Goal: Task Accomplishment & Management: Manage account settings

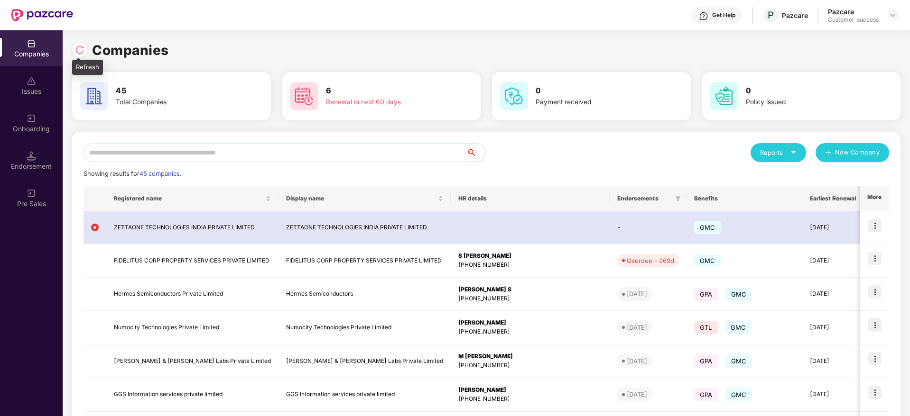
click at [79, 45] on img at bounding box center [79, 49] width 9 height 9
click at [273, 153] on input "text" at bounding box center [274, 152] width 383 height 19
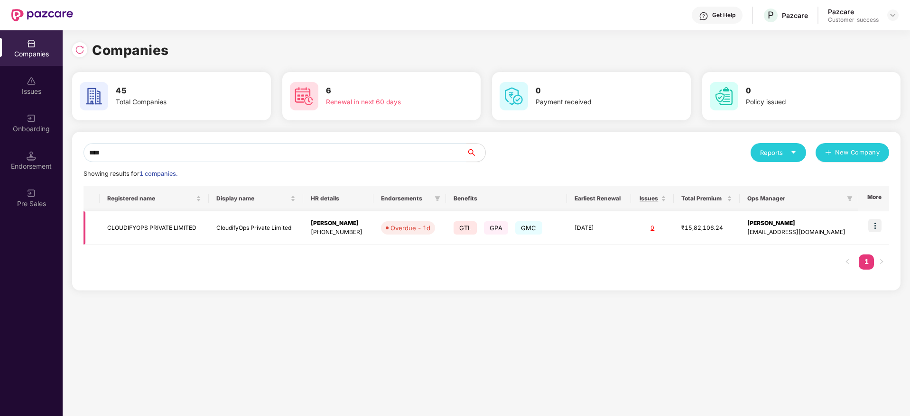
type input "****"
click at [880, 224] on img at bounding box center [874, 225] width 13 height 13
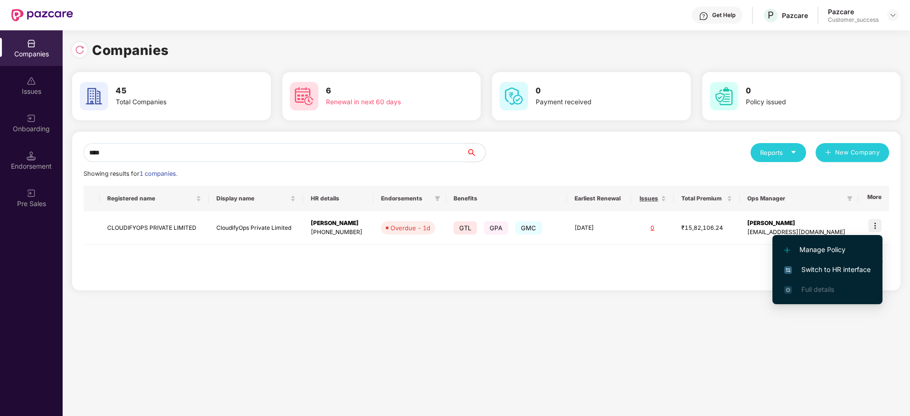
click at [855, 268] on span "Switch to HR interface" at bounding box center [827, 270] width 86 height 10
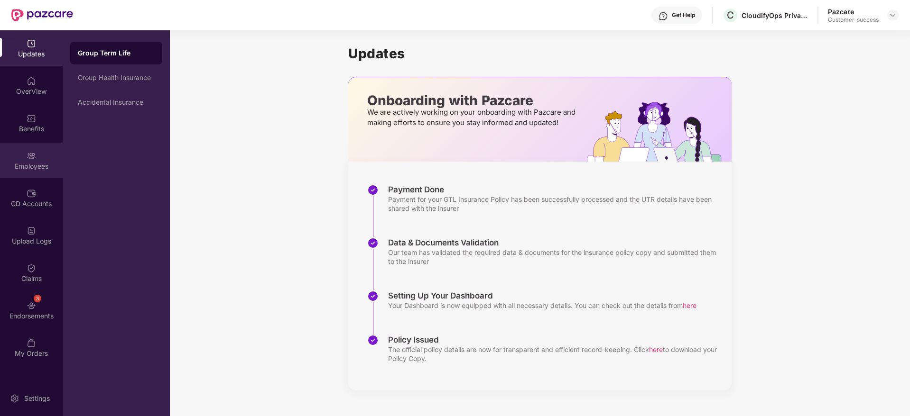
click at [38, 152] on div "Employees" at bounding box center [31, 161] width 63 height 36
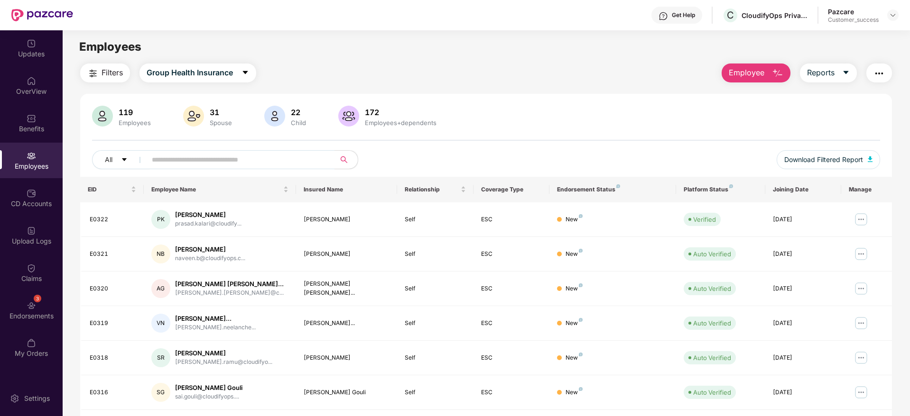
click at [877, 69] on img "button" at bounding box center [878, 73] width 11 height 11
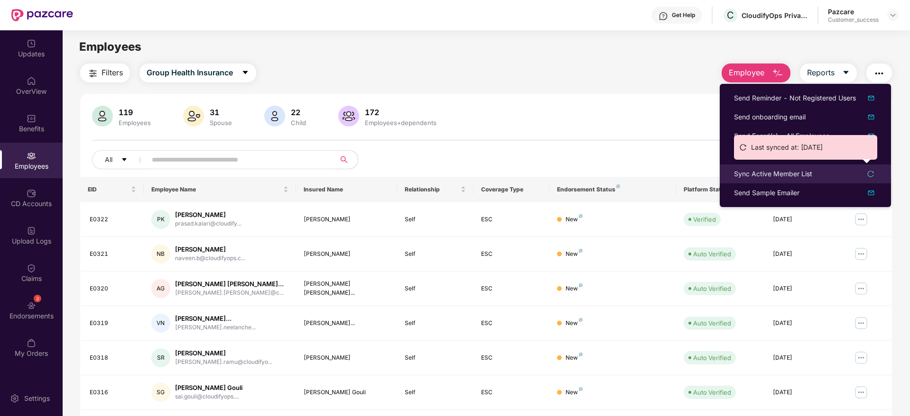
click at [797, 174] on div "Sync Active Member List" at bounding box center [773, 174] width 78 height 10
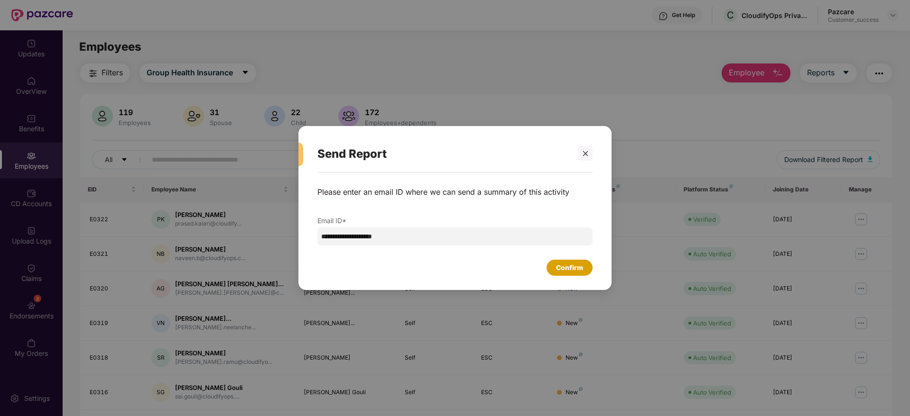
click at [572, 268] on div "Confirm" at bounding box center [569, 268] width 27 height 10
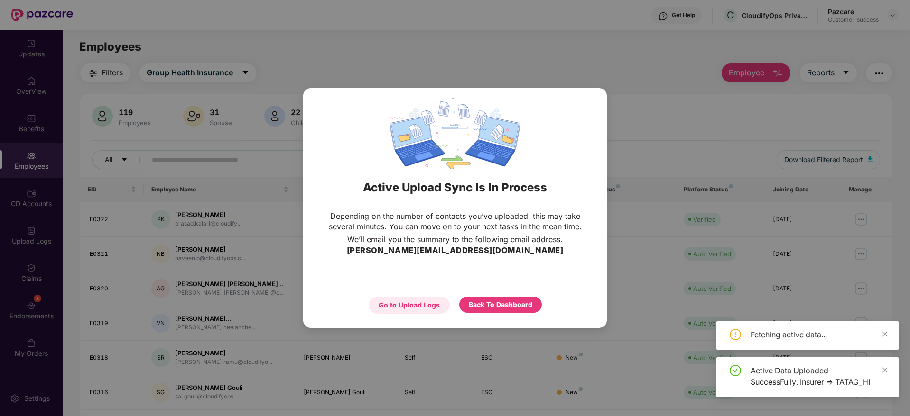
click at [419, 306] on div "Go to Upload Logs" at bounding box center [408, 305] width 61 height 10
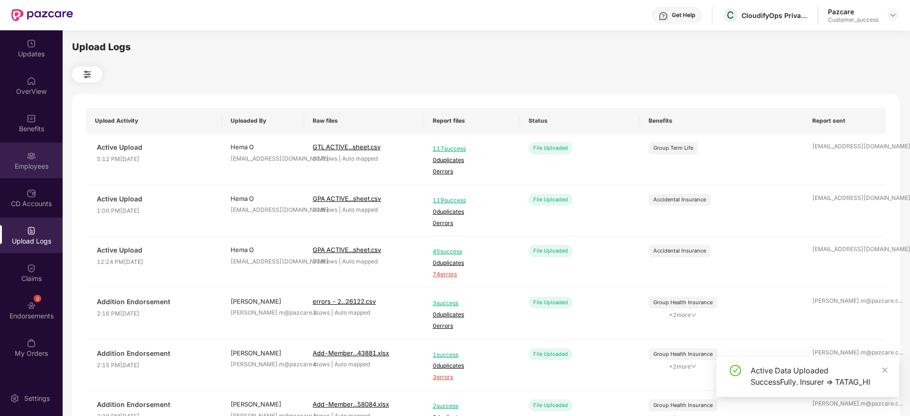
click at [39, 165] on div "Employees" at bounding box center [31, 166] width 63 height 9
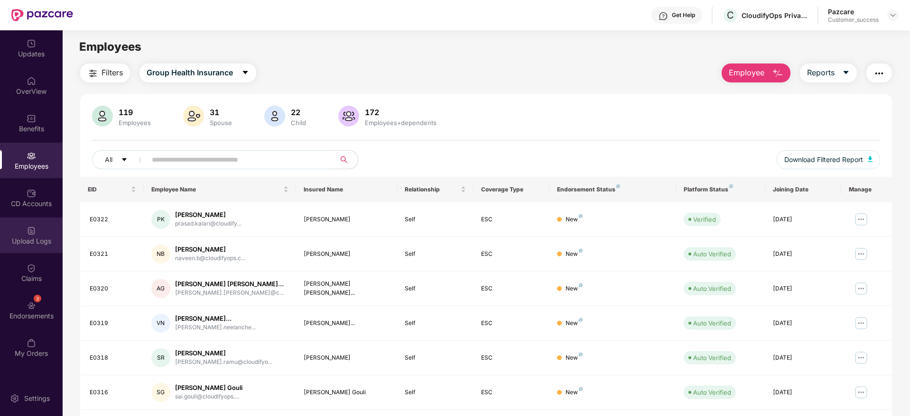
click at [35, 230] on img at bounding box center [31, 230] width 9 height 9
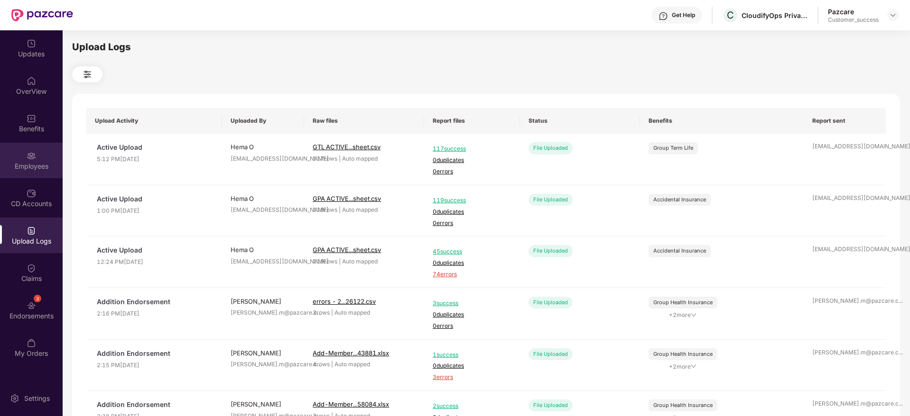
click at [39, 163] on div "Employees" at bounding box center [31, 166] width 63 height 9
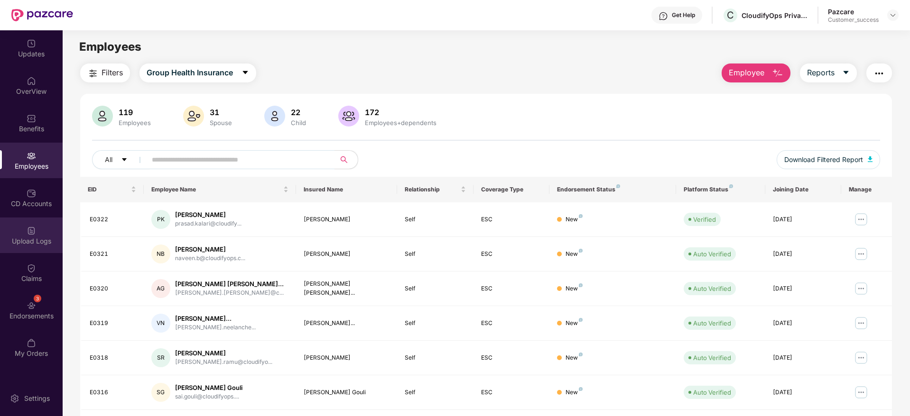
click at [37, 230] on div "Upload Logs" at bounding box center [31, 236] width 63 height 36
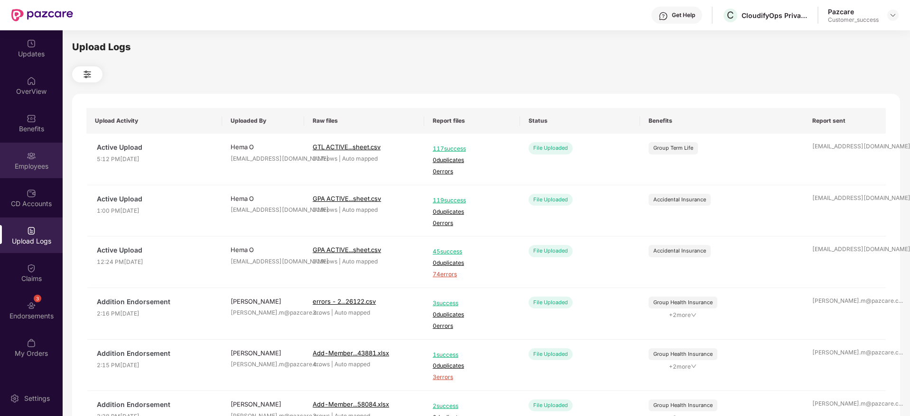
click at [32, 166] on div "Employees" at bounding box center [31, 166] width 63 height 9
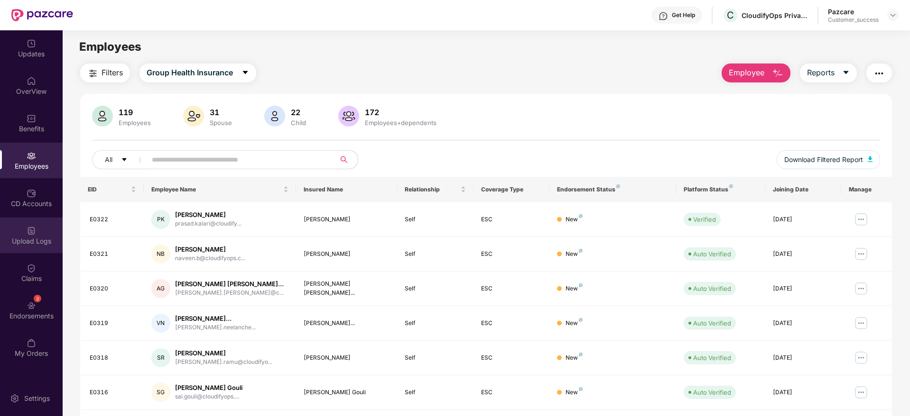
click at [45, 240] on div "Upload Logs" at bounding box center [31, 241] width 63 height 9
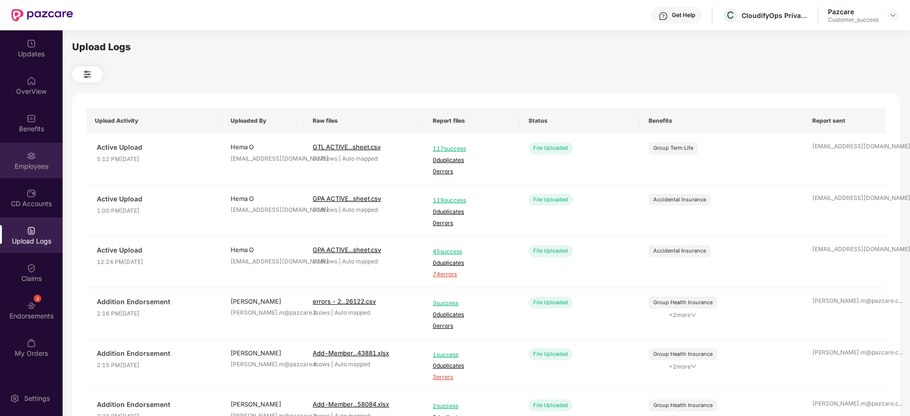
click at [37, 163] on div "Employees" at bounding box center [31, 166] width 63 height 9
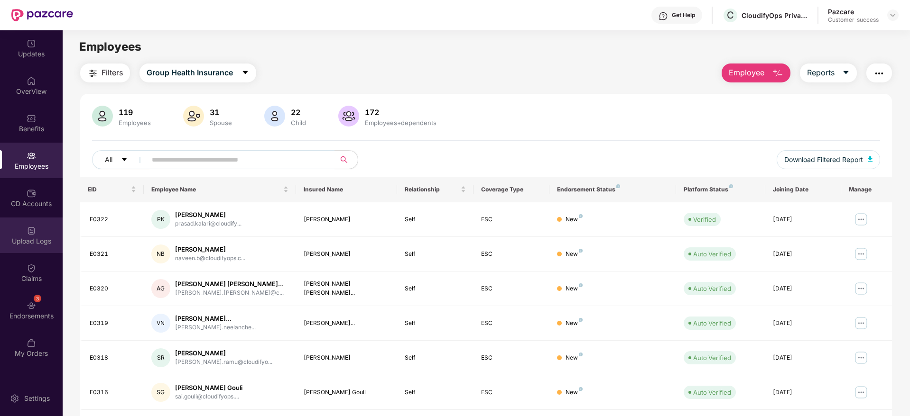
click at [32, 227] on img at bounding box center [31, 230] width 9 height 9
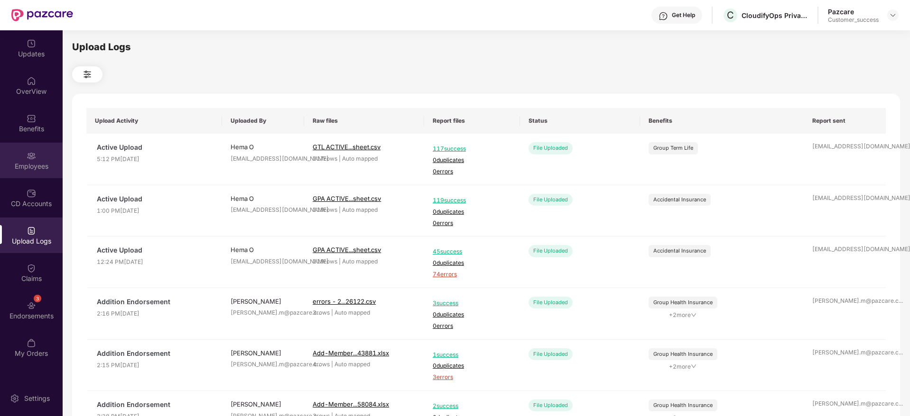
click at [31, 156] on img at bounding box center [31, 155] width 9 height 9
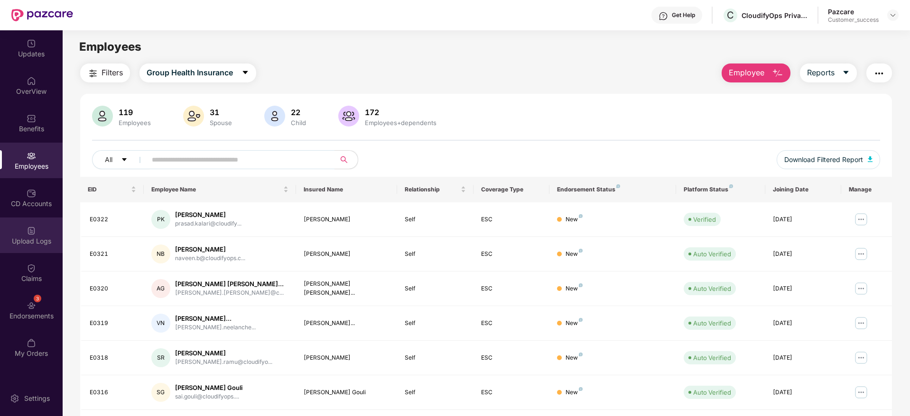
click at [27, 227] on img at bounding box center [31, 230] width 9 height 9
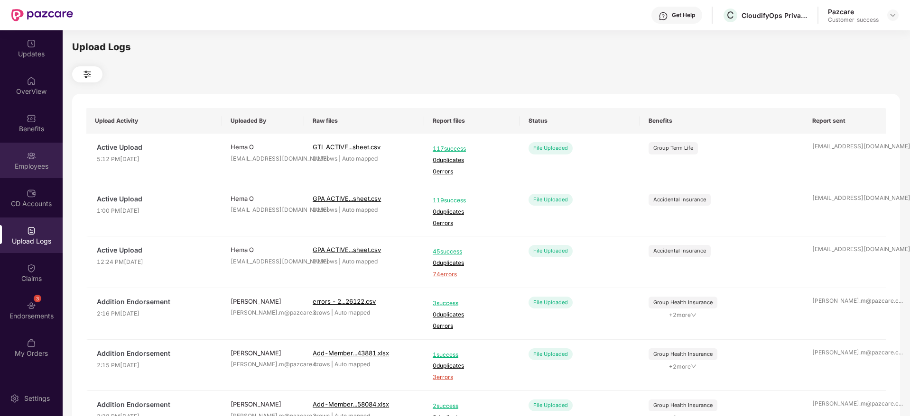
click at [34, 161] on div "Employees" at bounding box center [31, 161] width 63 height 36
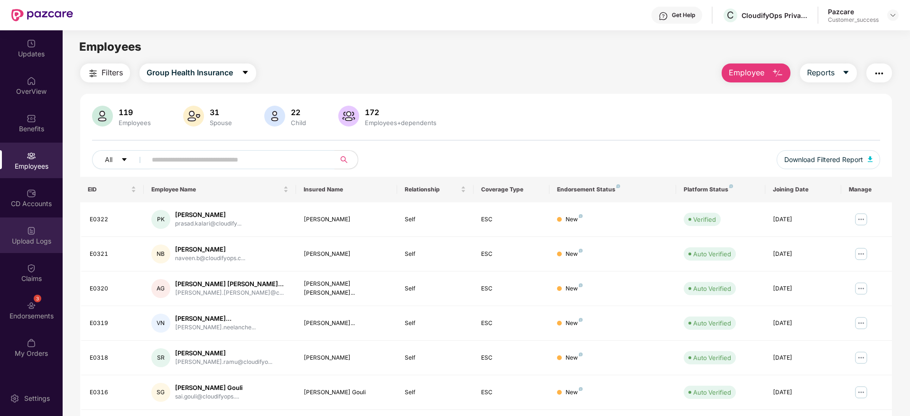
click at [40, 230] on div "Upload Logs" at bounding box center [31, 236] width 63 height 36
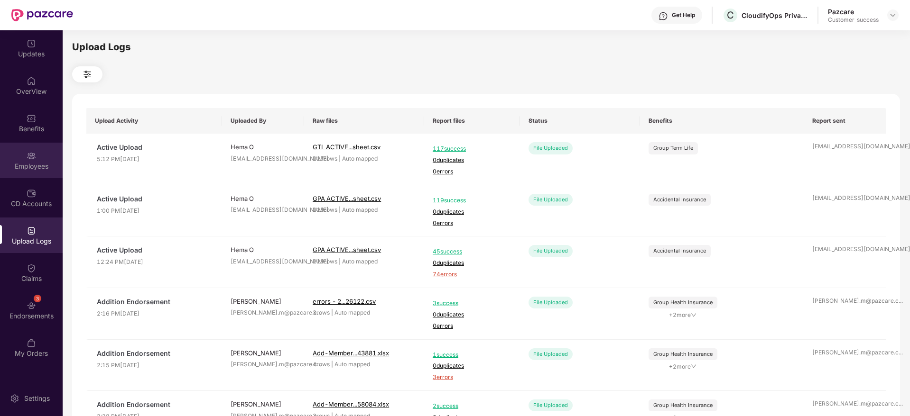
click at [34, 151] on img at bounding box center [31, 155] width 9 height 9
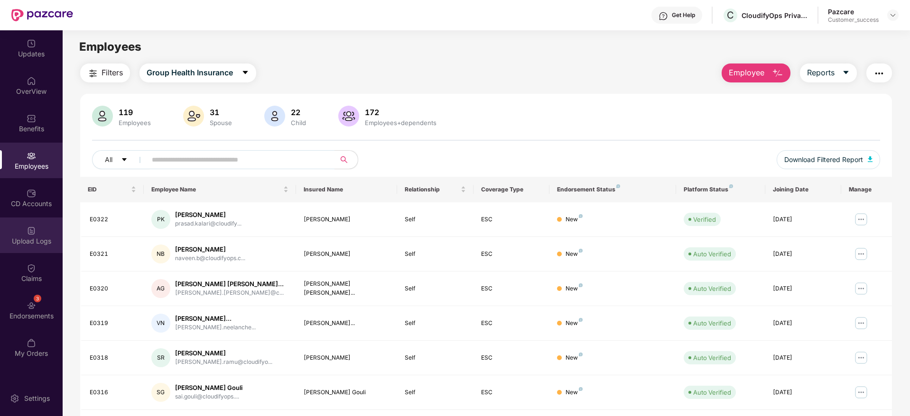
click at [37, 244] on div "Upload Logs" at bounding box center [31, 241] width 63 height 9
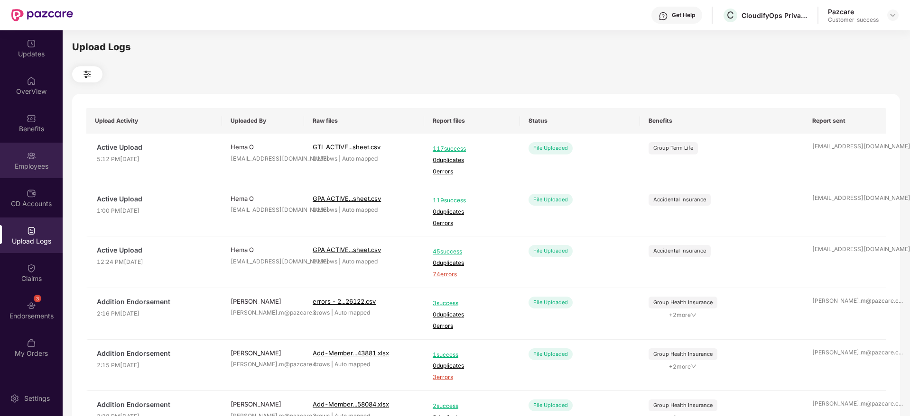
click at [33, 152] on img at bounding box center [31, 155] width 9 height 9
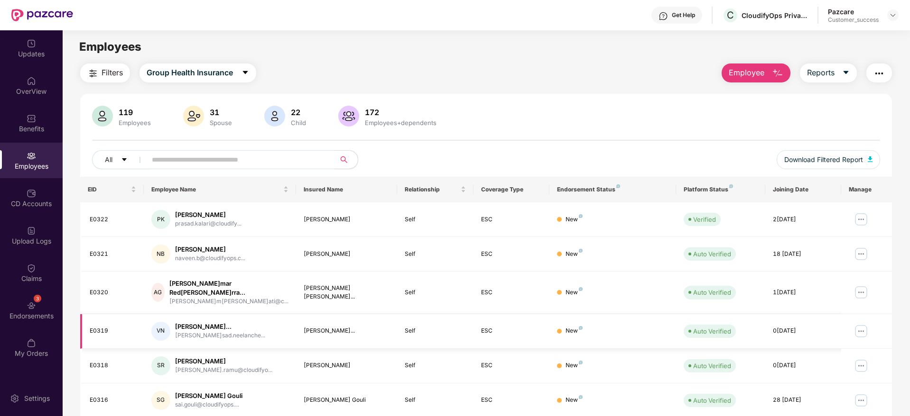
scroll to position [166, 0]
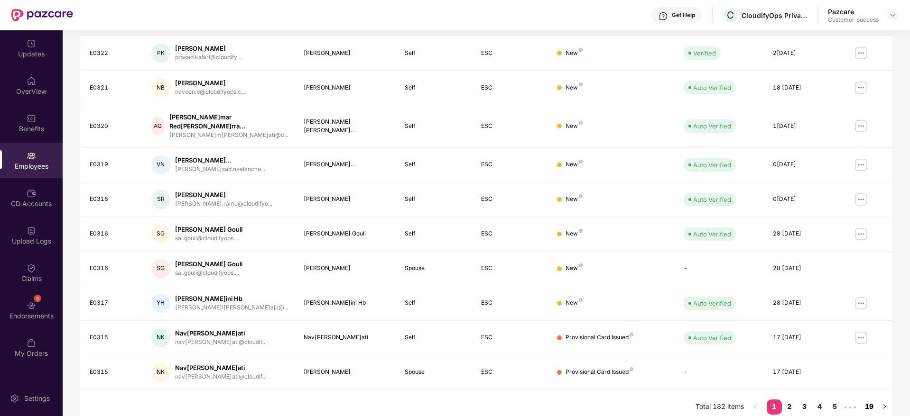
click at [866, 400] on link "19" at bounding box center [868, 407] width 15 height 14
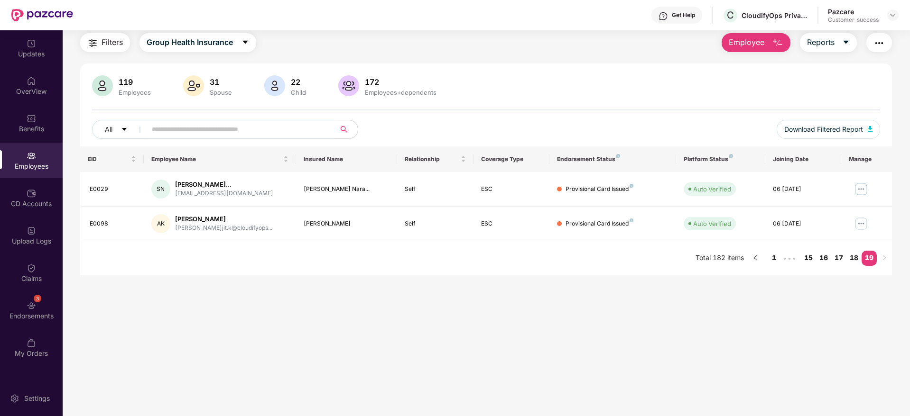
scroll to position [30, 0]
click at [774, 258] on link "1" at bounding box center [773, 258] width 15 height 14
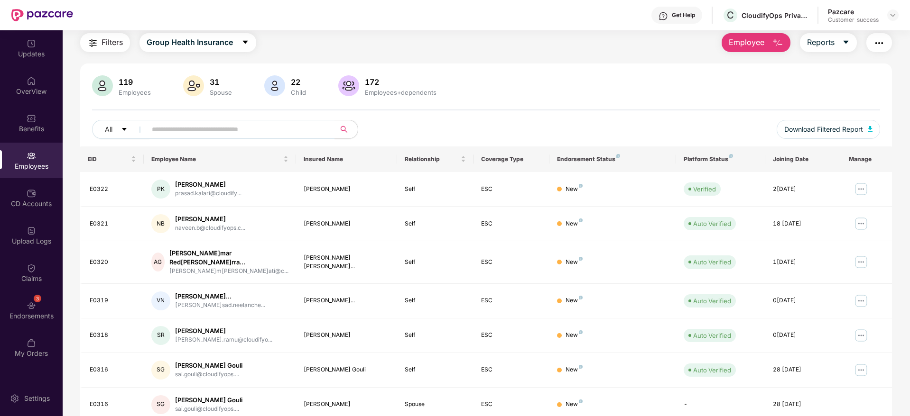
scroll to position [0, 0]
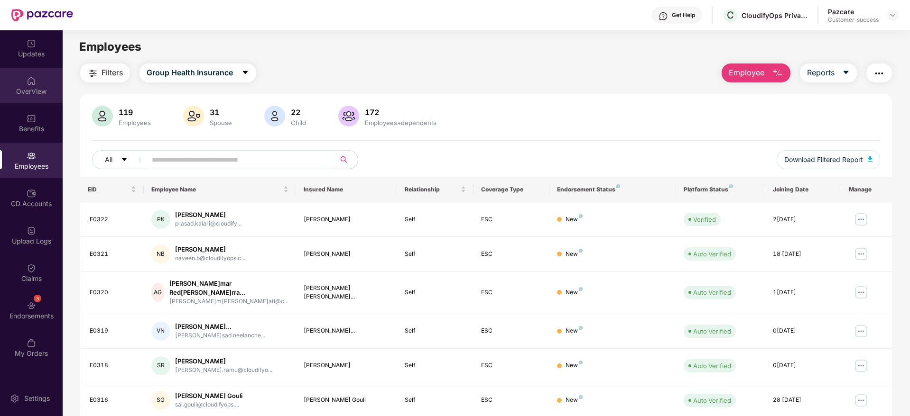
click at [29, 91] on div "OverView" at bounding box center [31, 91] width 63 height 9
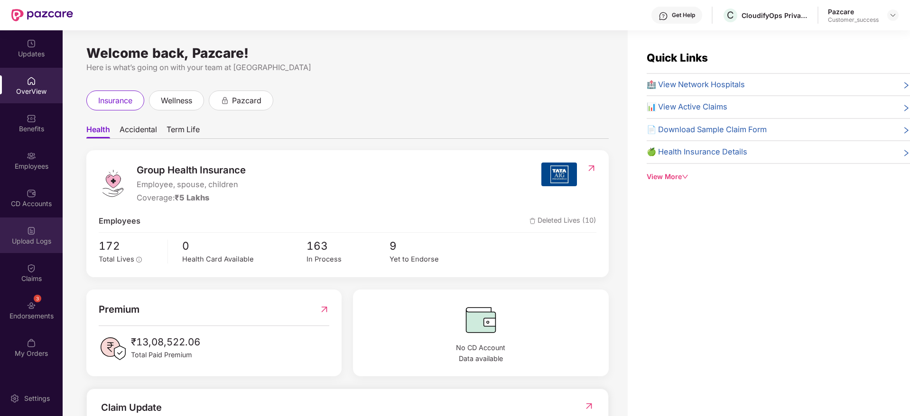
click at [39, 230] on div "Upload Logs" at bounding box center [31, 236] width 63 height 36
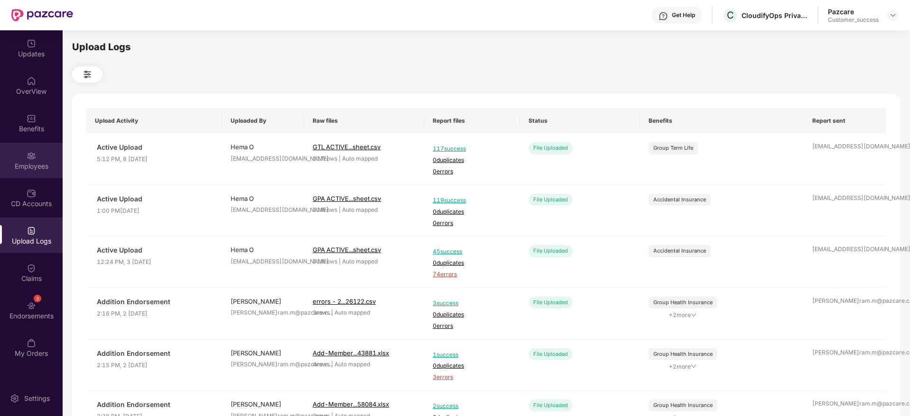
click at [25, 165] on div "Employees" at bounding box center [31, 166] width 63 height 9
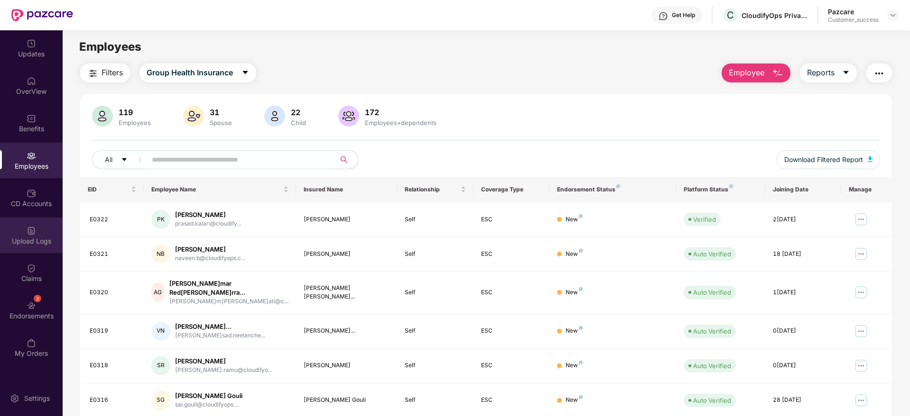
click at [36, 225] on div at bounding box center [31, 229] width 9 height 9
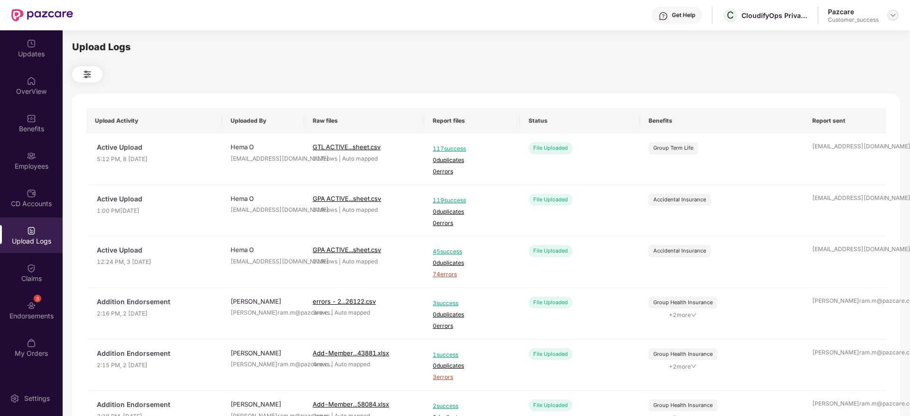
click at [893, 15] on img at bounding box center [893, 15] width 8 height 8
click at [854, 34] on div "Switch to partner view" at bounding box center [847, 37] width 123 height 18
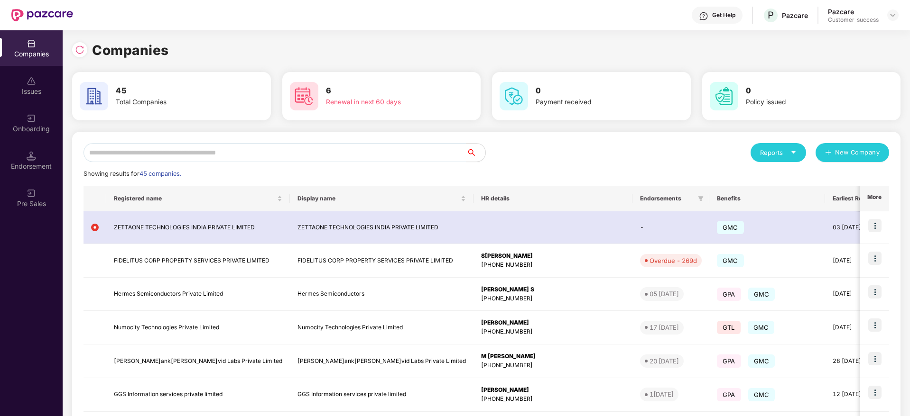
click at [84, 47] on img at bounding box center [79, 49] width 9 height 9
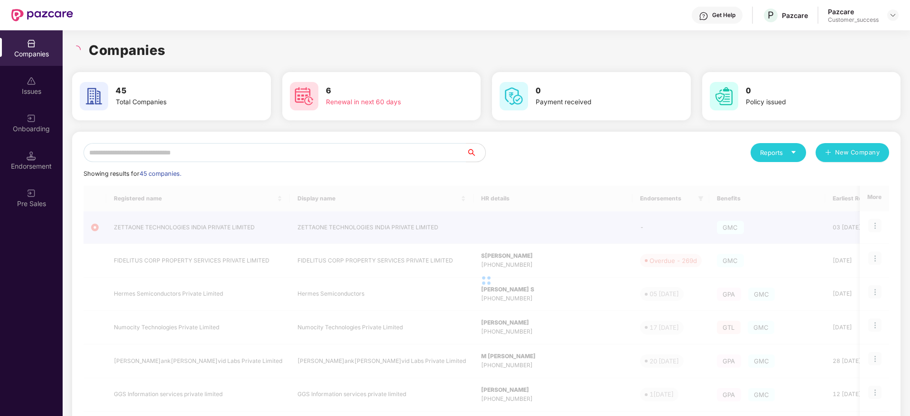
click at [163, 50] on h1 "Companies" at bounding box center [127, 50] width 77 height 21
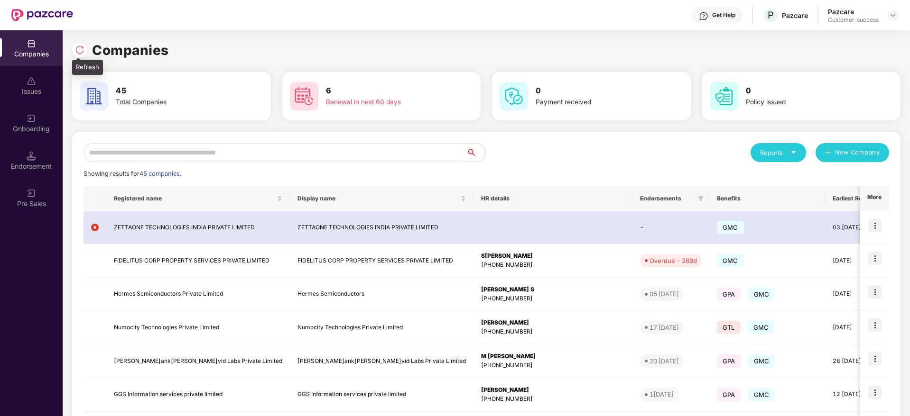
click at [83, 50] on img at bounding box center [79, 49] width 9 height 9
click at [245, 156] on input "text" at bounding box center [274, 152] width 383 height 19
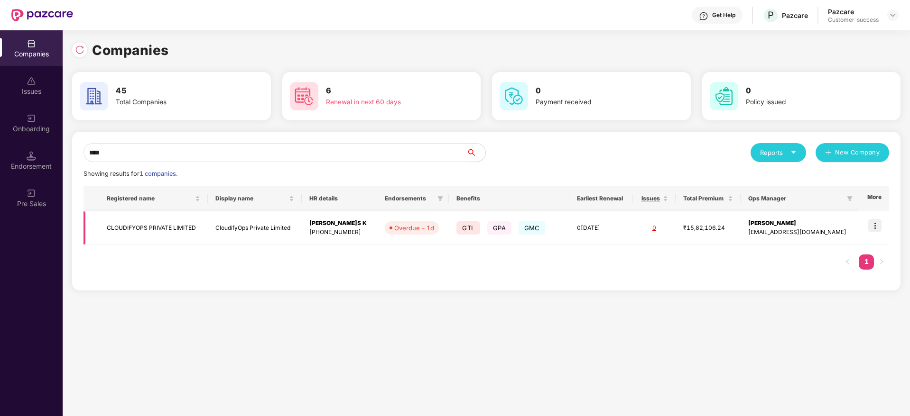
type input "****"
click at [873, 227] on img at bounding box center [874, 225] width 13 height 13
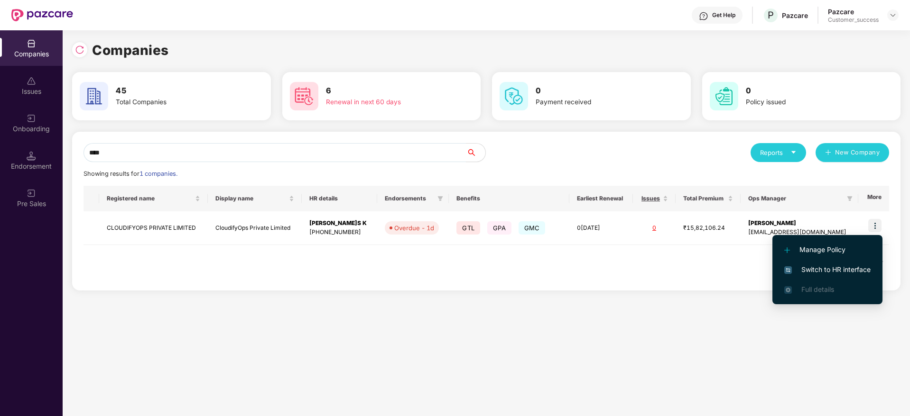
click at [834, 270] on span "Switch to HR interface" at bounding box center [827, 270] width 86 height 10
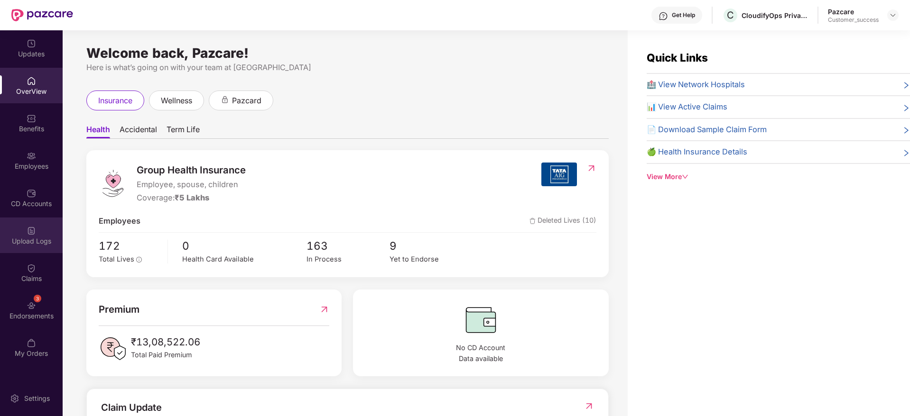
click at [40, 231] on div "Upload Logs" at bounding box center [31, 236] width 63 height 36
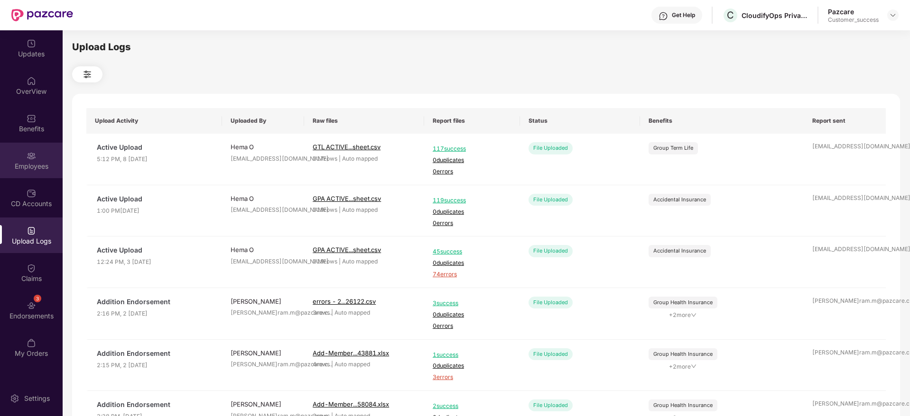
click at [39, 166] on div "Employees" at bounding box center [31, 166] width 63 height 9
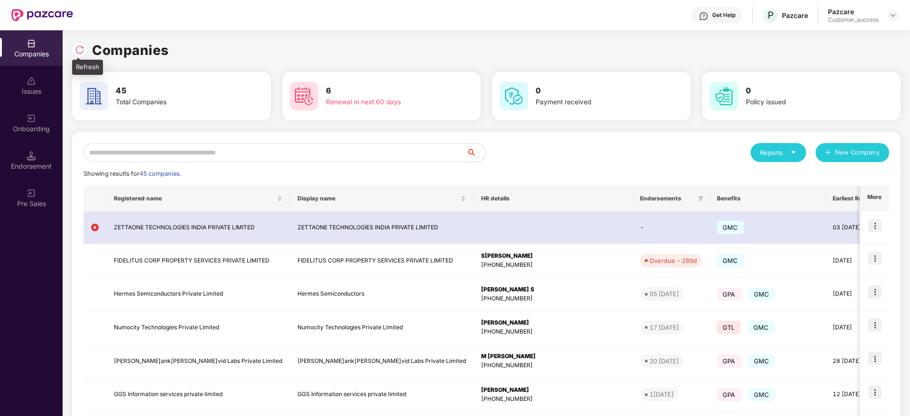
click at [79, 47] on img at bounding box center [79, 49] width 9 height 9
click at [77, 47] on img at bounding box center [79, 49] width 9 height 9
click at [295, 149] on input "text" at bounding box center [274, 152] width 383 height 19
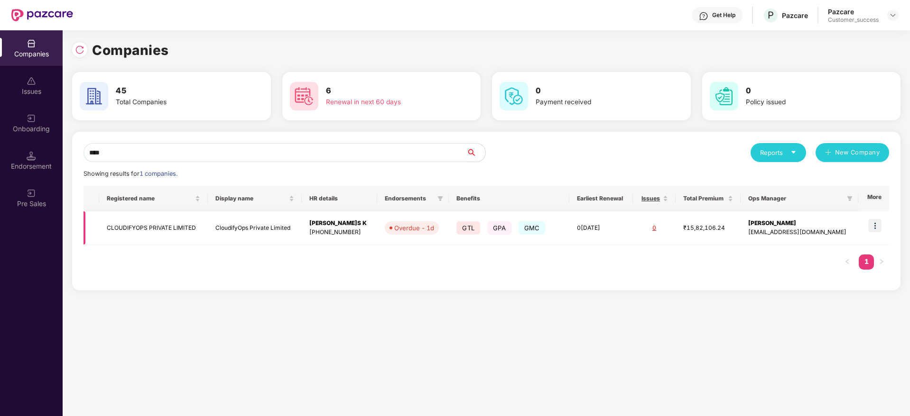
type input "****"
click at [874, 221] on img at bounding box center [874, 225] width 13 height 13
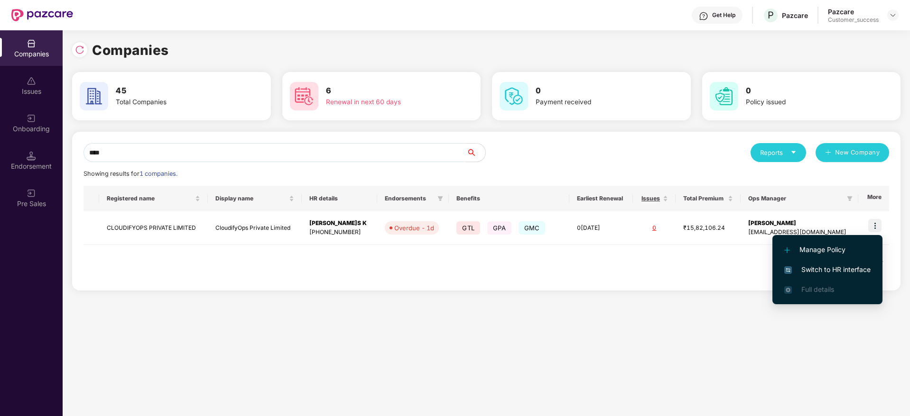
click at [843, 267] on span "Switch to HR interface" at bounding box center [827, 270] width 86 height 10
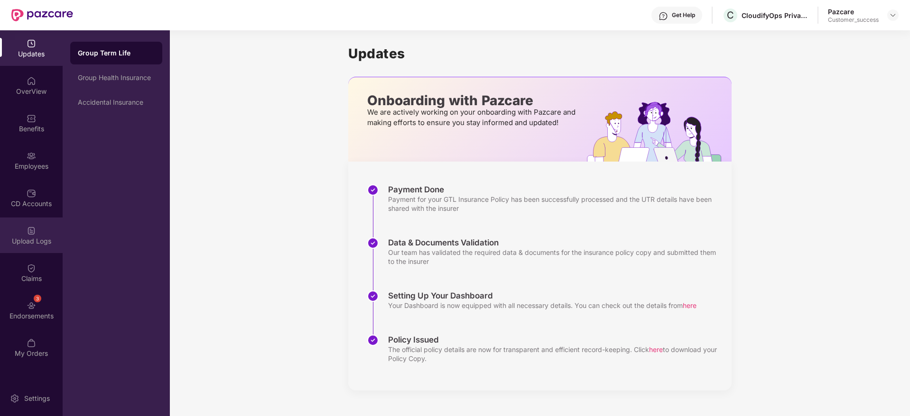
click at [26, 231] on div "Upload Logs" at bounding box center [31, 236] width 63 height 36
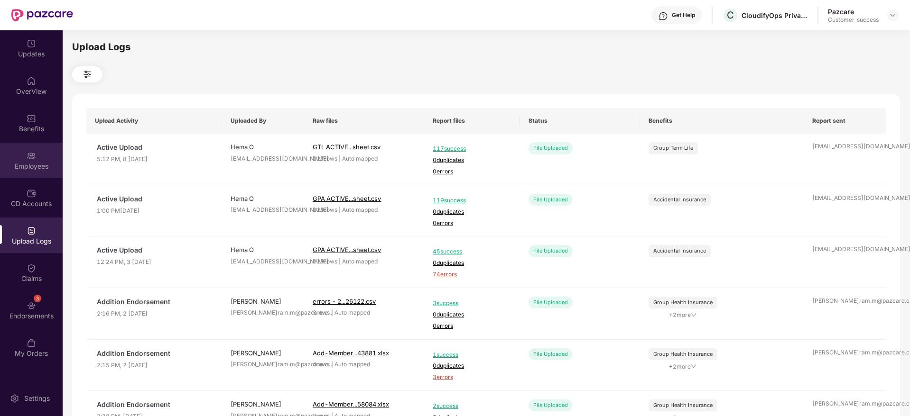
click at [28, 155] on img at bounding box center [31, 155] width 9 height 9
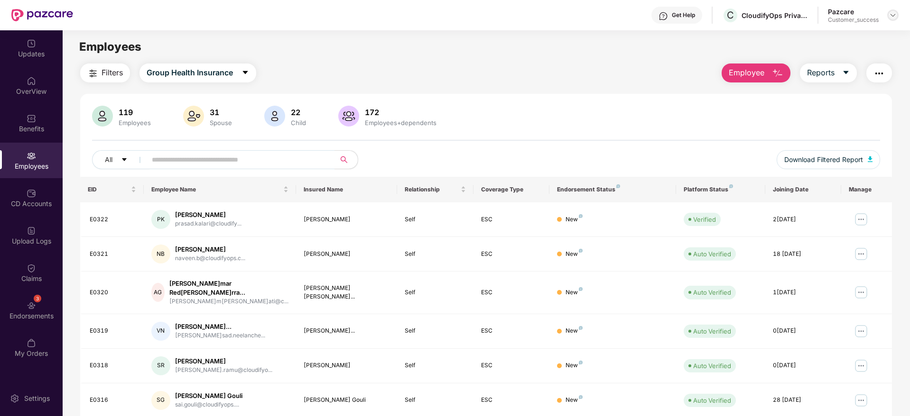
click at [892, 12] on img at bounding box center [893, 15] width 8 height 8
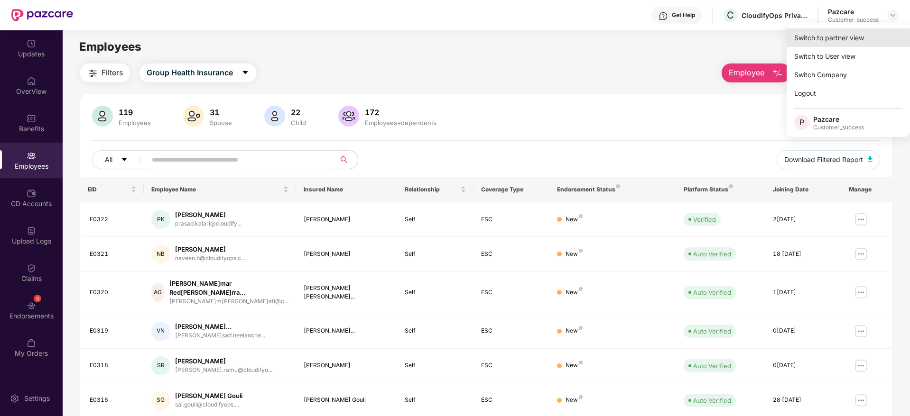
click at [841, 36] on div "Switch to partner view" at bounding box center [847, 37] width 123 height 18
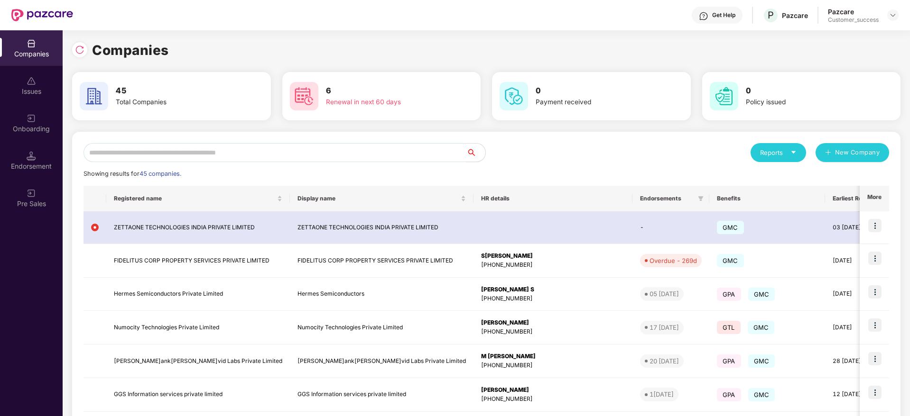
click at [404, 72] on div "6 Renewal in next 60 days" at bounding box center [381, 96] width 199 height 48
click at [74, 47] on div at bounding box center [79, 49] width 15 height 15
click at [218, 148] on input "text" at bounding box center [274, 152] width 383 height 19
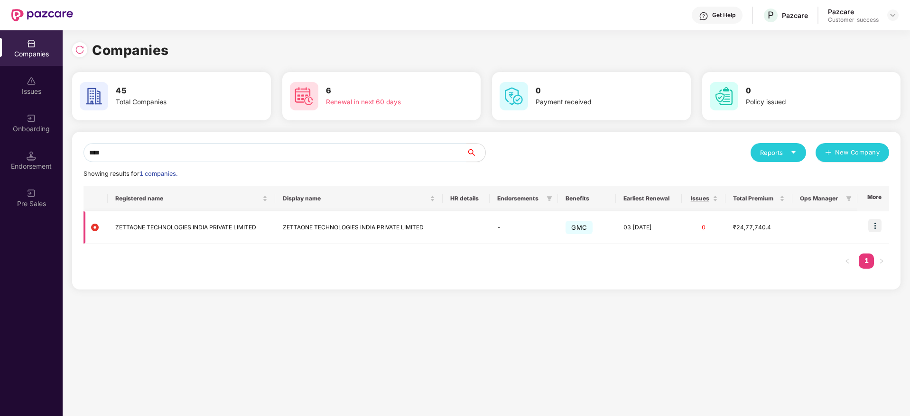
type input "****"
click at [875, 225] on img at bounding box center [874, 225] width 13 height 13
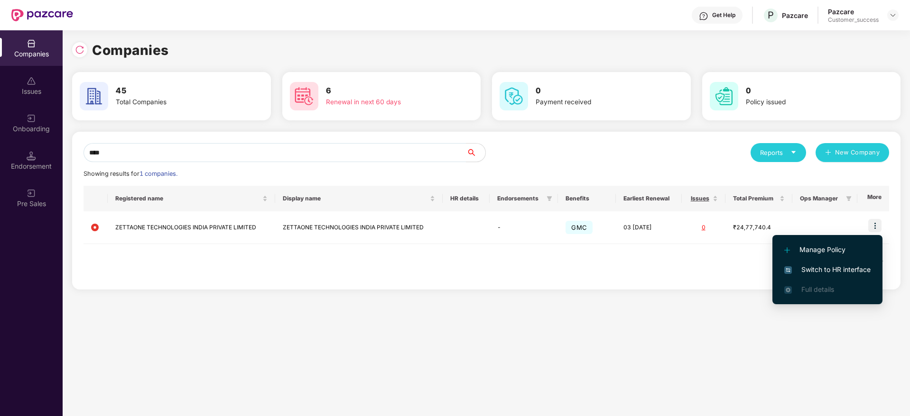
click at [840, 267] on span "Switch to HR interface" at bounding box center [827, 270] width 86 height 10
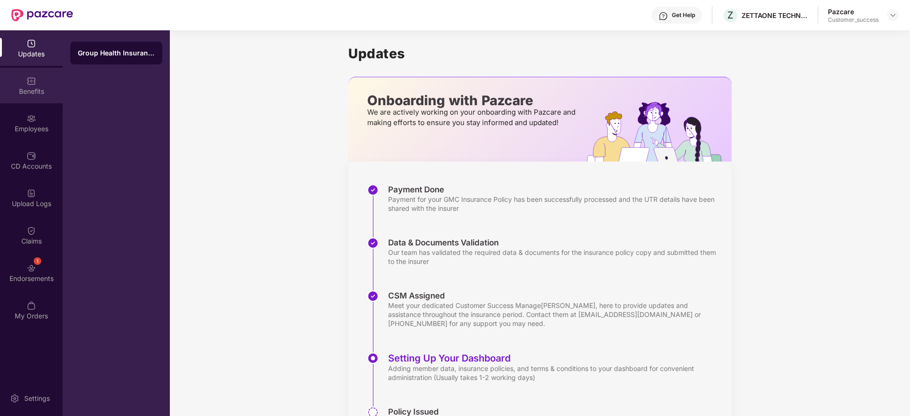
click at [34, 86] on div "Benefits" at bounding box center [31, 86] width 63 height 36
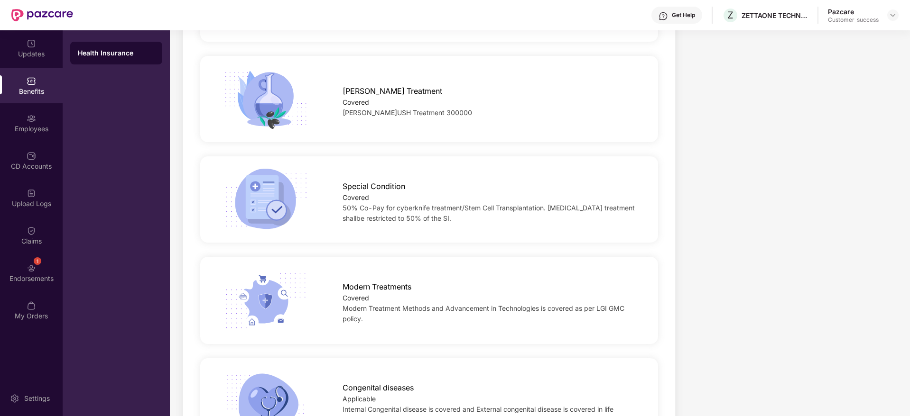
scroll to position [1732, 0]
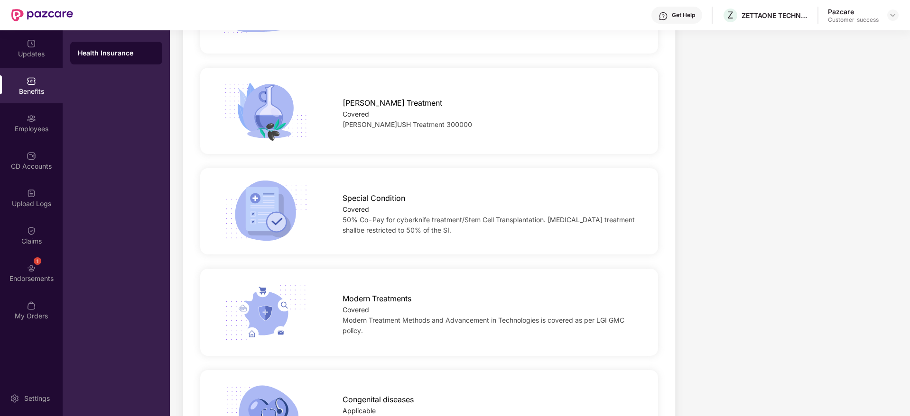
click at [420, 120] on span "AYUSH Treatment 300000" at bounding box center [406, 124] width 129 height 8
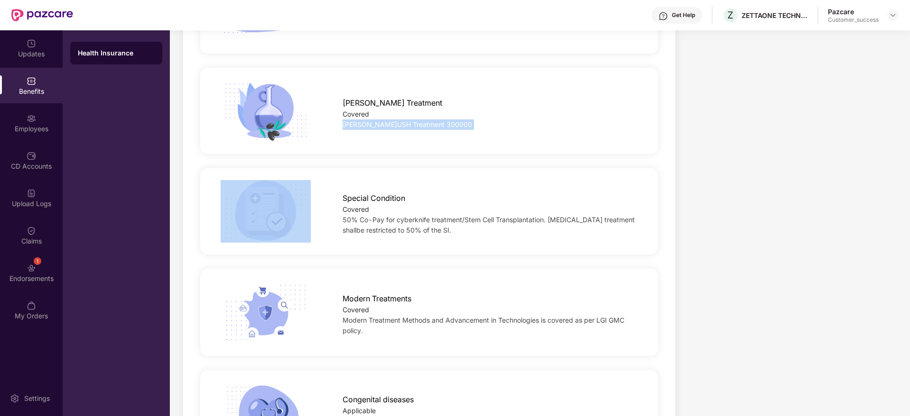
click at [420, 120] on span "AYUSH Treatment 300000" at bounding box center [406, 124] width 129 height 8
click at [442, 120] on div "AYUSH Treatment 300000" at bounding box center [489, 125] width 295 height 10
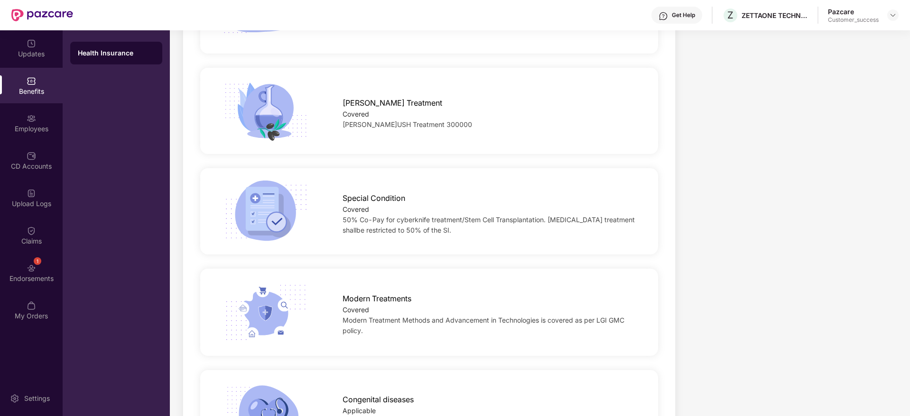
click at [423, 120] on span "AYUSH Treatment 300000" at bounding box center [406, 124] width 129 height 8
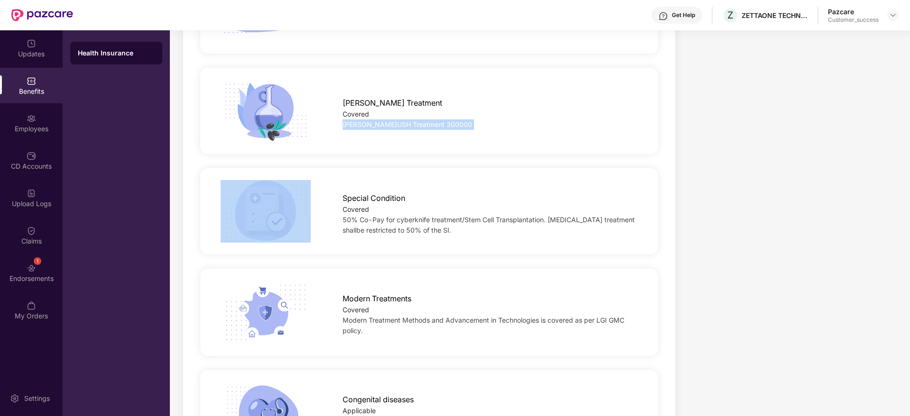
click at [423, 120] on span "AYUSH Treatment 300000" at bounding box center [406, 124] width 129 height 8
click at [442, 120] on div "AYUSH Treatment 300000" at bounding box center [489, 125] width 295 height 10
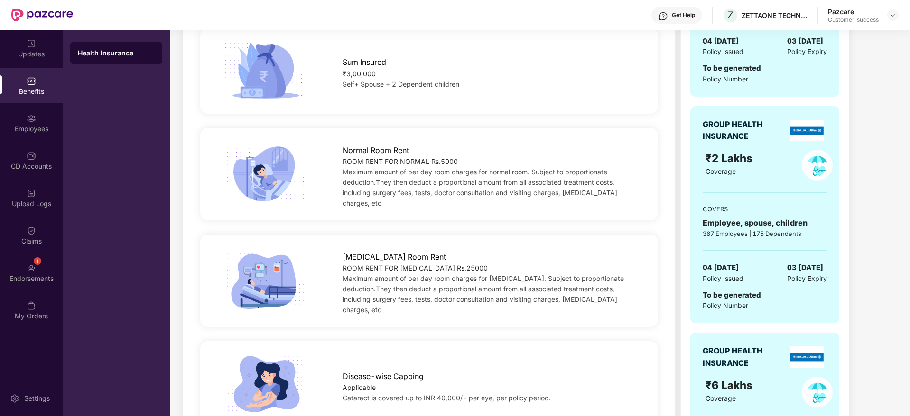
scroll to position [0, 0]
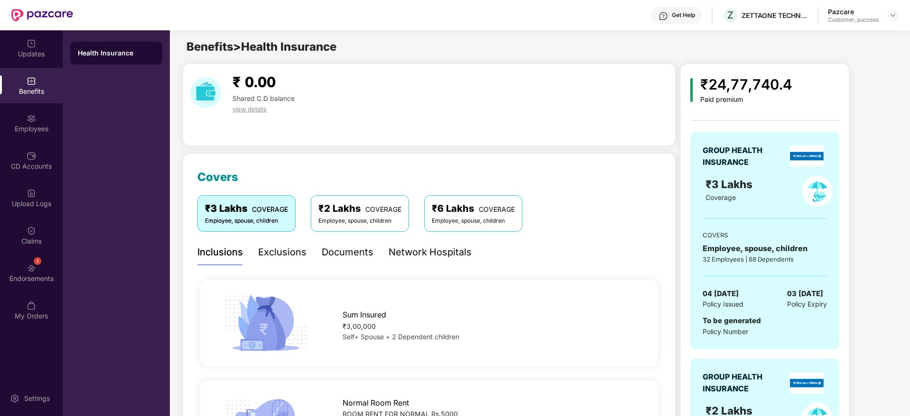
click at [351, 234] on div "₹3 Lakhs COVERAGE Employee, spouse, children ₹2 Lakhs COVERAGE Employee, spouse…" at bounding box center [428, 217] width 463 height 44
click at [363, 208] on div "₹2 Lakhs COVERAGE" at bounding box center [359, 209] width 83 height 15
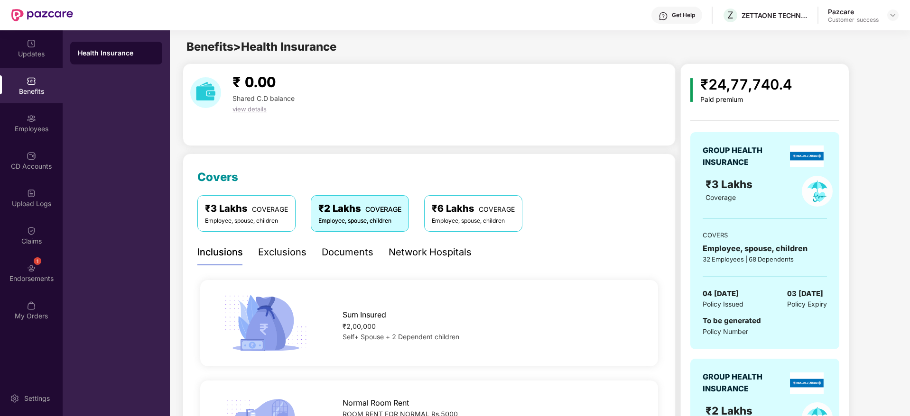
click at [481, 224] on div "Employee, spouse, children" at bounding box center [473, 221] width 83 height 9
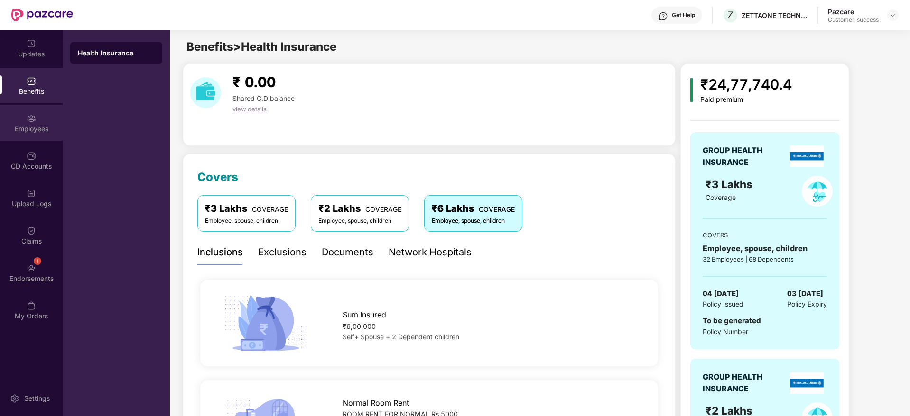
click at [36, 117] on img at bounding box center [31, 118] width 9 height 9
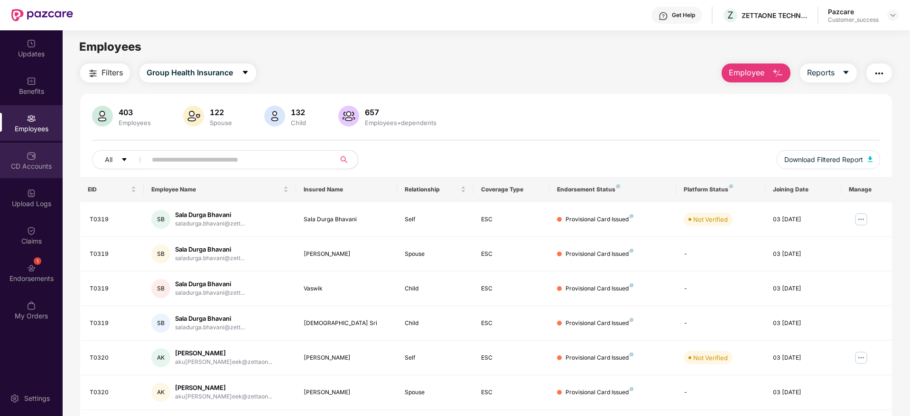
click at [36, 150] on div "CD Accounts" at bounding box center [31, 161] width 63 height 36
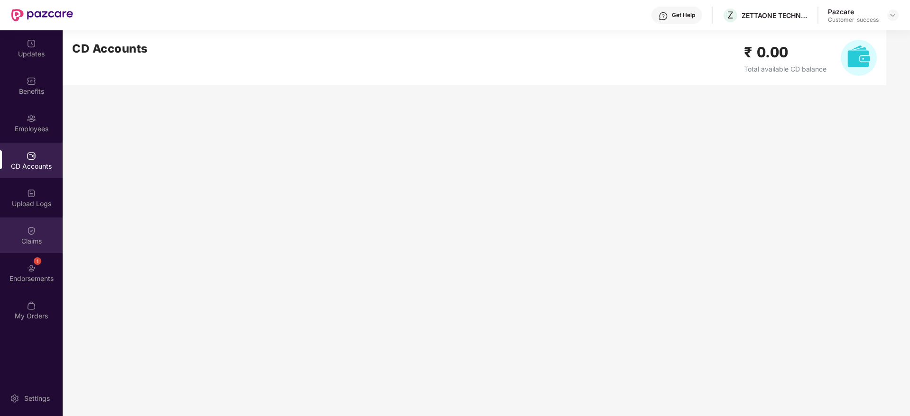
click at [41, 221] on div "Claims" at bounding box center [31, 236] width 63 height 36
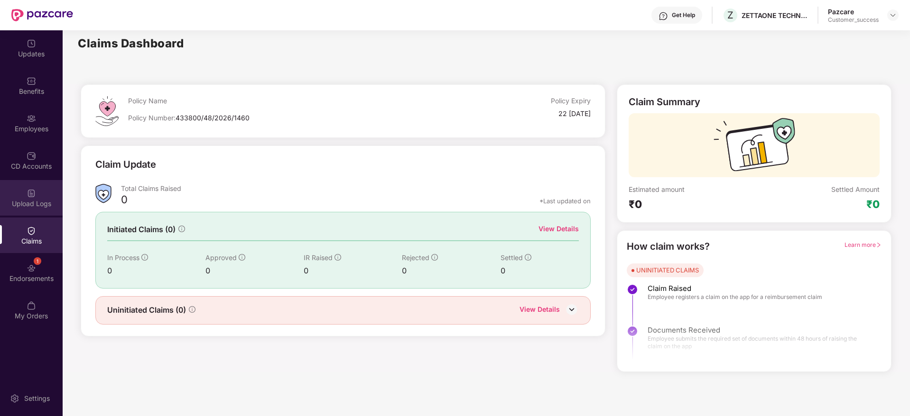
click at [33, 191] on img at bounding box center [31, 193] width 9 height 9
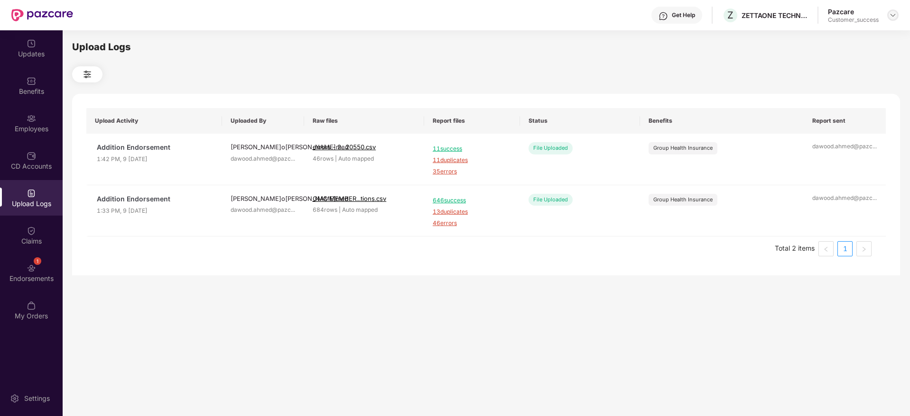
click at [897, 18] on div at bounding box center [892, 14] width 11 height 11
click at [829, 42] on div "Switch to partner view" at bounding box center [847, 37] width 123 height 18
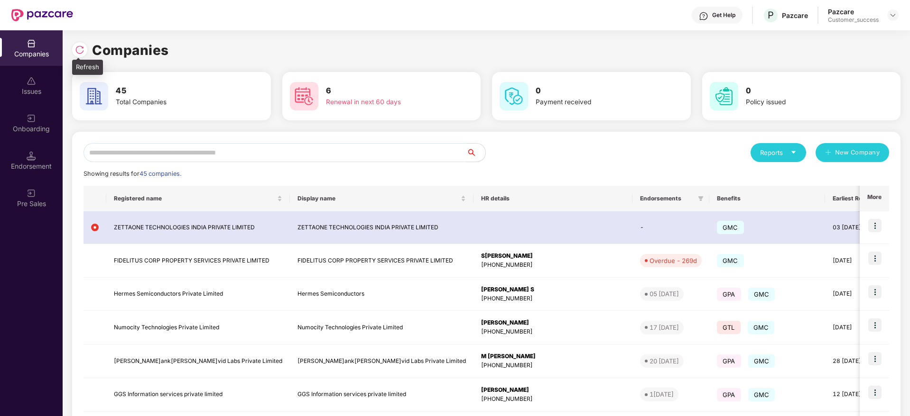
click at [81, 45] on img at bounding box center [79, 49] width 9 height 9
click at [213, 158] on input "text" at bounding box center [274, 152] width 383 height 19
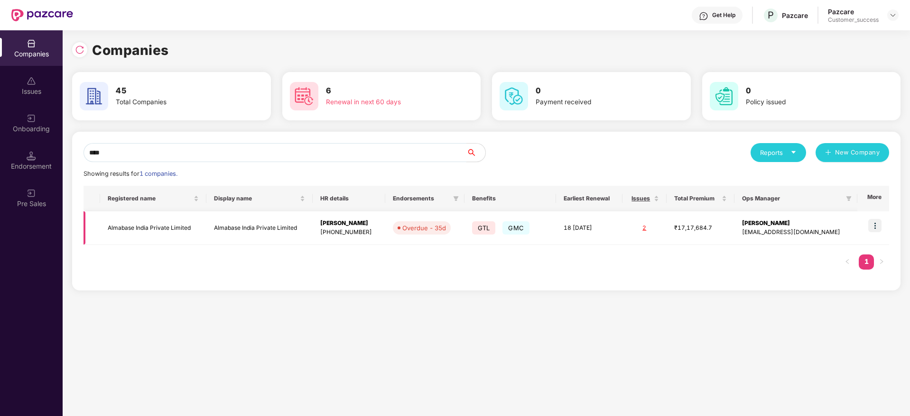
type input "****"
click at [879, 221] on img at bounding box center [874, 225] width 13 height 13
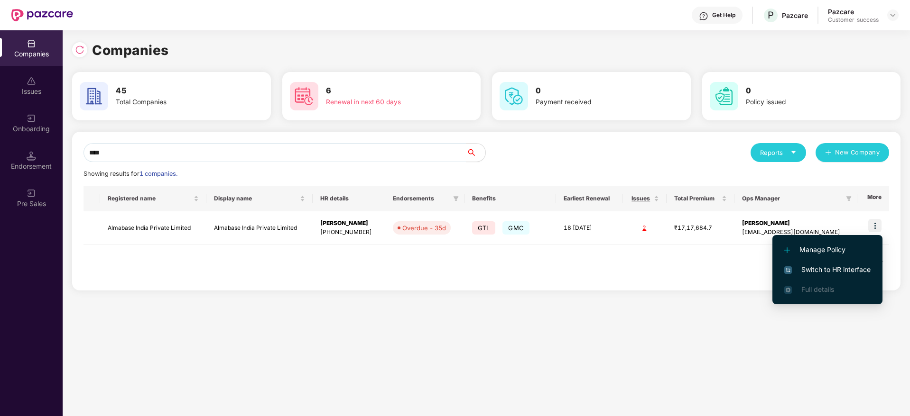
click at [835, 269] on span "Switch to HR interface" at bounding box center [827, 270] width 86 height 10
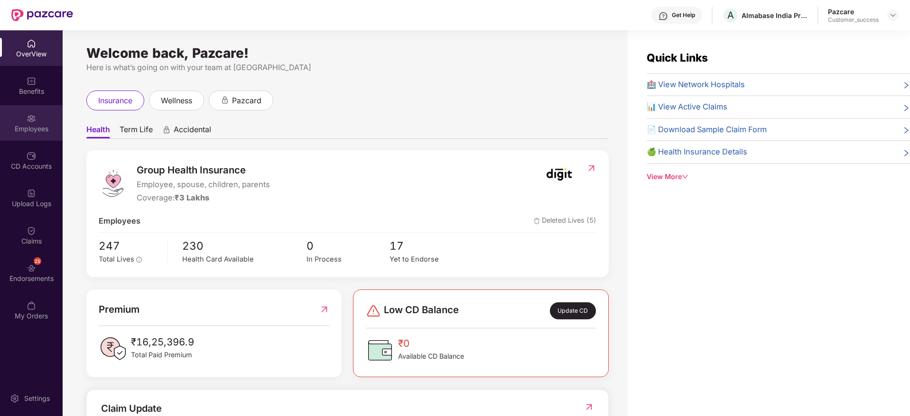
click at [41, 126] on div "Employees" at bounding box center [31, 128] width 63 height 9
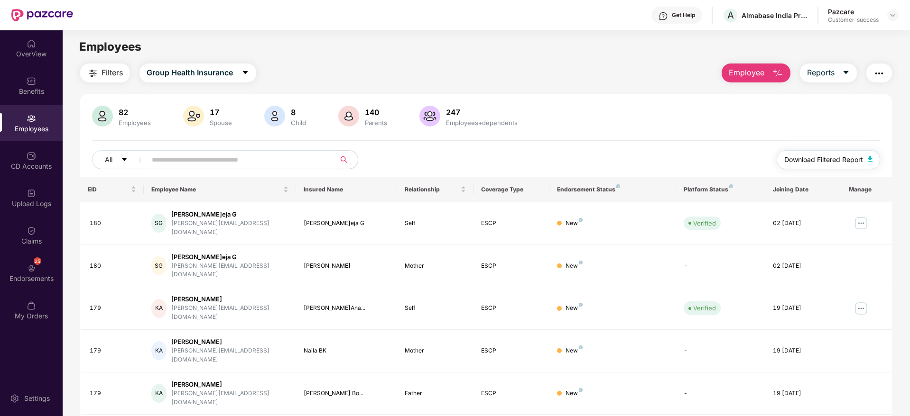
click at [818, 159] on span "Download Filtered Report" at bounding box center [823, 160] width 79 height 10
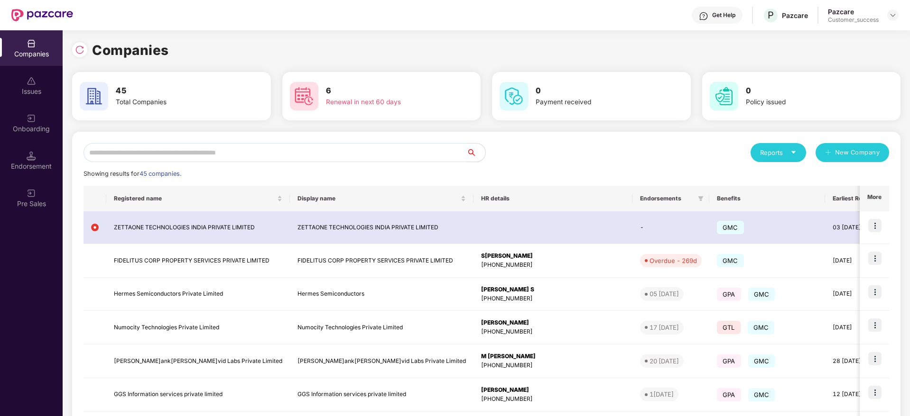
click at [269, 150] on input "text" at bounding box center [274, 152] width 383 height 19
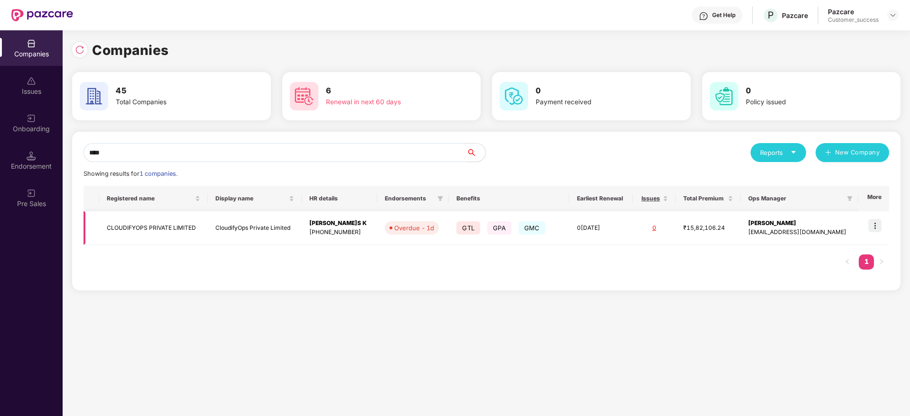
type input "****"
click at [883, 224] on td at bounding box center [873, 229] width 31 height 34
click at [875, 225] on img at bounding box center [874, 225] width 13 height 13
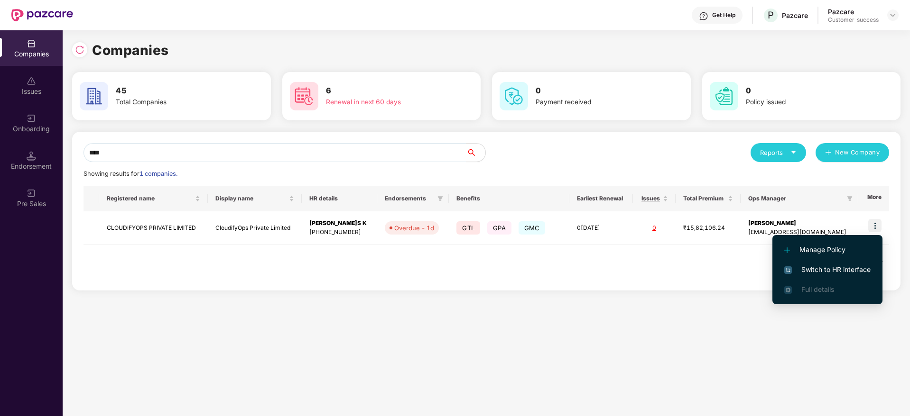
click at [843, 268] on span "Switch to HR interface" at bounding box center [827, 270] width 86 height 10
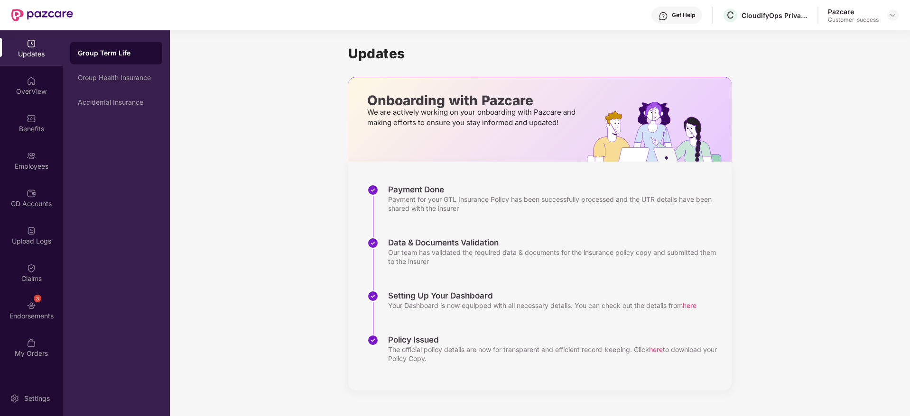
click at [32, 164] on div "Employees" at bounding box center [31, 166] width 63 height 9
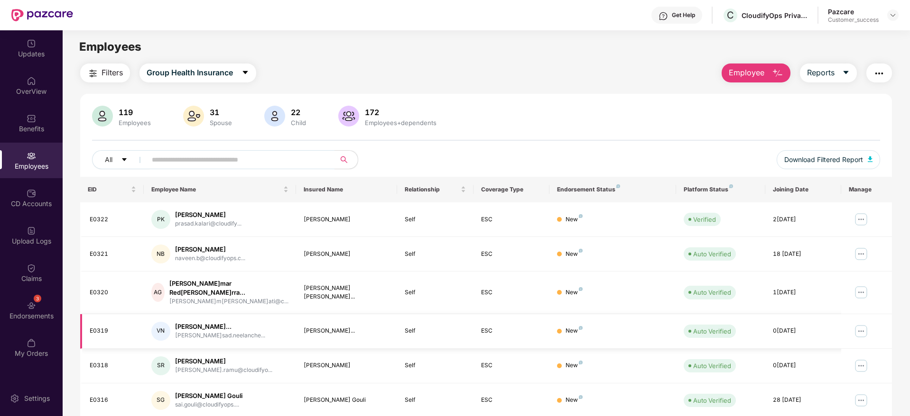
scroll to position [166, 0]
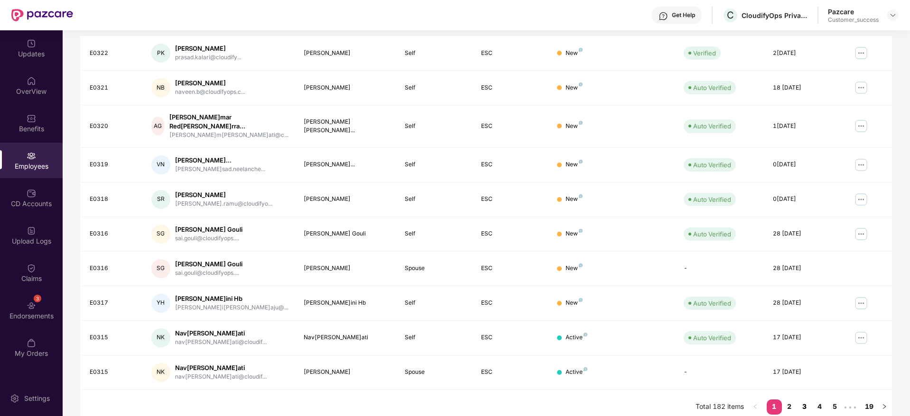
click at [802, 400] on link "3" at bounding box center [804, 407] width 15 height 14
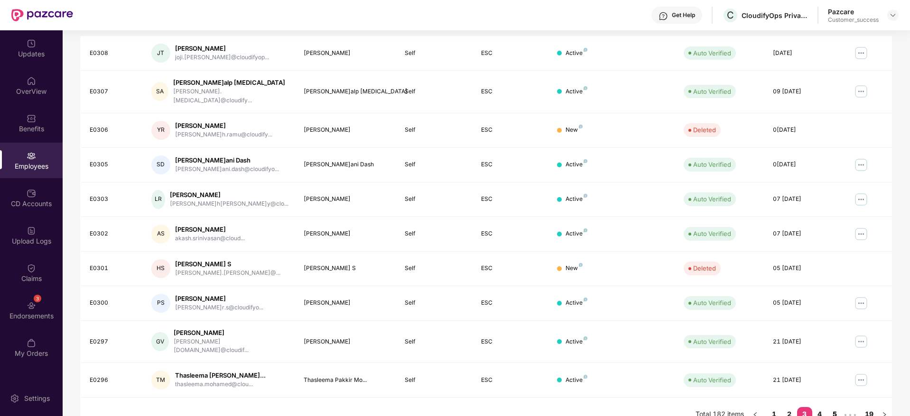
click at [836, 407] on link "5" at bounding box center [834, 414] width 15 height 14
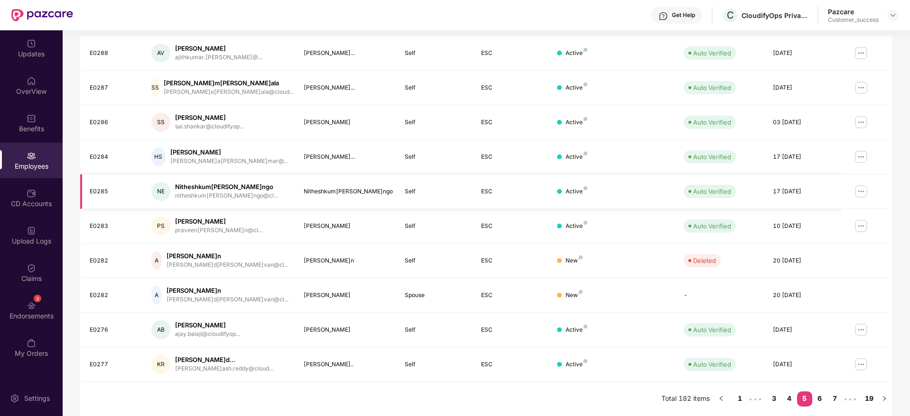
scroll to position [0, 0]
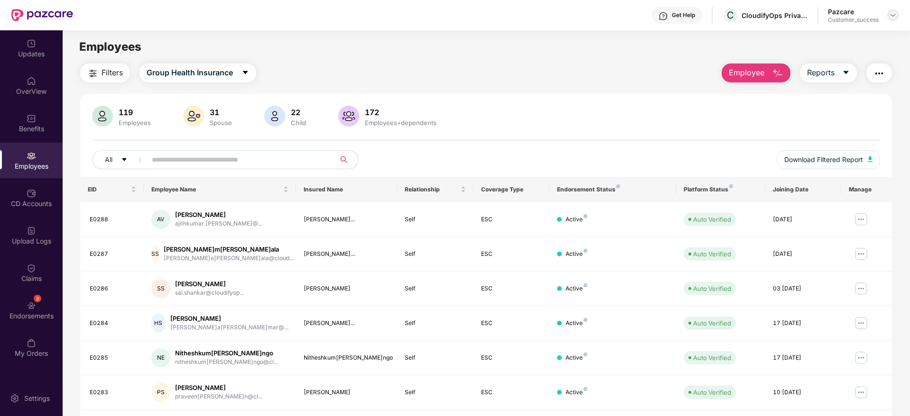
click at [894, 13] on img at bounding box center [893, 15] width 8 height 8
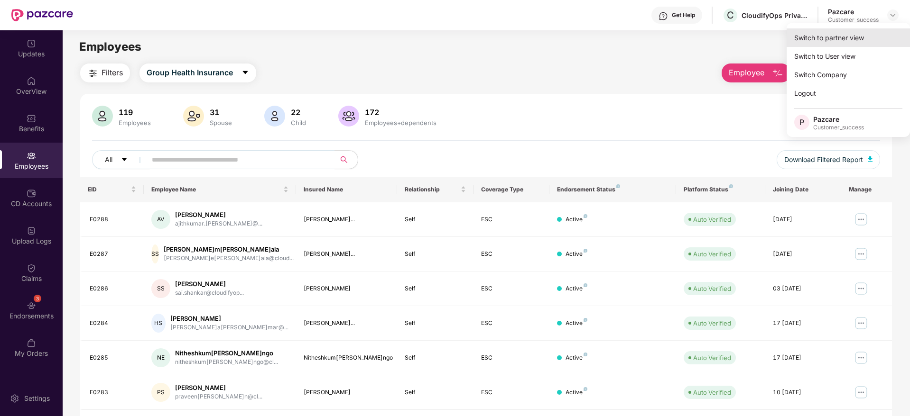
click at [856, 35] on div "Switch to partner view" at bounding box center [847, 37] width 123 height 18
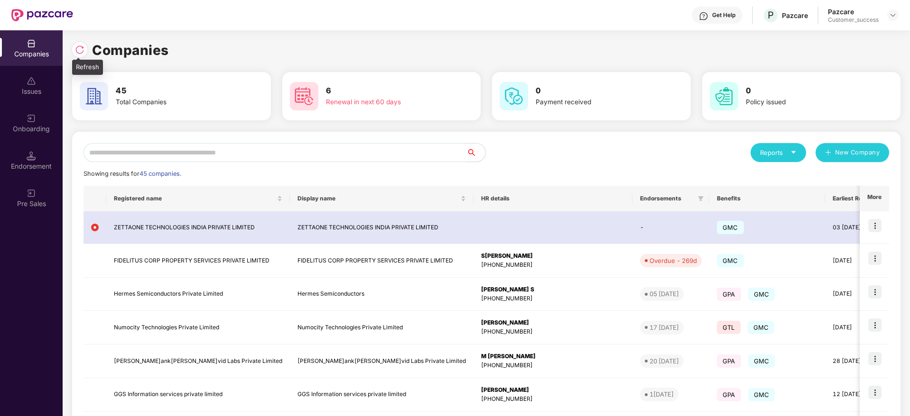
click at [77, 52] on img at bounding box center [79, 49] width 9 height 9
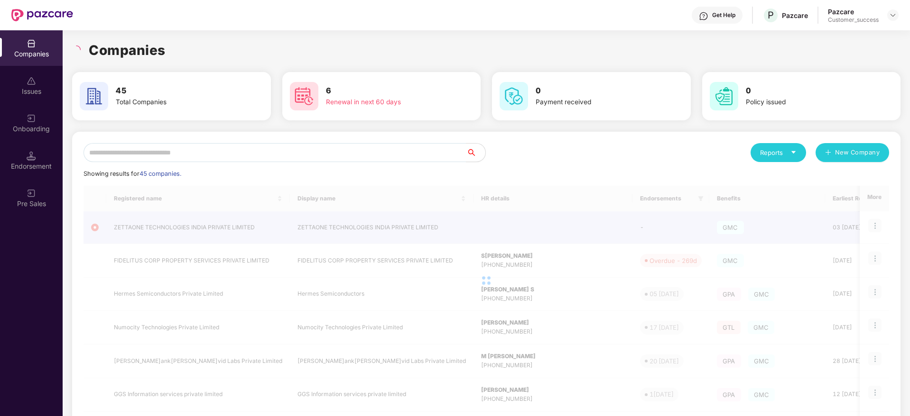
click at [254, 38] on div "Companies 45 Total Companies 6 Renewal in next 60 days 0 Payment received 0 Pol…" at bounding box center [486, 314] width 828 height 569
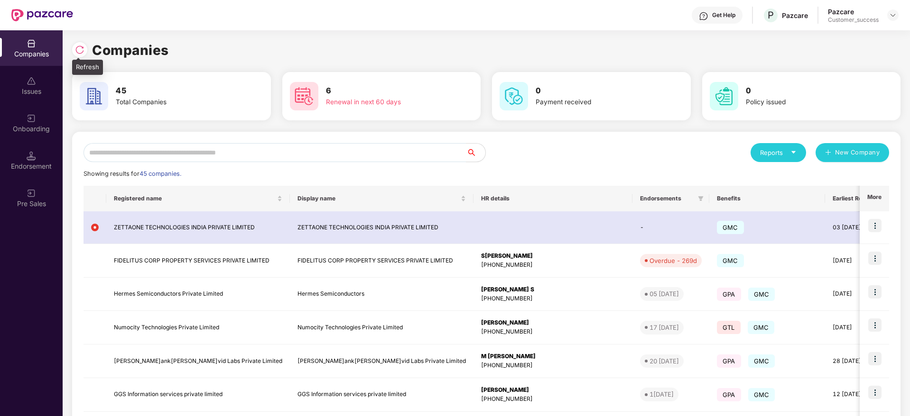
click at [81, 44] on div at bounding box center [79, 49] width 15 height 15
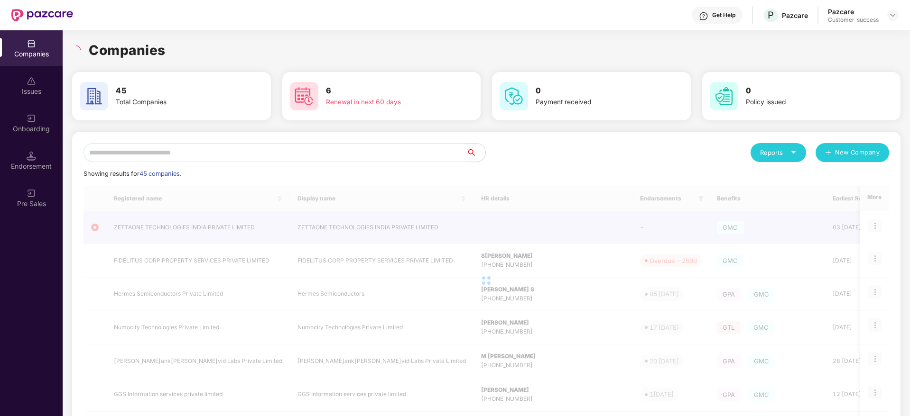
click at [165, 51] on div "Companies" at bounding box center [486, 50] width 828 height 21
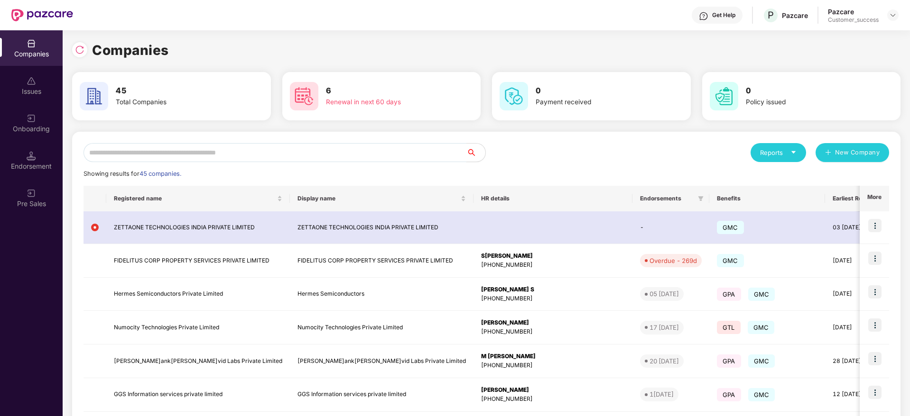
click at [272, 152] on input "text" at bounding box center [274, 152] width 383 height 19
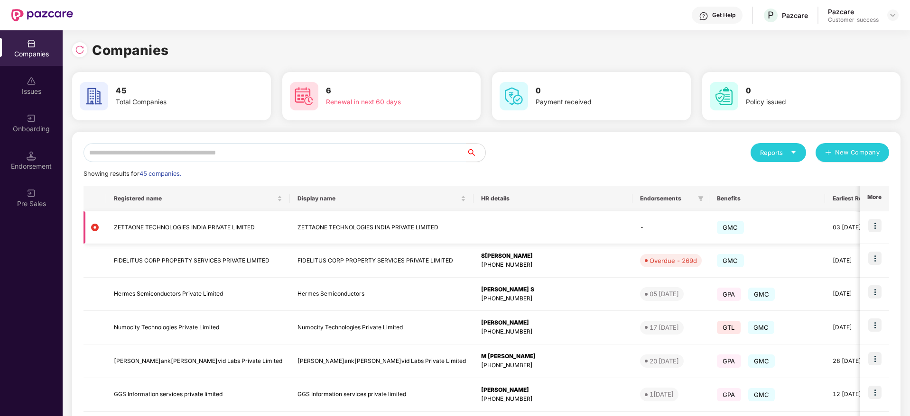
click at [875, 223] on img at bounding box center [874, 225] width 13 height 13
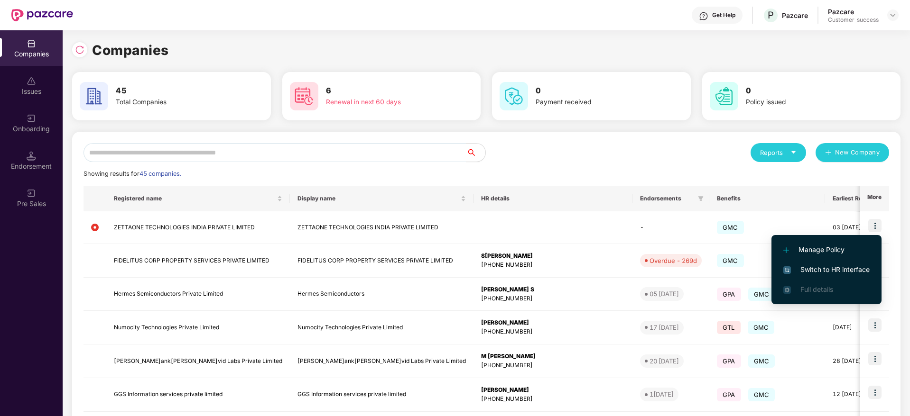
click at [835, 270] on span "Switch to HR interface" at bounding box center [826, 270] width 86 height 10
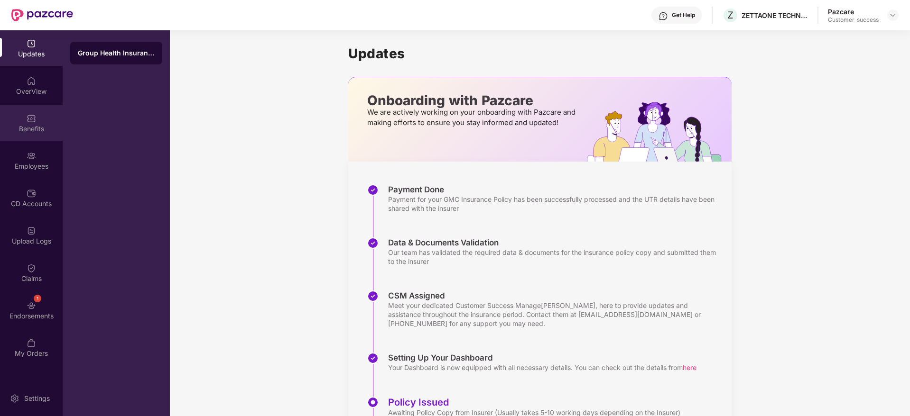
click at [23, 120] on div "Benefits" at bounding box center [31, 123] width 63 height 36
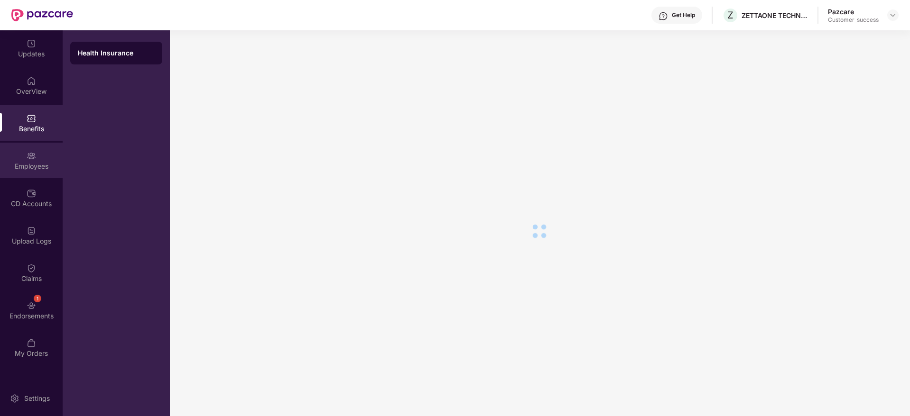
click at [29, 158] on img at bounding box center [31, 155] width 9 height 9
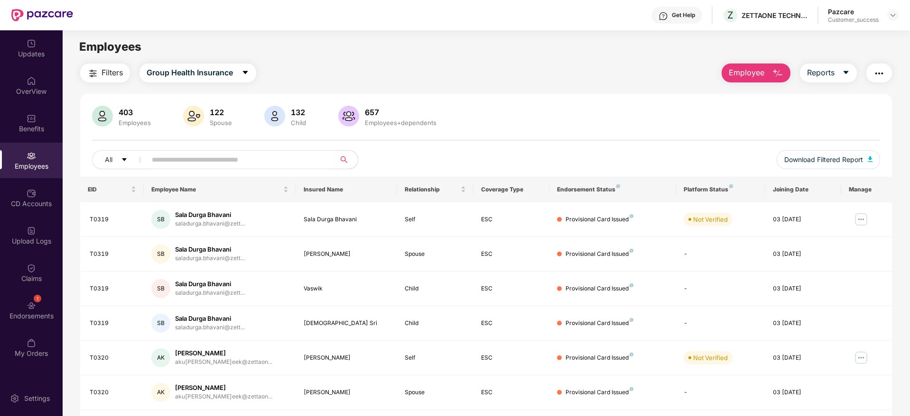
click at [262, 160] on input "text" at bounding box center [237, 160] width 170 height 14
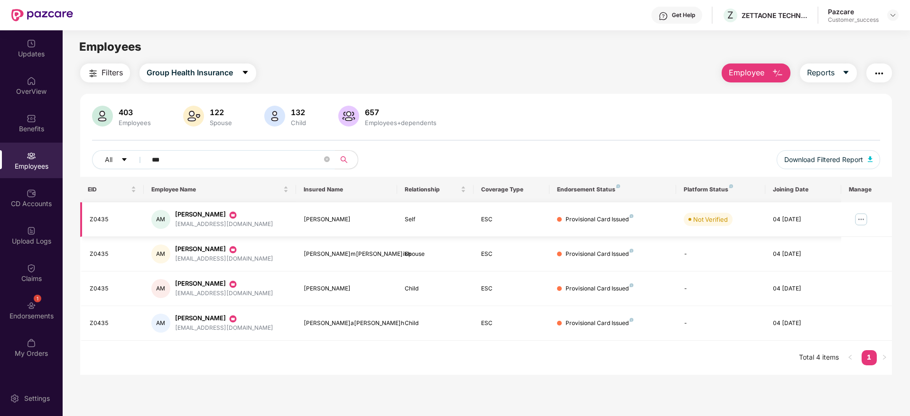
type input "***"
click at [859, 218] on img at bounding box center [860, 219] width 15 height 15
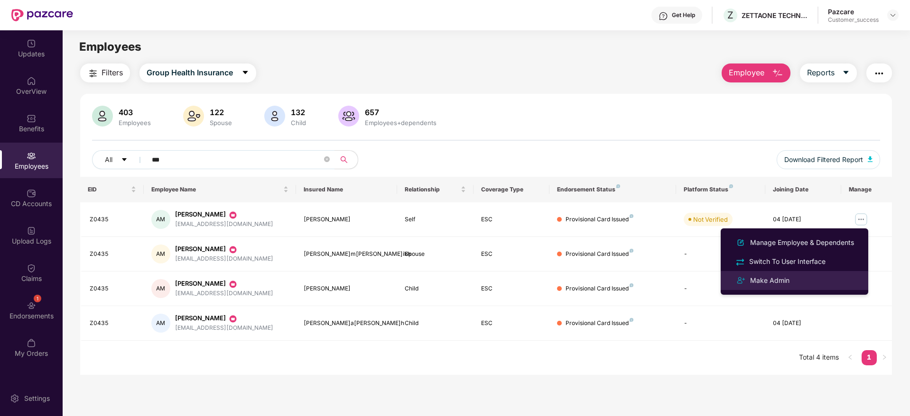
click at [807, 283] on div "Make Admin" at bounding box center [794, 280] width 123 height 11
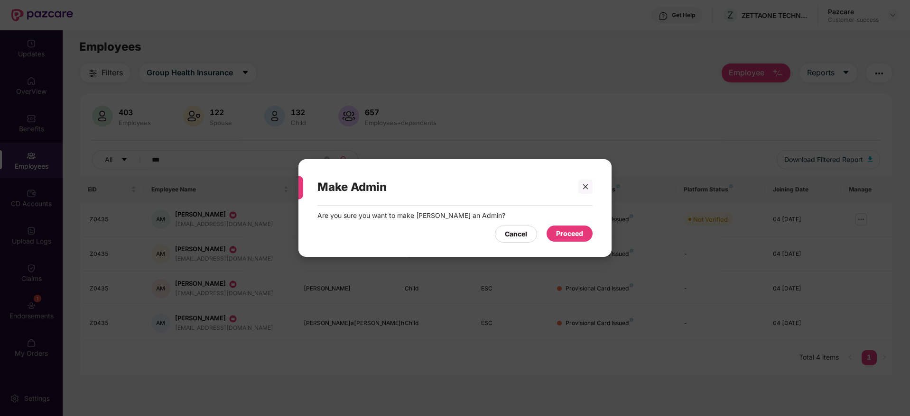
click at [581, 234] on div "Proceed" at bounding box center [569, 234] width 27 height 10
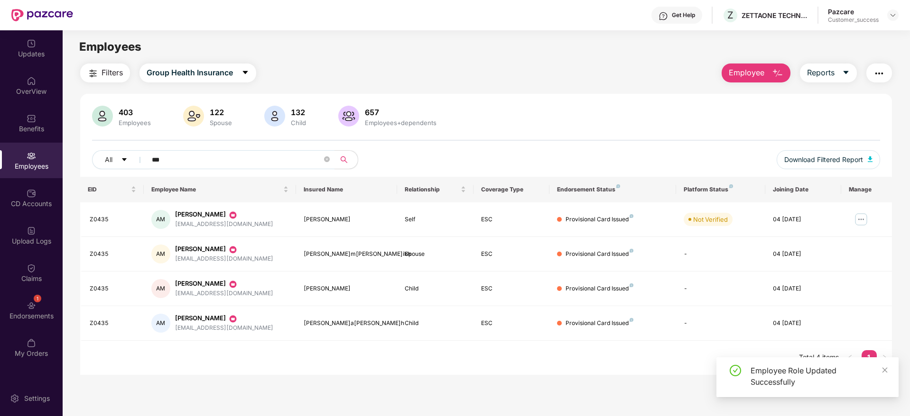
drag, startPoint x: 89, startPoint y: 174, endPoint x: 83, endPoint y: 174, distance: 5.7
click at [83, 174] on div "403 Employees 122 Spouse 132 Child 657 Employees+dependents All *** Download Fi…" at bounding box center [485, 141] width 811 height 71
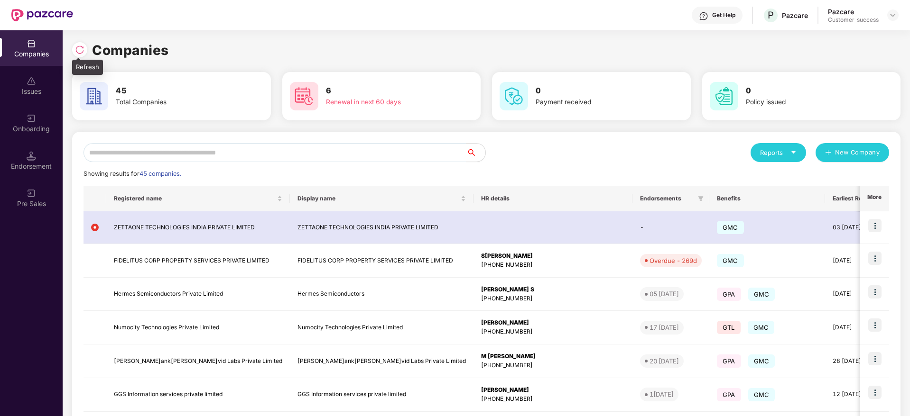
click at [81, 49] on img at bounding box center [79, 49] width 9 height 9
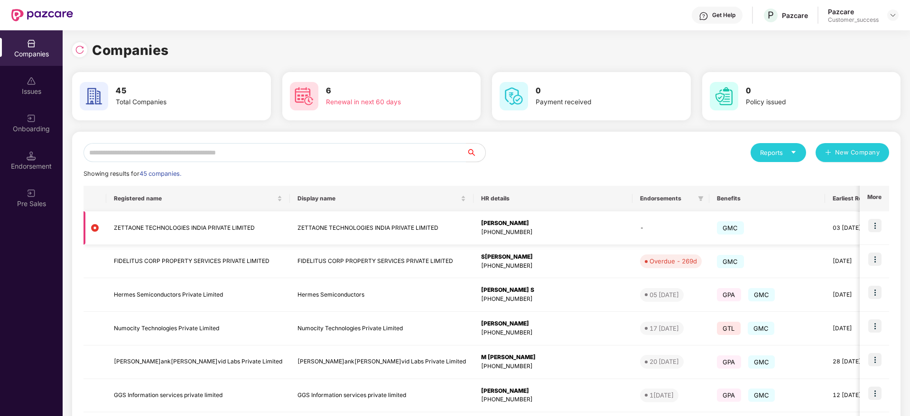
click at [876, 223] on img at bounding box center [874, 225] width 13 height 13
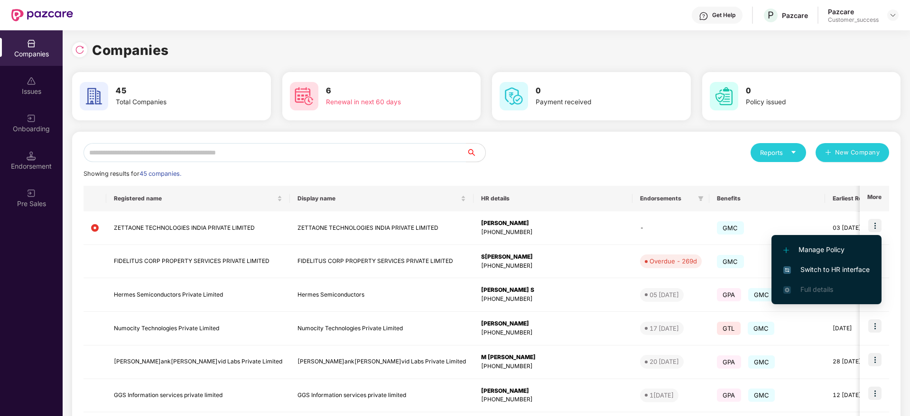
click at [845, 266] on span "Switch to HR interface" at bounding box center [826, 270] width 86 height 10
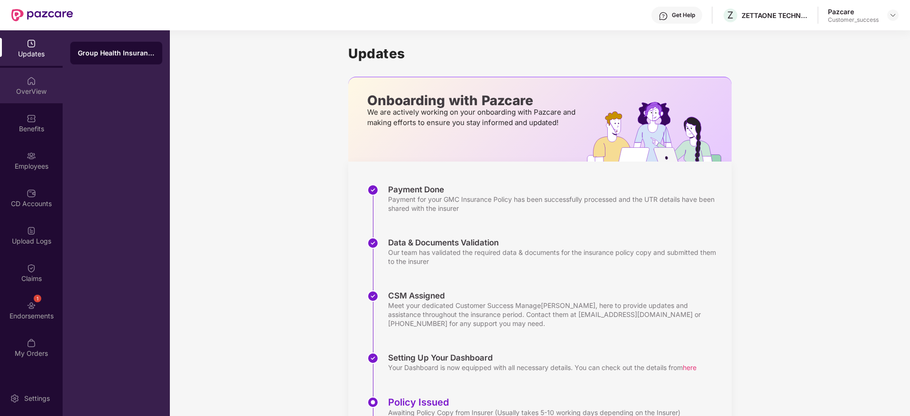
click at [35, 78] on img at bounding box center [31, 80] width 9 height 9
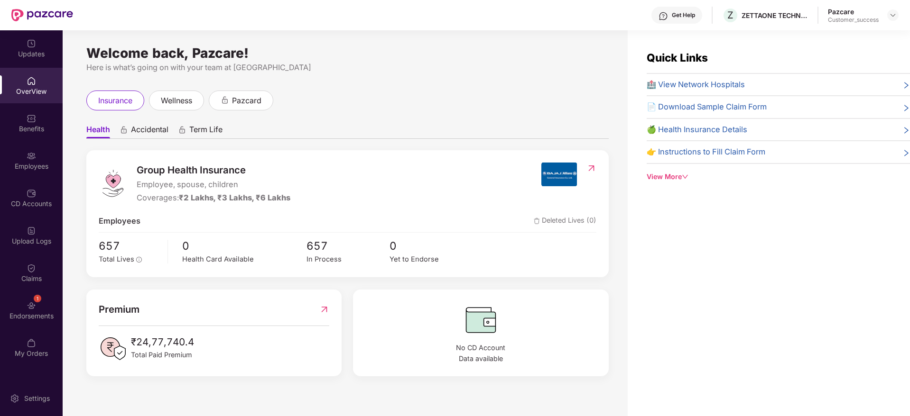
click at [678, 177] on div "View More" at bounding box center [777, 177] width 263 height 10
click at [657, 242] on div "View Less" at bounding box center [777, 244] width 263 height 10
click at [158, 126] on span "Accidental" at bounding box center [149, 132] width 37 height 14
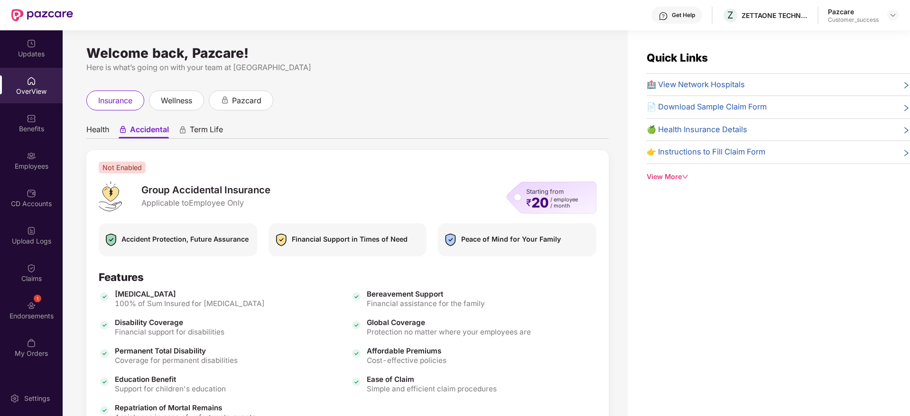
click at [204, 130] on span "Term Life" at bounding box center [206, 132] width 33 height 14
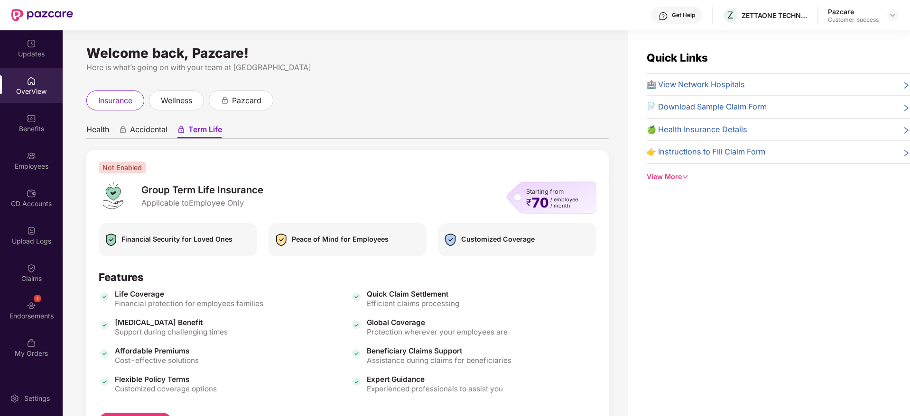
click at [106, 133] on span "Health" at bounding box center [97, 132] width 23 height 14
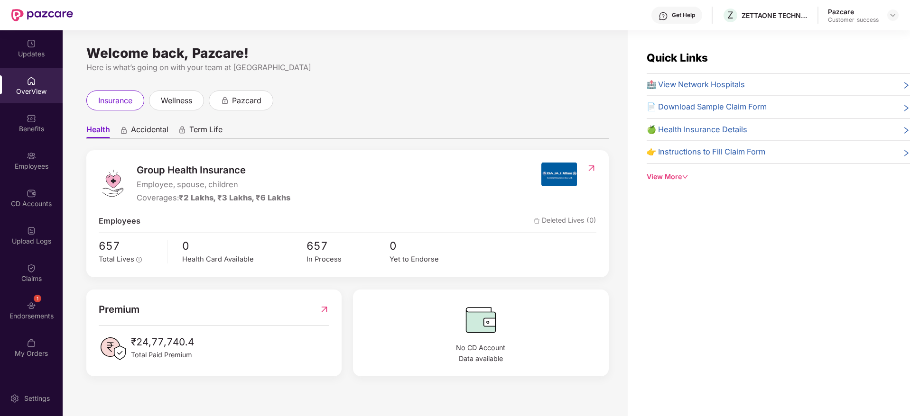
click at [591, 166] on img at bounding box center [591, 168] width 10 height 9
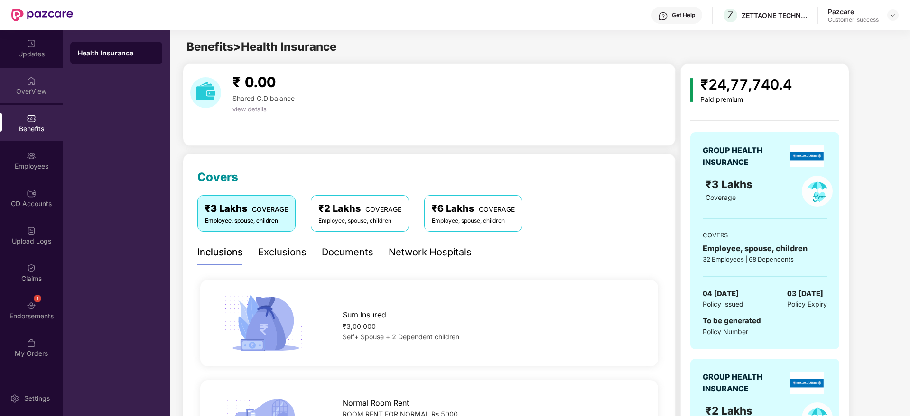
click at [43, 82] on div "OverView" at bounding box center [31, 86] width 63 height 36
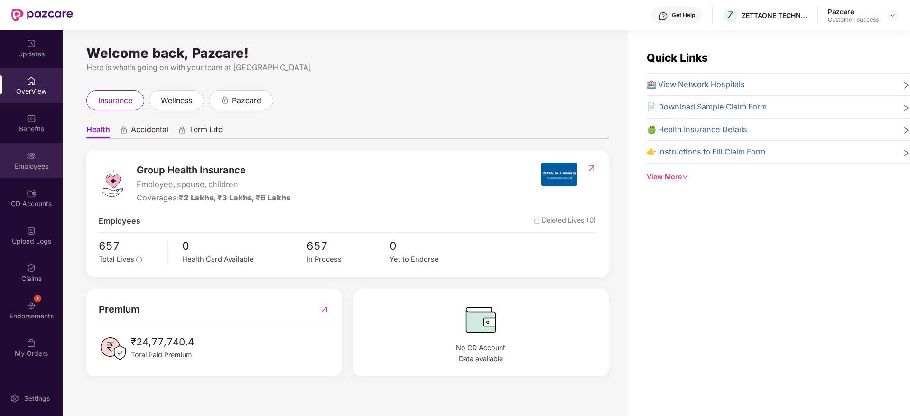
click at [26, 163] on div "Employees" at bounding box center [31, 166] width 63 height 9
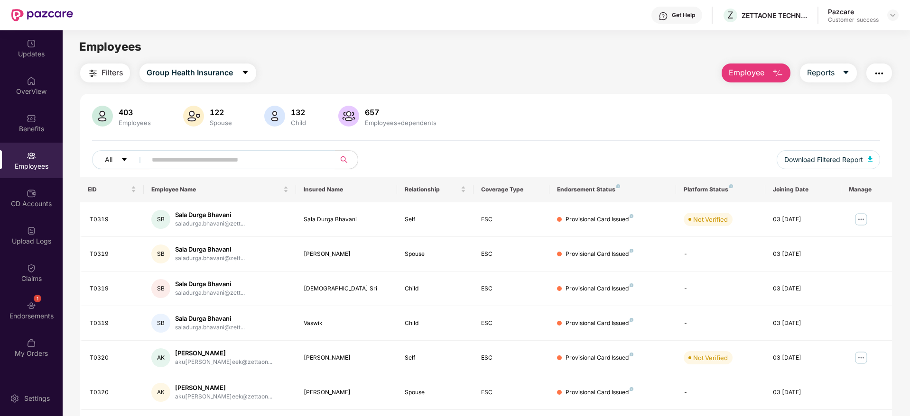
click at [254, 157] on input "text" at bounding box center [237, 160] width 170 height 14
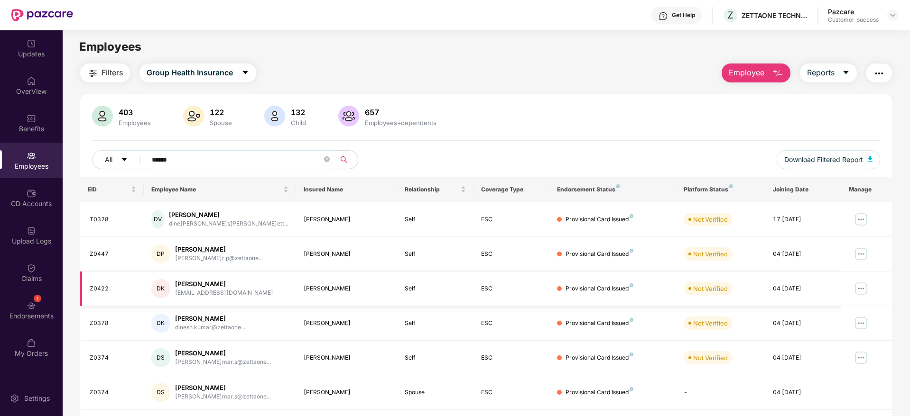
type input "******"
click at [860, 293] on img at bounding box center [860, 288] width 15 height 15
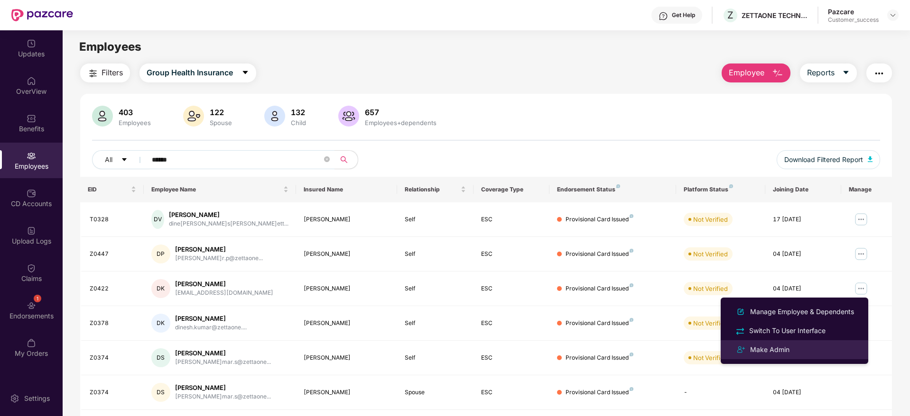
click at [783, 348] on div "Make Admin" at bounding box center [769, 350] width 43 height 10
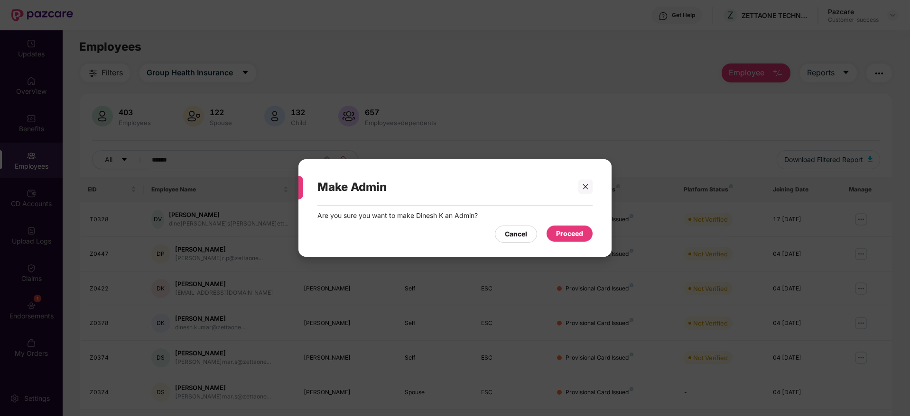
click at [573, 234] on div "Proceed" at bounding box center [569, 234] width 27 height 10
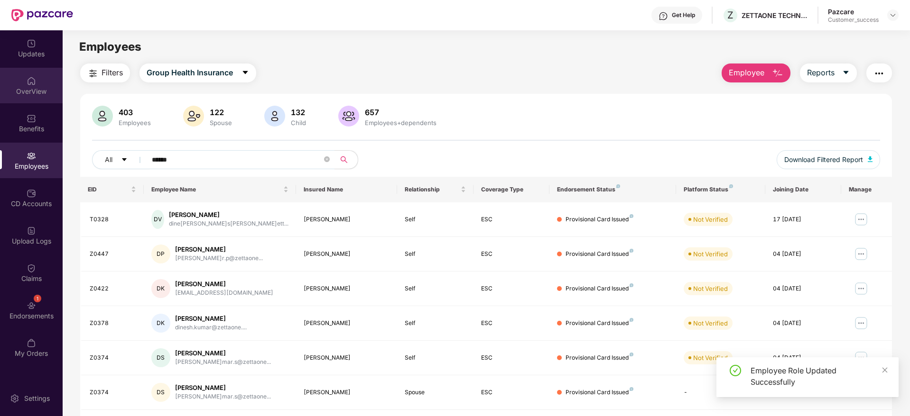
click at [25, 76] on div "OverView" at bounding box center [31, 86] width 63 height 36
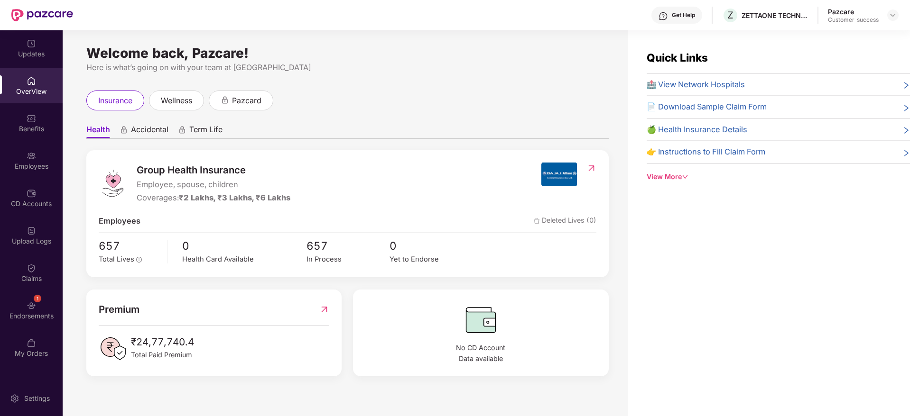
click at [679, 17] on div "Get Help" at bounding box center [683, 15] width 23 height 8
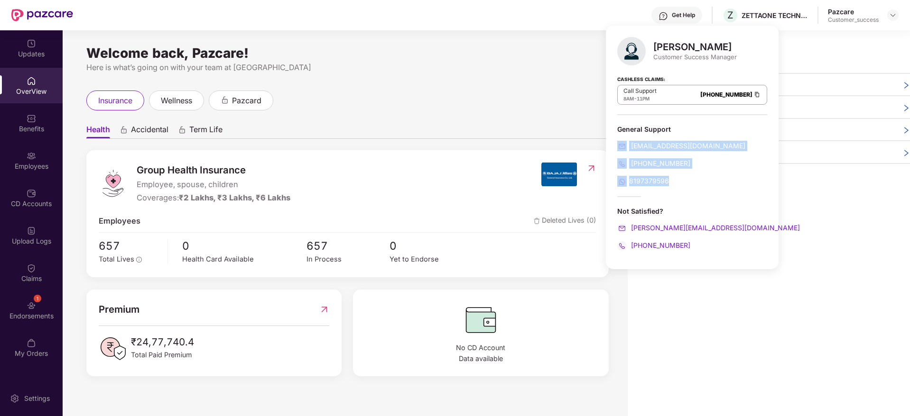
drag, startPoint x: 680, startPoint y: 184, endPoint x: 612, endPoint y: 134, distance: 84.7
click at [612, 134] on div "Jayaram M Customer Success Manager Cashless Claims: Call Support 8AM - 11PM 080…" at bounding box center [692, 148] width 173 height 244
click at [681, 130] on div "General Support" at bounding box center [692, 129] width 150 height 9
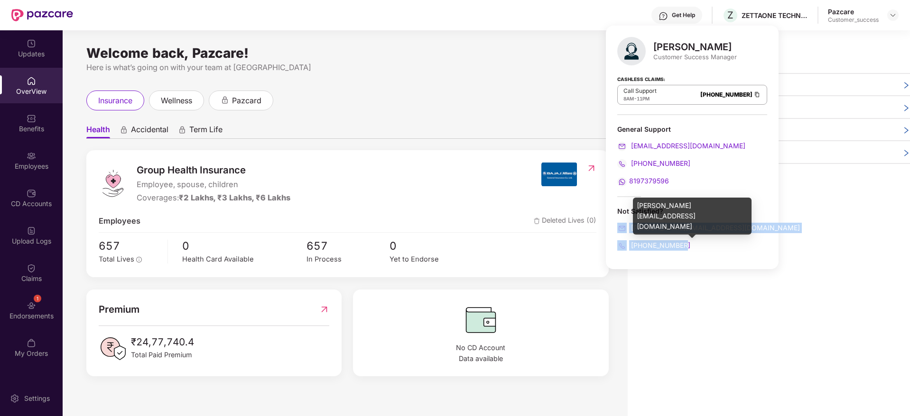
drag, startPoint x: 692, startPoint y: 250, endPoint x: 615, endPoint y: 221, distance: 82.5
click at [615, 221] on div "Jayaram M Customer Success Manager Cashless Claims: Call Support 8AM - 11PM 080…" at bounding box center [692, 148] width 173 height 244
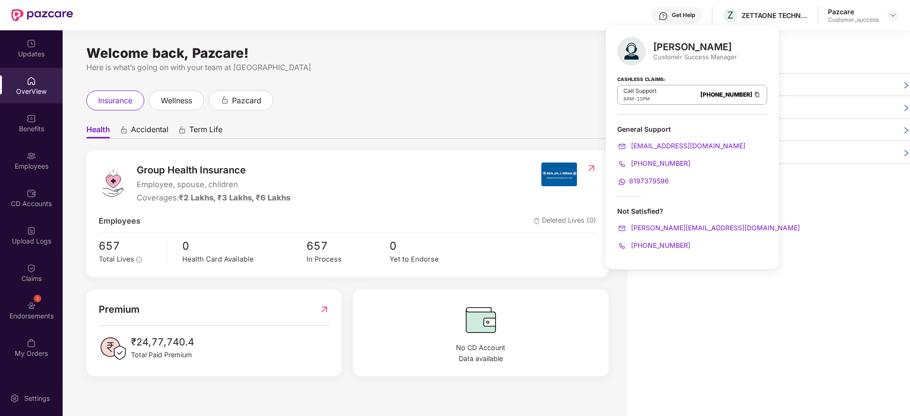
click at [702, 197] on div "Jayaram M Customer Success Manager Cashless Claims: Call Support 8AM - 11PM 080…" at bounding box center [692, 148] width 173 height 244
drag, startPoint x: 624, startPoint y: 96, endPoint x: 729, endPoint y: 93, distance: 105.3
click at [729, 93] on div "Call Support 8AM - 11PM 080-3783-5420" at bounding box center [692, 95] width 150 height 20
click at [733, 132] on div "General Support" at bounding box center [692, 129] width 150 height 9
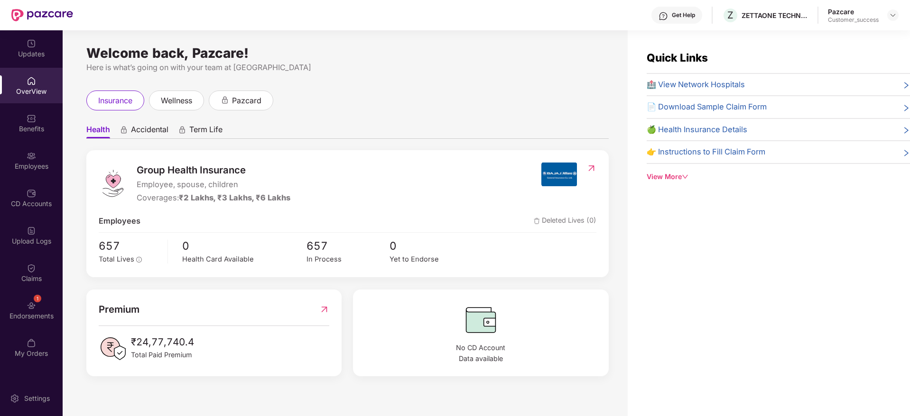
click at [550, 84] on div "Welcome back, Pazcare! Here is what’s going on with your team at Pazcare insura…" at bounding box center [345, 228] width 565 height 397
click at [673, 178] on div "View More" at bounding box center [777, 177] width 263 height 10
click at [662, 246] on div "View Less" at bounding box center [777, 244] width 263 height 10
click at [154, 132] on span "Accidental" at bounding box center [149, 132] width 37 height 14
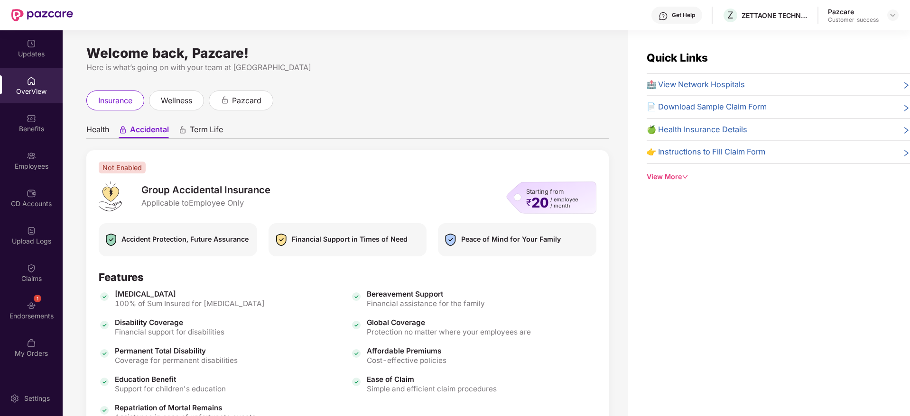
click at [208, 130] on span "Term Life" at bounding box center [206, 132] width 33 height 14
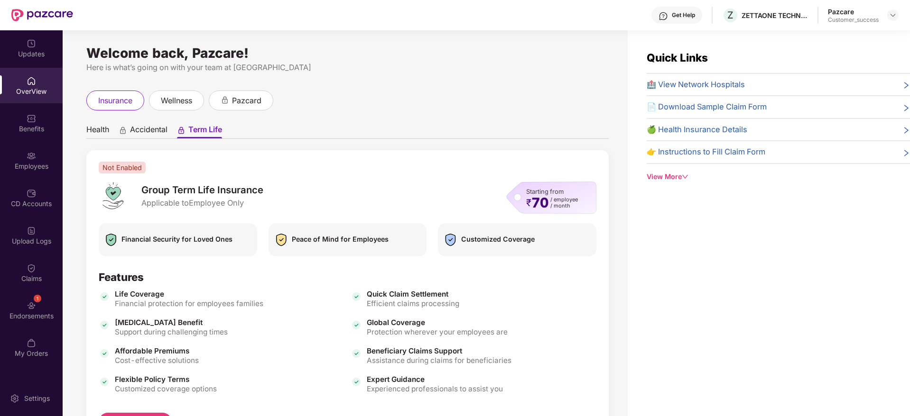
click at [161, 133] on span "Accidental" at bounding box center [148, 132] width 37 height 14
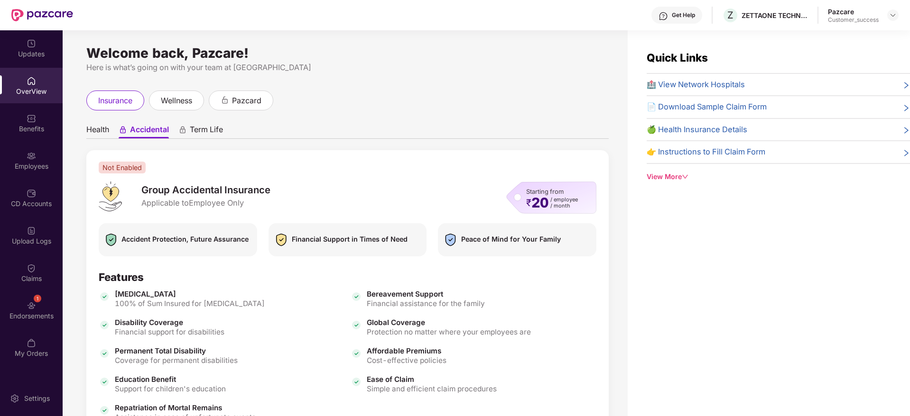
click at [97, 131] on span "Health" at bounding box center [97, 132] width 23 height 14
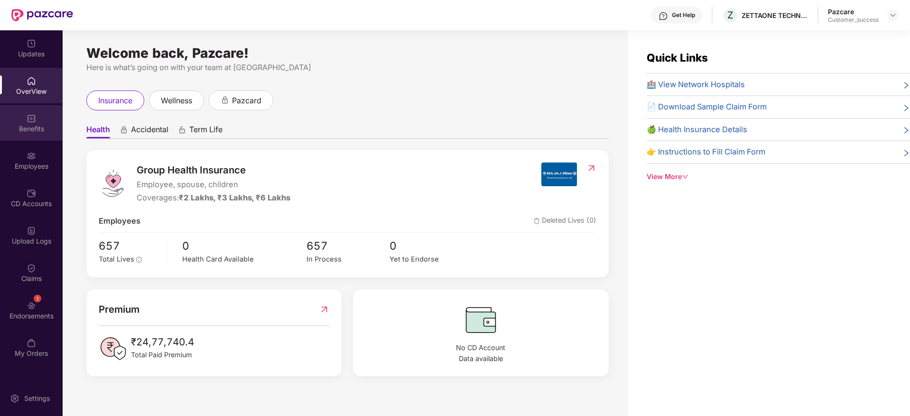
click at [35, 127] on div "Benefits" at bounding box center [31, 128] width 63 height 9
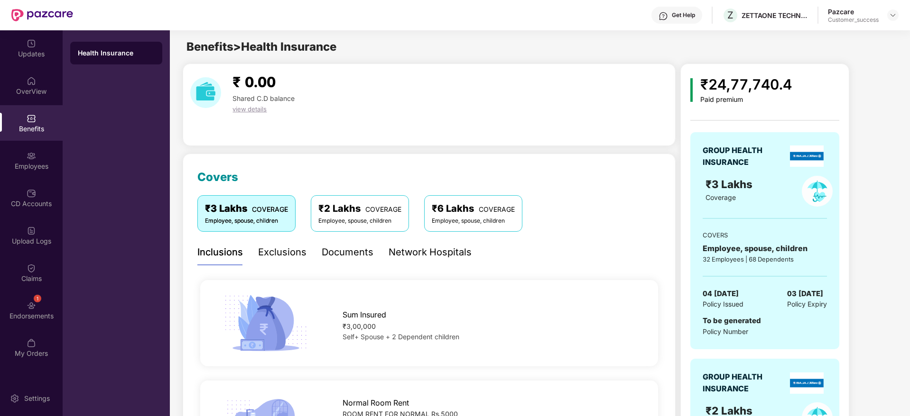
drag, startPoint x: 825, startPoint y: 154, endPoint x: 792, endPoint y: 155, distance: 32.3
click at [792, 155] on div at bounding box center [806, 157] width 40 height 20
click at [781, 181] on div "₹3 Lakhs" at bounding box center [744, 184] width 79 height 17
click at [221, 259] on div "Inclusions" at bounding box center [220, 252] width 46 height 15
click at [267, 252] on div "Exclusions" at bounding box center [282, 252] width 48 height 15
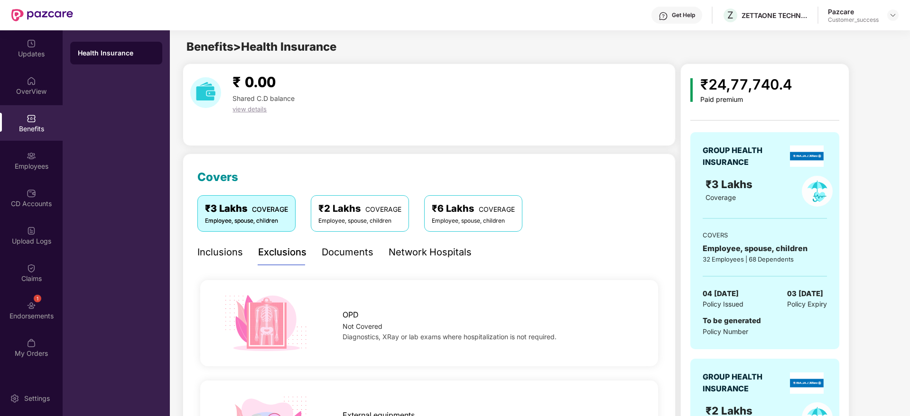
click at [23, 121] on div "Benefits" at bounding box center [31, 123] width 63 height 36
click at [286, 255] on div "Exclusions" at bounding box center [282, 252] width 48 height 15
click at [350, 261] on div "Documents" at bounding box center [348, 252] width 52 height 26
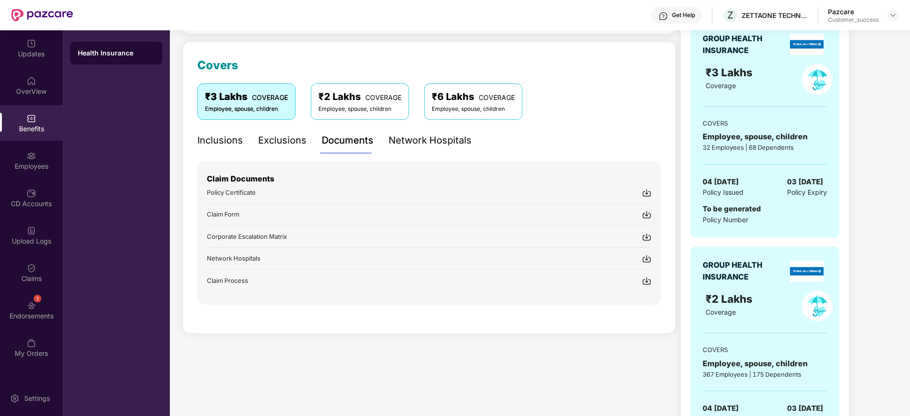
scroll to position [107, 0]
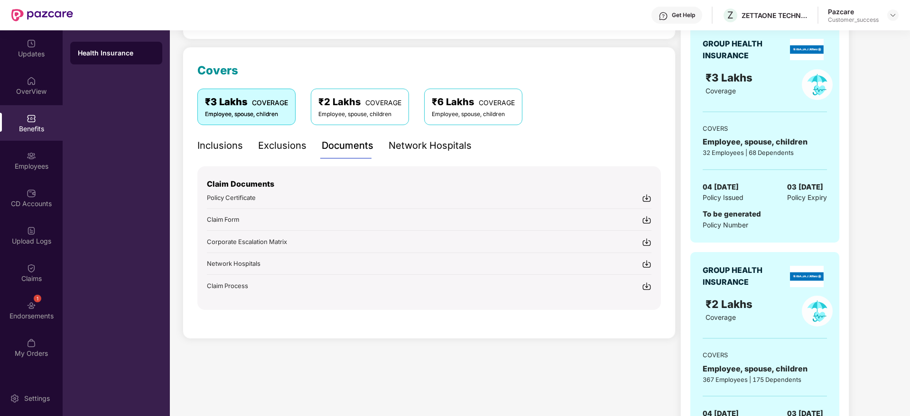
click at [416, 149] on div "Network Hospitals" at bounding box center [429, 145] width 83 height 15
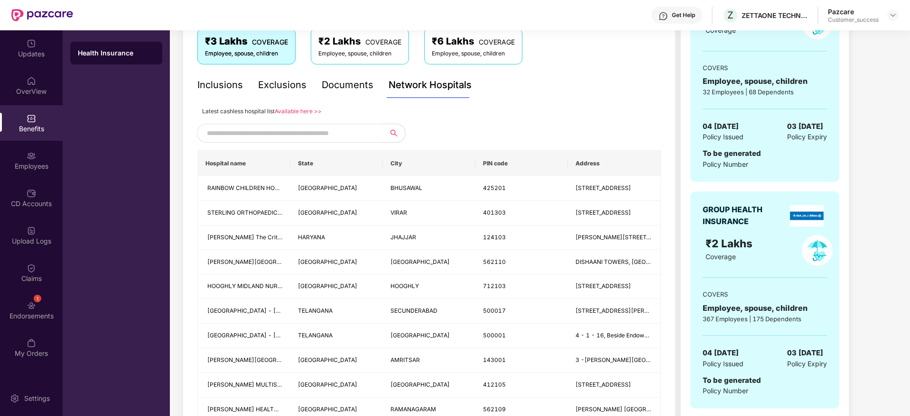
scroll to position [168, 0]
click at [350, 128] on input "text" at bounding box center [288, 133] width 162 height 14
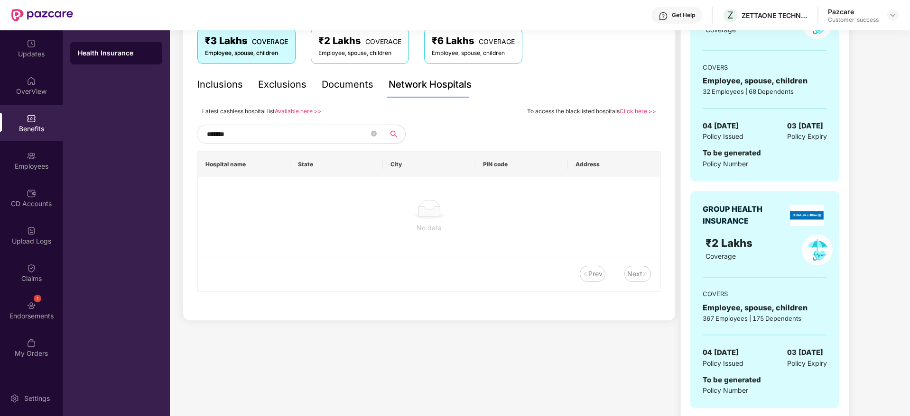
click at [216, 137] on input "*******" at bounding box center [288, 134] width 162 height 14
type input "******"
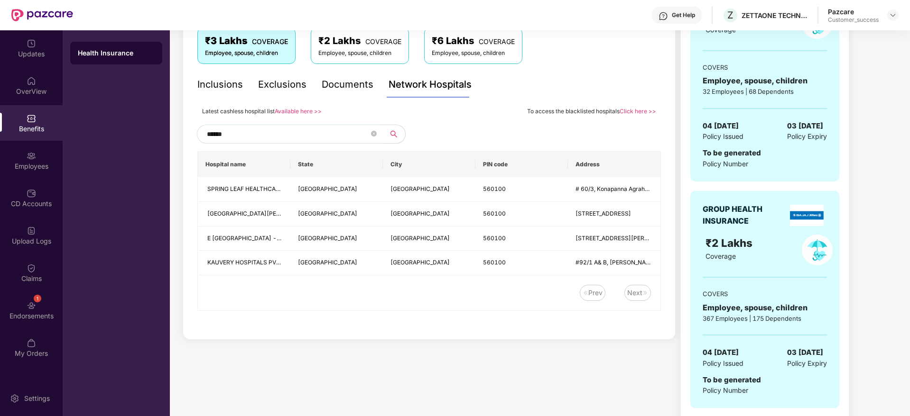
drag, startPoint x: 257, startPoint y: 136, endPoint x: 186, endPoint y: 135, distance: 70.7
click at [186, 135] on div "Covers ₹3 Lakhs COVERAGE Employee, spouse, children ₹2 Lakhs COVERAGE Employee,…" at bounding box center [429, 163] width 493 height 355
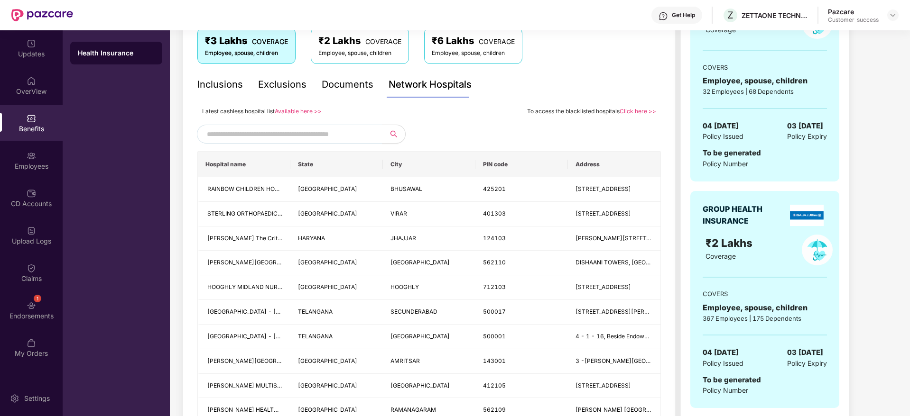
click at [313, 110] on link "Available here >>" at bounding box center [298, 111] width 47 height 7
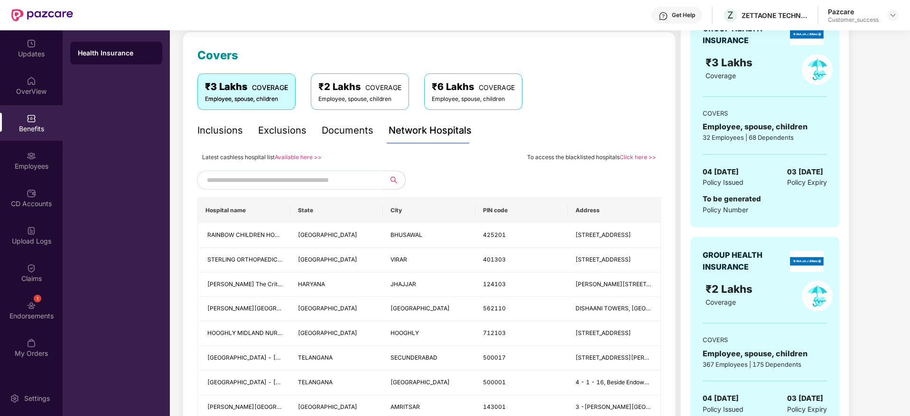
scroll to position [0, 0]
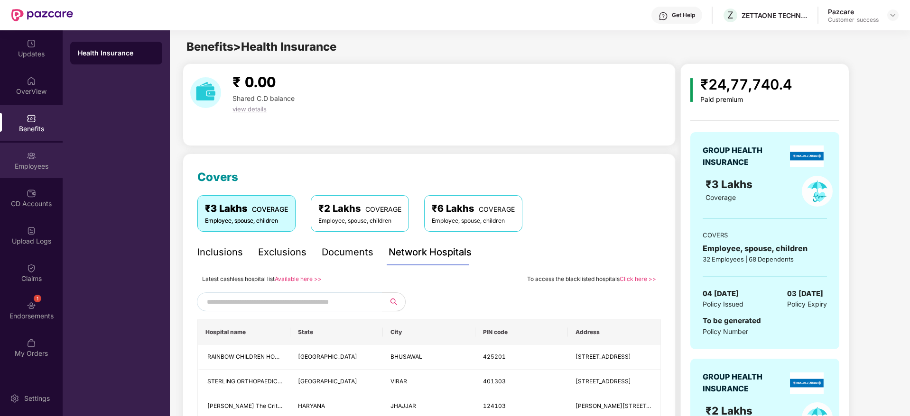
click at [32, 162] on div "Employees" at bounding box center [31, 166] width 63 height 9
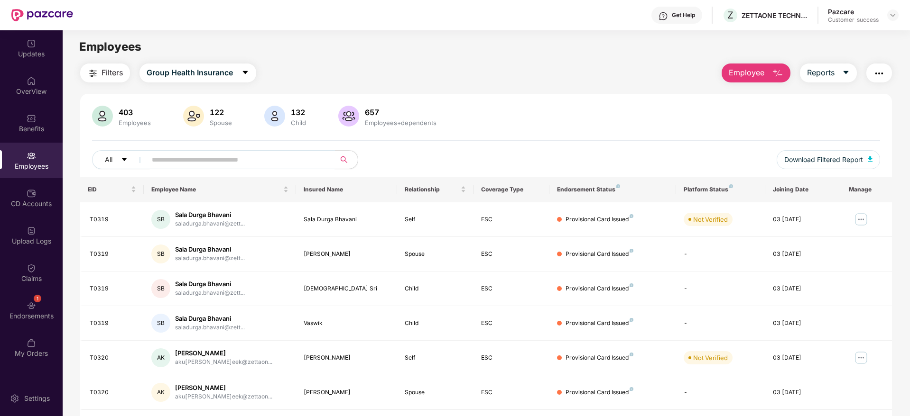
click at [288, 162] on input "text" at bounding box center [237, 160] width 170 height 14
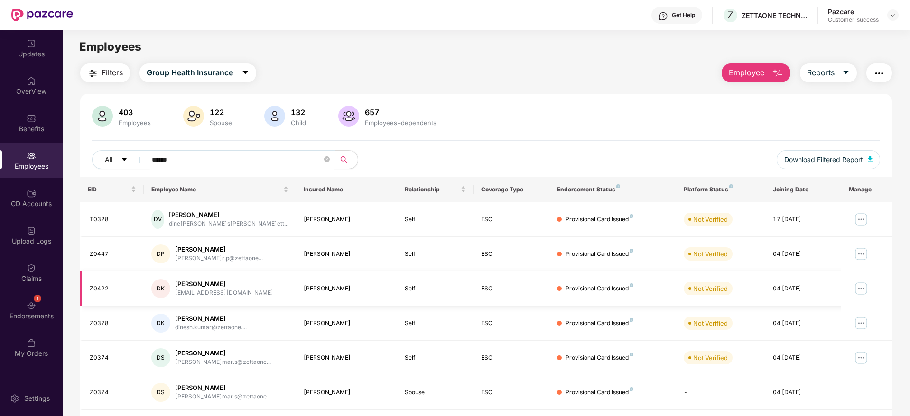
scroll to position [63, 0]
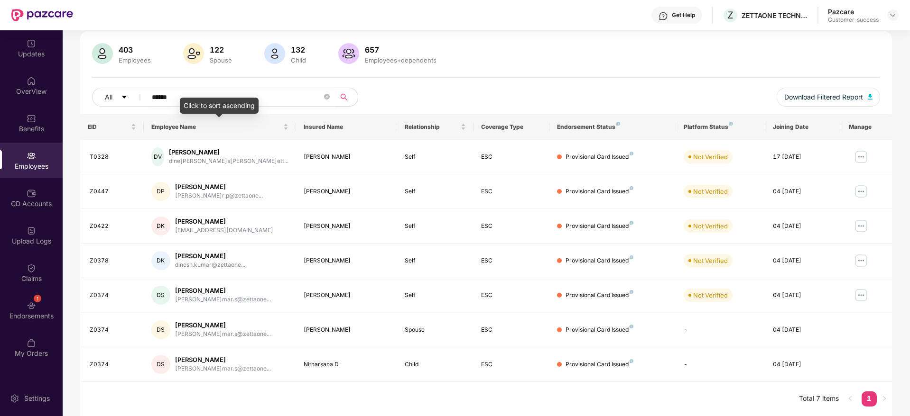
type input "******"
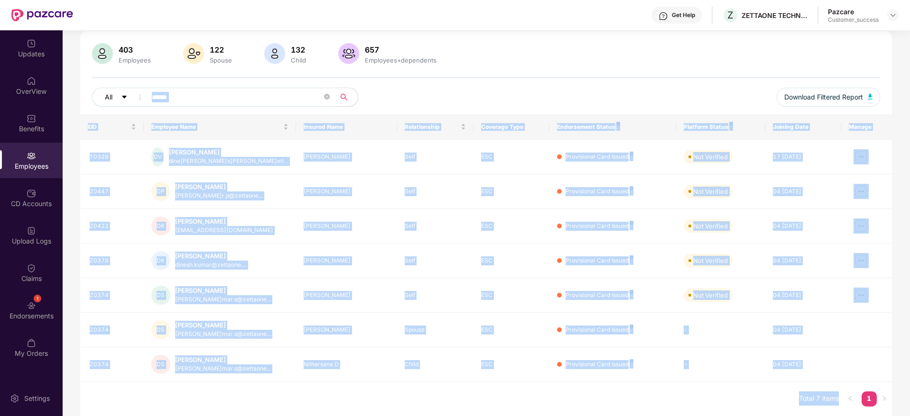
drag, startPoint x: 200, startPoint y: 101, endPoint x: 134, endPoint y: 96, distance: 66.1
click at [134, 96] on body "Get Help Z ZETTAONE TECHNOLOGIES INDIA PRIVATE LIMITED Pazcare Customer_success…" at bounding box center [455, 208] width 910 height 416
click at [201, 96] on input "******" at bounding box center [237, 97] width 170 height 14
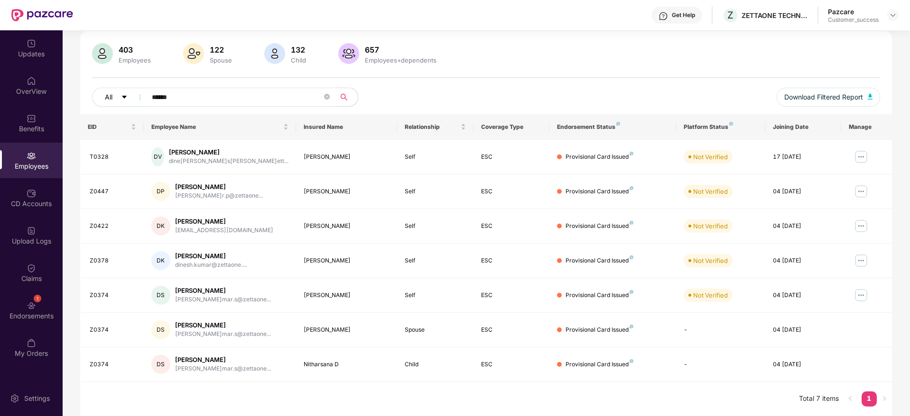
drag, startPoint x: 207, startPoint y: 97, endPoint x: 127, endPoint y: 102, distance: 80.8
click at [127, 102] on div "All ******" at bounding box center [322, 97] width 460 height 19
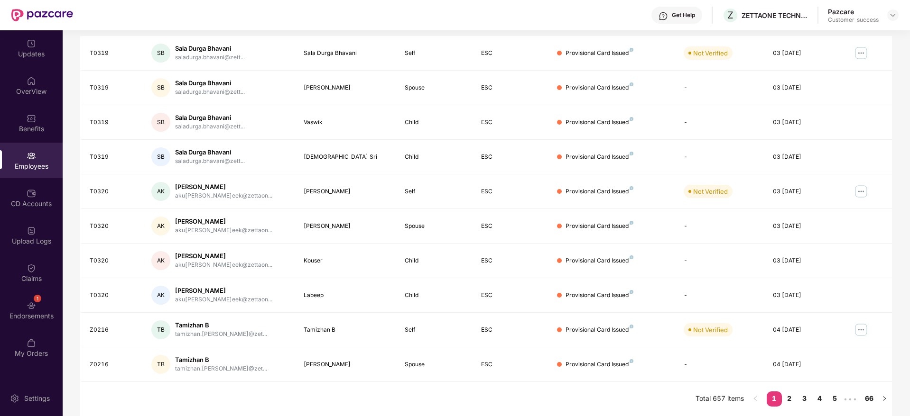
scroll to position [0, 0]
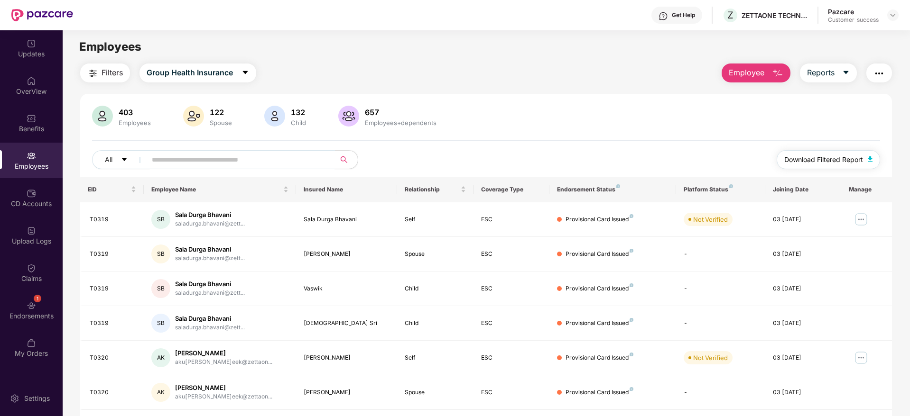
click at [831, 159] on span "Download Filtered Report" at bounding box center [823, 160] width 79 height 10
click at [493, 108] on div "403 Employees 122 Spouse 132 Child 657 Employees+dependents" at bounding box center [486, 117] width 788 height 23
click at [753, 77] on span "Employee" at bounding box center [746, 73] width 36 height 12
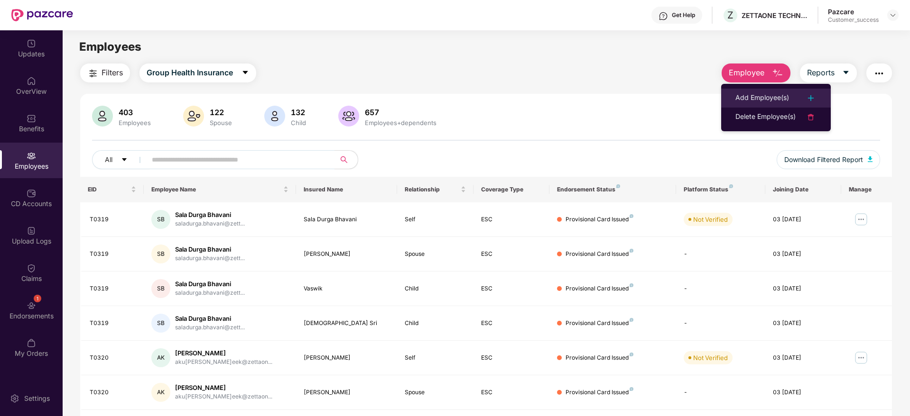
click at [761, 98] on div "Add Employee(s)" at bounding box center [762, 97] width 54 height 11
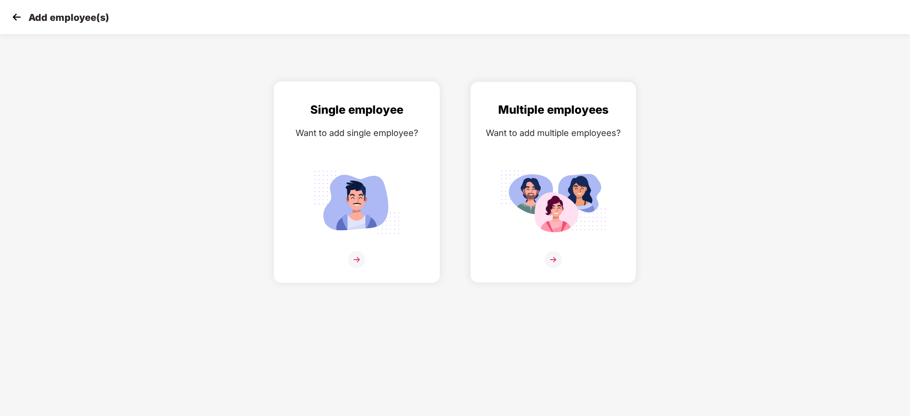
click at [375, 196] on img at bounding box center [357, 203] width 106 height 74
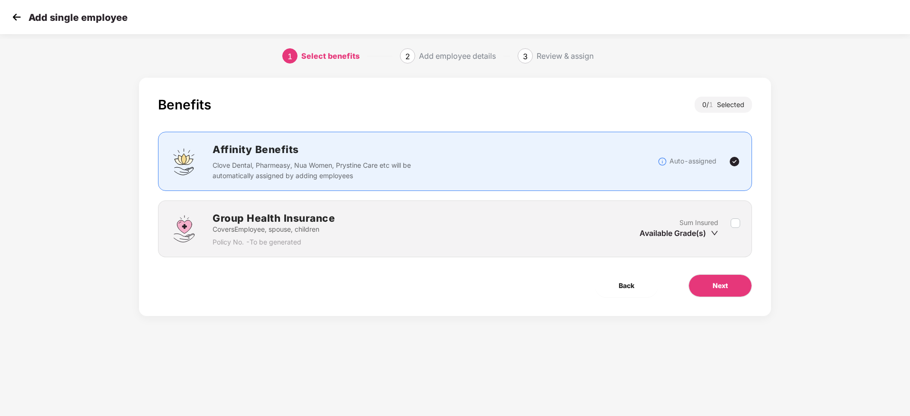
click at [715, 234] on icon "down" at bounding box center [714, 233] width 7 height 4
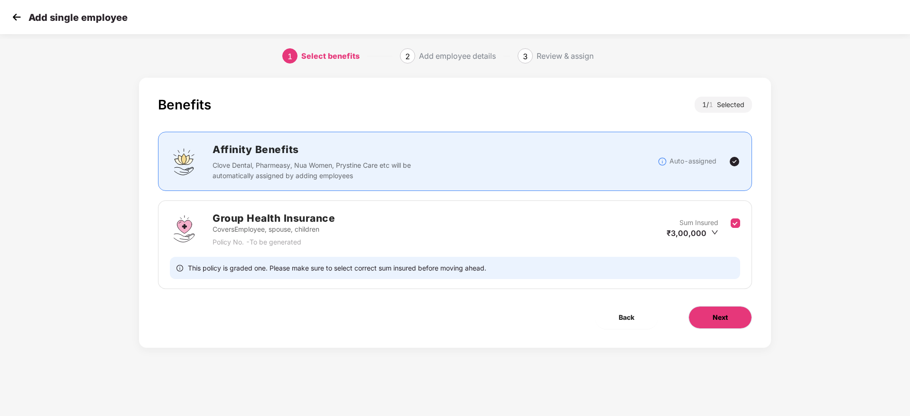
click at [720, 316] on span "Next" at bounding box center [719, 318] width 15 height 10
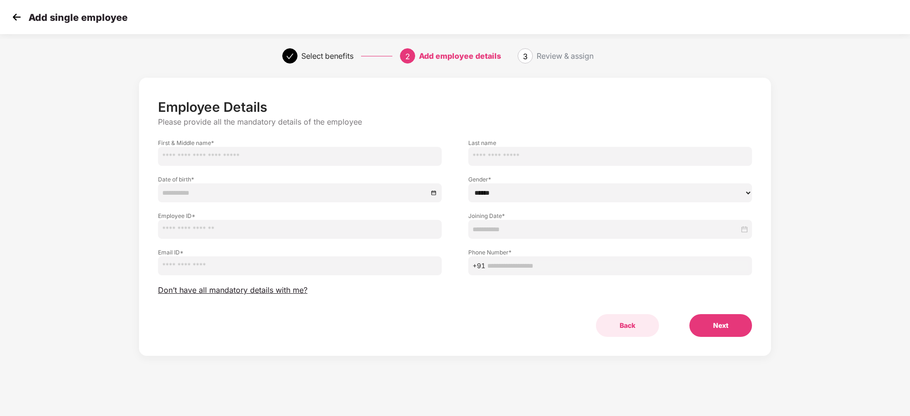
click at [629, 324] on button "Back" at bounding box center [627, 325] width 63 height 23
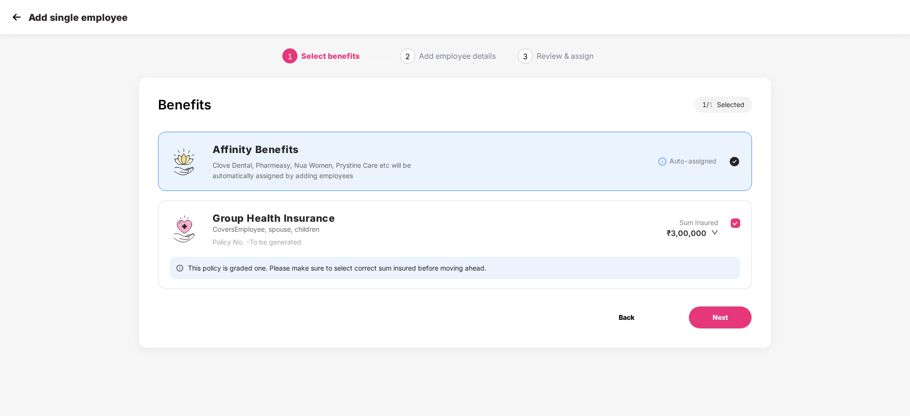
click at [629, 324] on button "Back" at bounding box center [626, 317] width 63 height 23
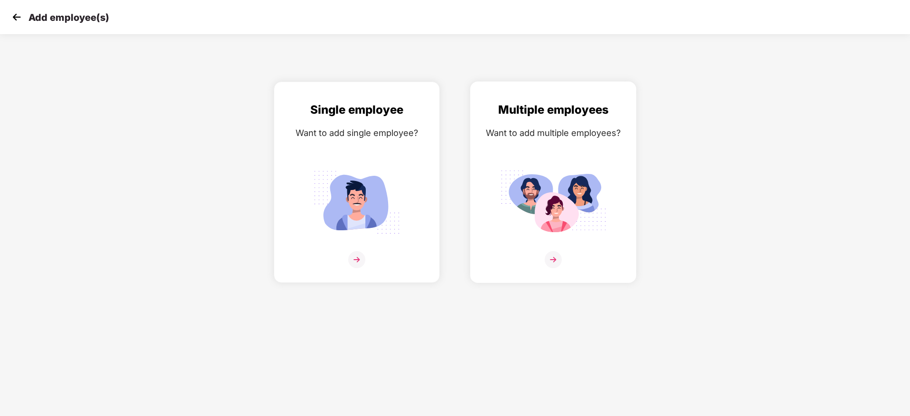
click at [571, 176] on img at bounding box center [553, 203] width 106 height 74
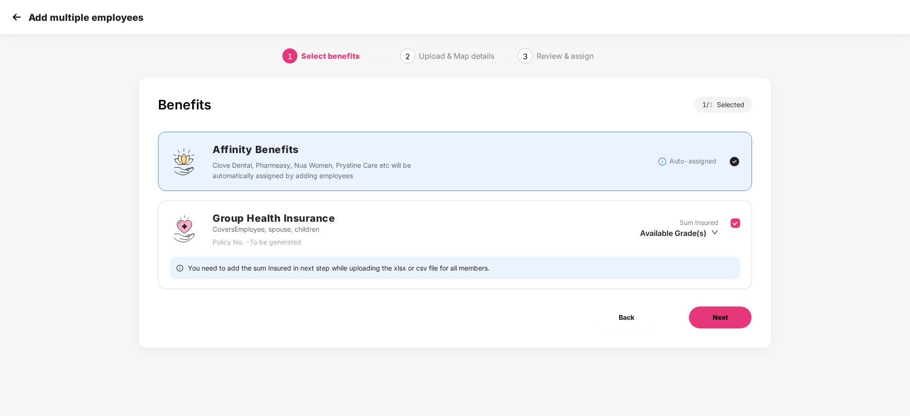
click at [722, 315] on span "Next" at bounding box center [719, 318] width 15 height 10
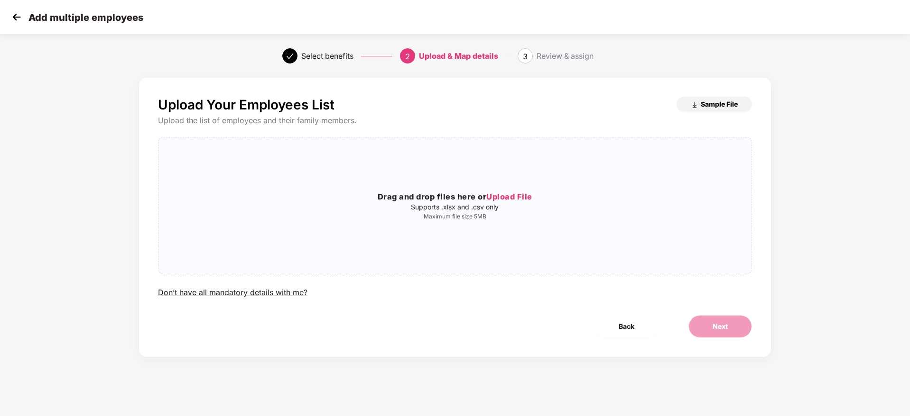
click at [708, 104] on span "Sample File" at bounding box center [718, 104] width 37 height 9
click at [505, 190] on div "Drag and drop files here or Upload File Supports .xlsx and .csv only Maximum fi…" at bounding box center [454, 205] width 593 height 121
click at [16, 12] on img at bounding box center [16, 17] width 14 height 14
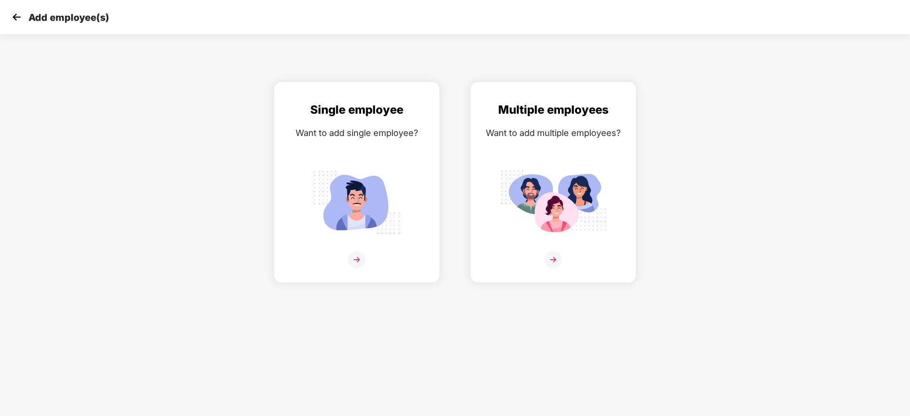
click at [16, 12] on img at bounding box center [16, 17] width 14 height 14
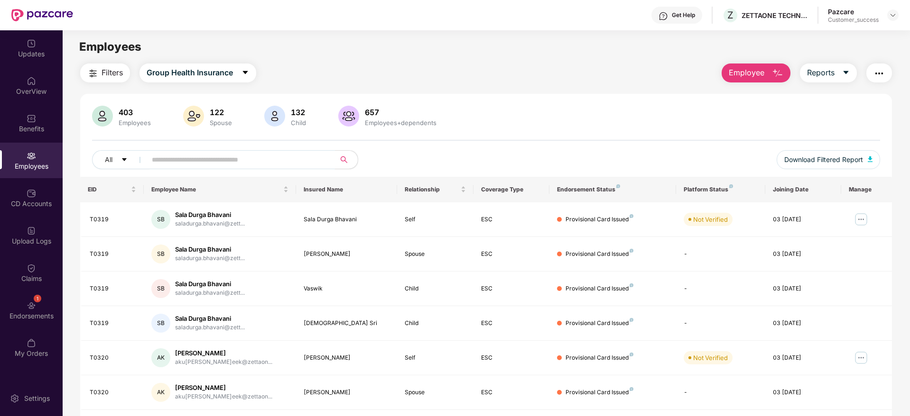
click at [316, 157] on input "text" at bounding box center [237, 160] width 170 height 14
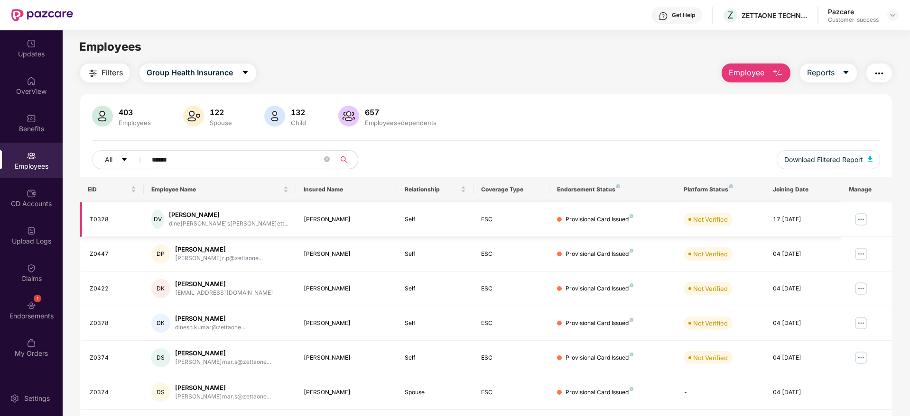
type input "******"
click at [857, 218] on img at bounding box center [860, 219] width 15 height 15
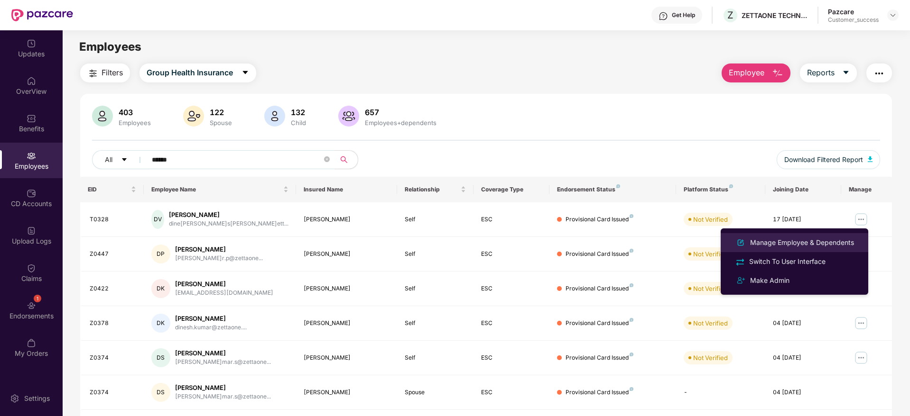
click at [829, 246] on div "Manage Employee & Dependents" at bounding box center [802, 243] width 108 height 10
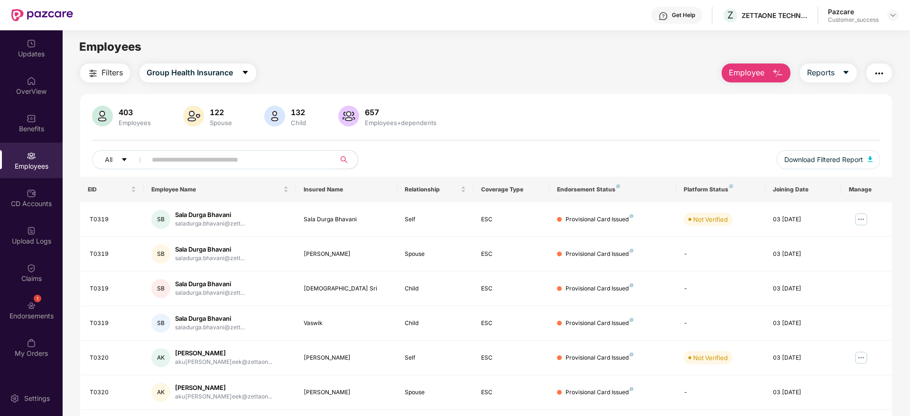
click at [271, 158] on input "text" at bounding box center [237, 160] width 170 height 14
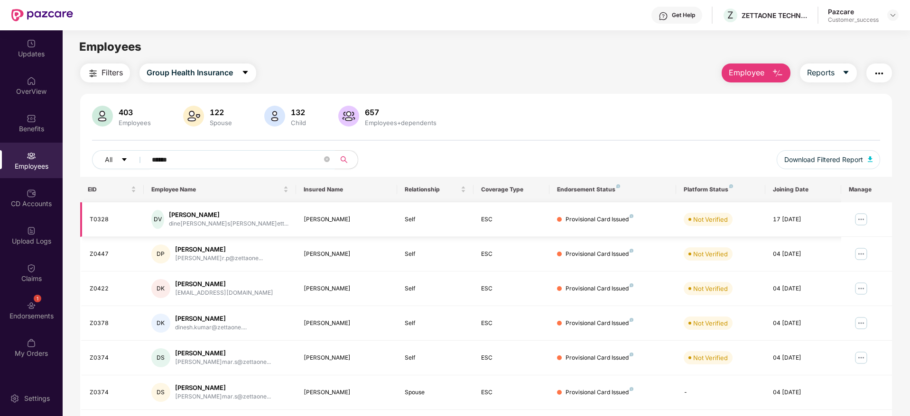
type input "******"
click at [859, 221] on img at bounding box center [860, 219] width 15 height 15
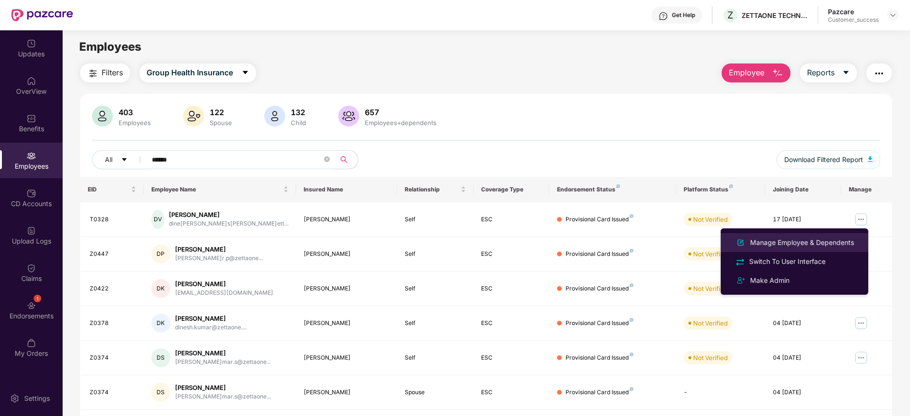
click at [819, 244] on div "Manage Employee & Dependents" at bounding box center [802, 243] width 108 height 10
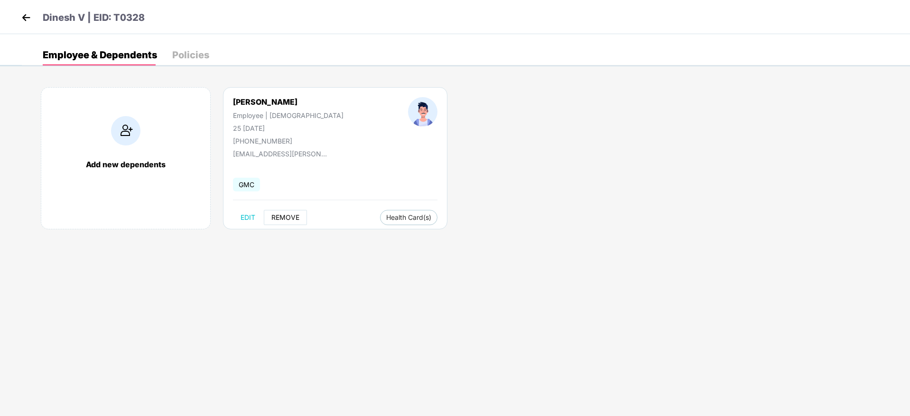
click at [276, 214] on span "REMOVE" at bounding box center [285, 218] width 28 height 8
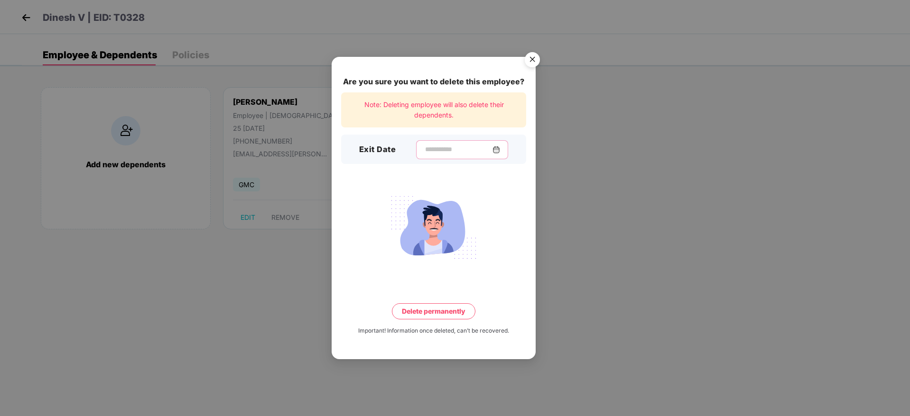
click at [443, 148] on input at bounding box center [458, 150] width 68 height 10
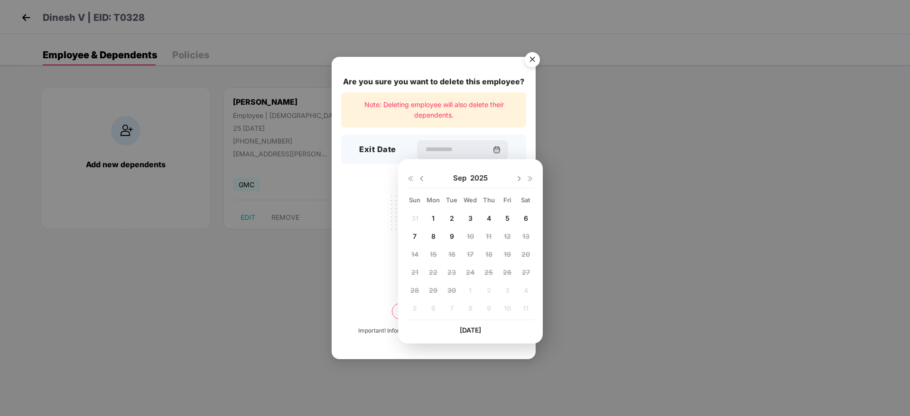
click at [368, 215] on div at bounding box center [433, 228] width 185 height 74
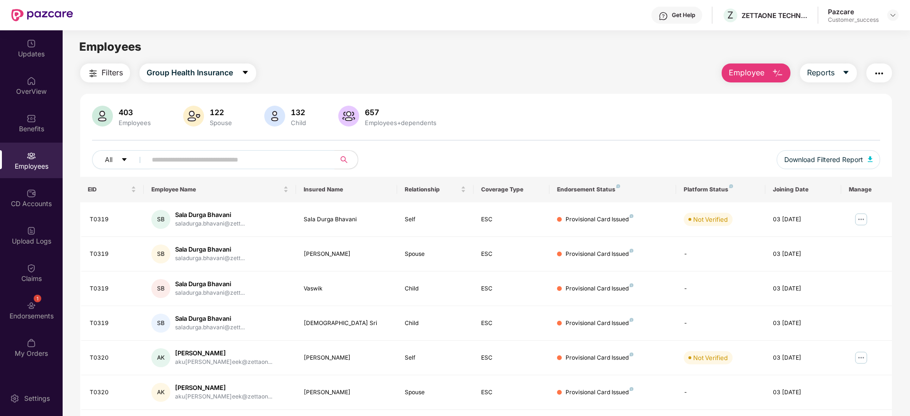
click at [755, 77] on span "Employee" at bounding box center [746, 73] width 36 height 12
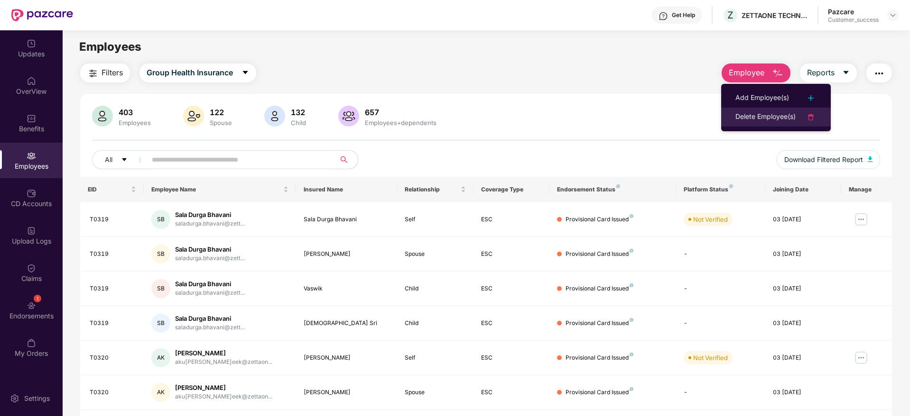
click at [761, 117] on div "Delete Employee(s)" at bounding box center [765, 116] width 60 height 11
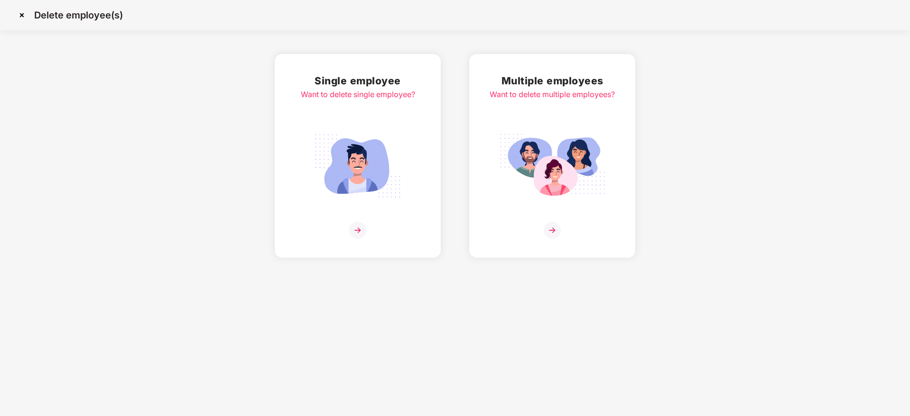
click at [570, 153] on img at bounding box center [552, 166] width 106 height 74
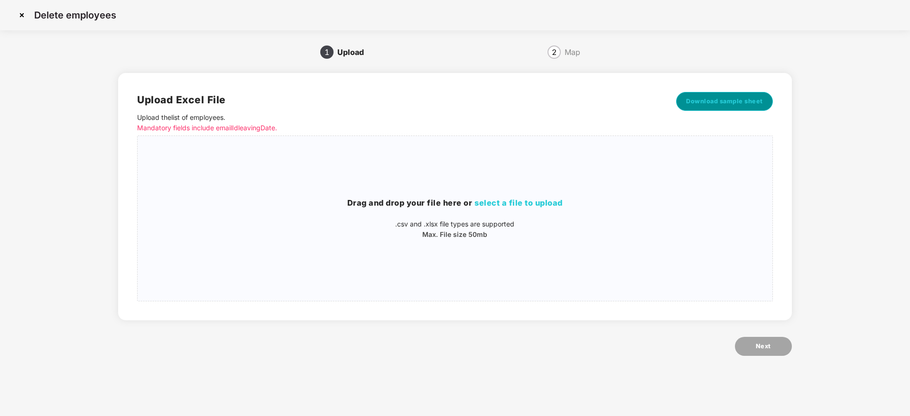
click at [717, 108] on button "Download sample sheet" at bounding box center [724, 101] width 97 height 19
click at [19, 16] on img at bounding box center [21, 15] width 15 height 15
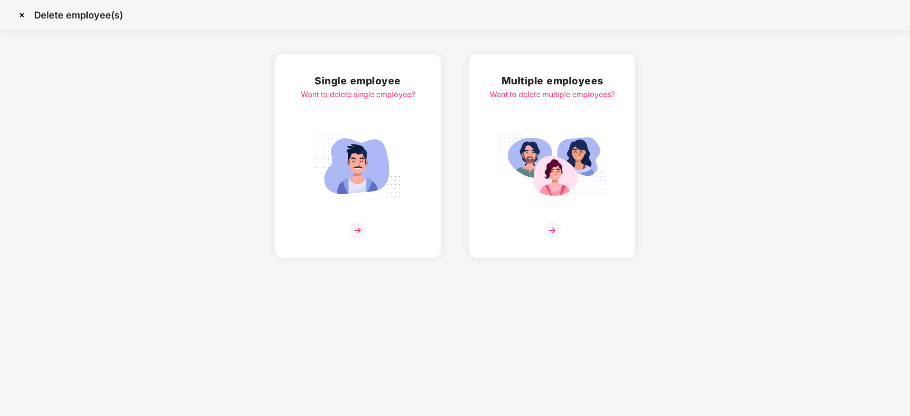
click at [21, 12] on img at bounding box center [21, 15] width 15 height 15
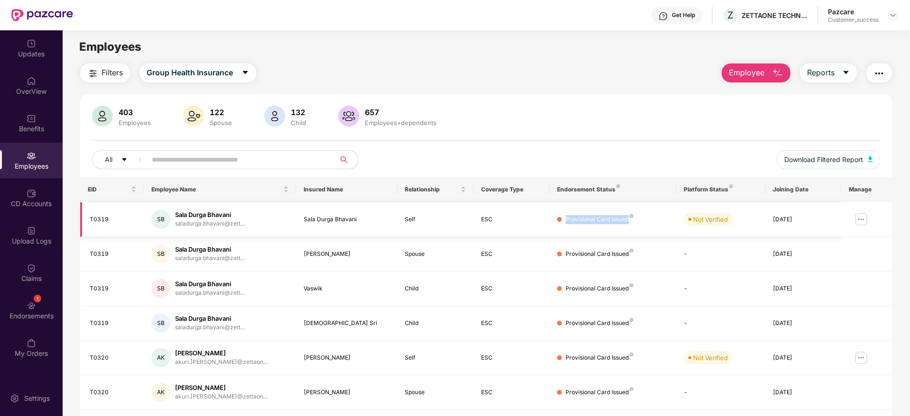
drag, startPoint x: 629, startPoint y: 223, endPoint x: 563, endPoint y: 220, distance: 66.5
click at [563, 220] on div "Provisional Card Issued" at bounding box center [612, 219] width 111 height 9
click at [583, 216] on div "Provisional Card Issued" at bounding box center [599, 219] width 68 height 9
drag, startPoint x: 641, startPoint y: 218, endPoint x: 562, endPoint y: 219, distance: 79.2
click at [562, 219] on div "Provisional Card Issued" at bounding box center [612, 219] width 111 height 9
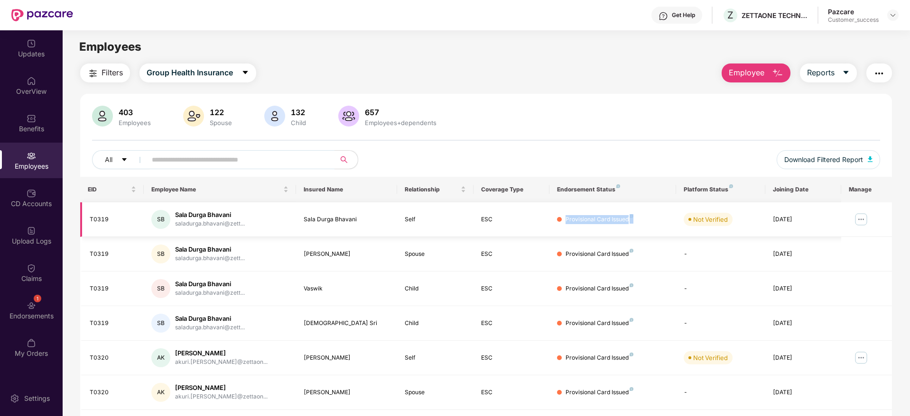
click at [571, 220] on div "Provisional Card Issued" at bounding box center [599, 219] width 68 height 9
drag, startPoint x: 628, startPoint y: 220, endPoint x: 555, endPoint y: 221, distance: 73.5
click at [555, 221] on td "Provisional Card Issued" at bounding box center [612, 220] width 127 height 35
click at [581, 219] on div "Provisional Card Issued" at bounding box center [599, 219] width 68 height 9
drag, startPoint x: 629, startPoint y: 221, endPoint x: 554, endPoint y: 230, distance: 75.4
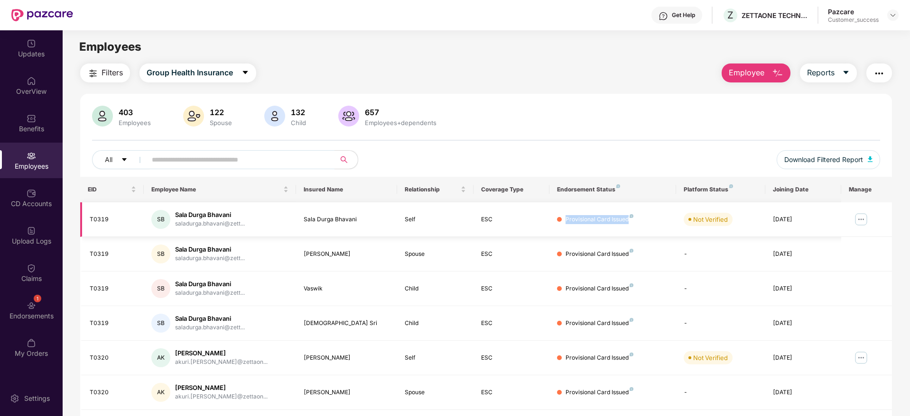
click at [554, 230] on td "Provisional Card Issued" at bounding box center [612, 220] width 127 height 35
click at [482, 108] on div "403 Employees 122 Spouse 132 Child 657 Employees+dependents" at bounding box center [486, 117] width 788 height 23
click at [495, 92] on div "Filters Group Health Insurance Employee Reports 403 Employees 122 Spouse 132 Ch…" at bounding box center [485, 323] width 811 height 519
click at [33, 202] on div "CD Accounts" at bounding box center [31, 203] width 63 height 9
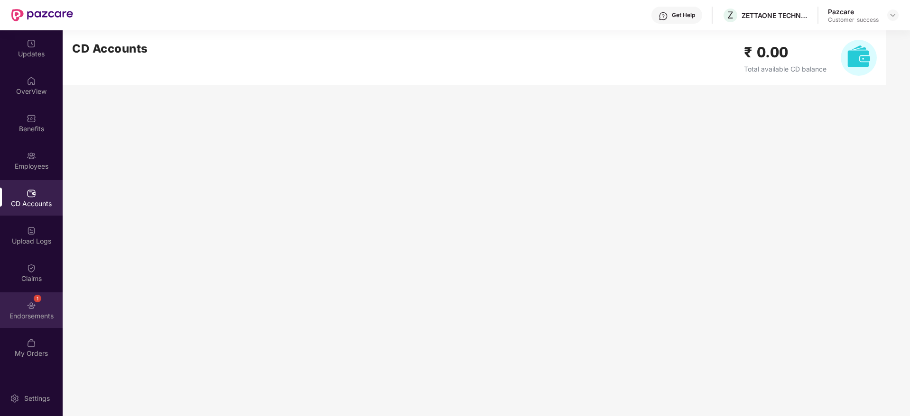
click at [38, 305] on div "1 Endorsements" at bounding box center [31, 311] width 63 height 36
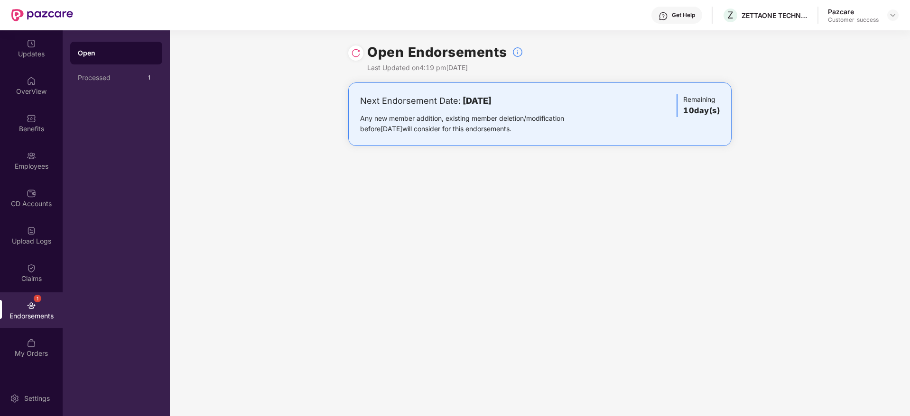
drag, startPoint x: 550, startPoint y: 99, endPoint x: 360, endPoint y: 103, distance: 189.7
click at [360, 103] on div "Next Endorsement Date: 19 September 2025" at bounding box center [477, 100] width 234 height 13
click at [491, 96] on b "19 September 2025" at bounding box center [476, 101] width 29 height 10
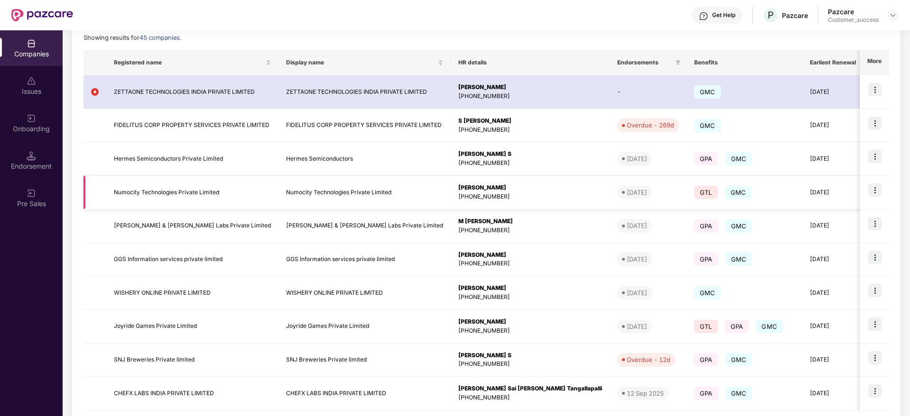
scroll to position [142, 0]
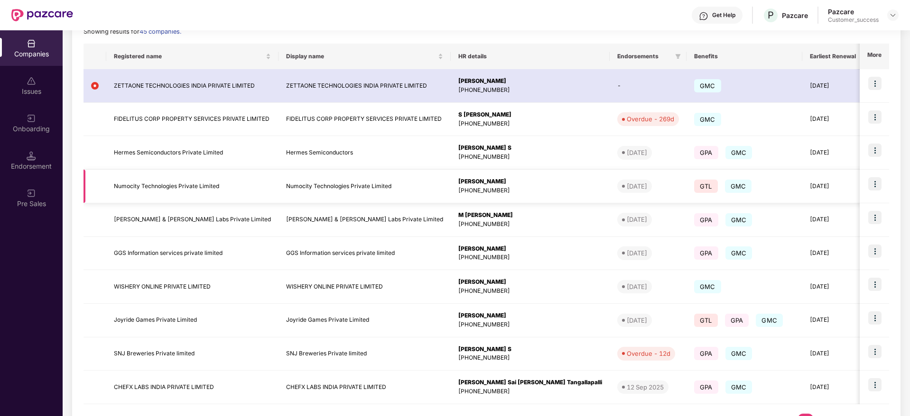
click at [875, 184] on img at bounding box center [874, 183] width 13 height 13
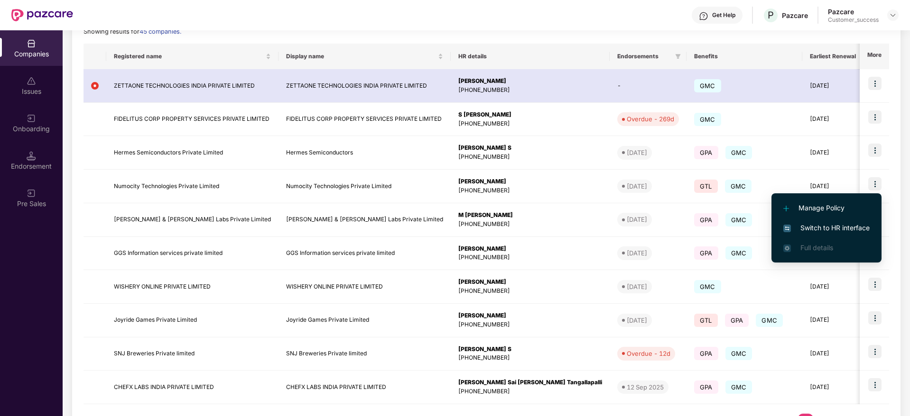
click at [834, 233] on li "Switch to HR interface" at bounding box center [826, 228] width 110 height 20
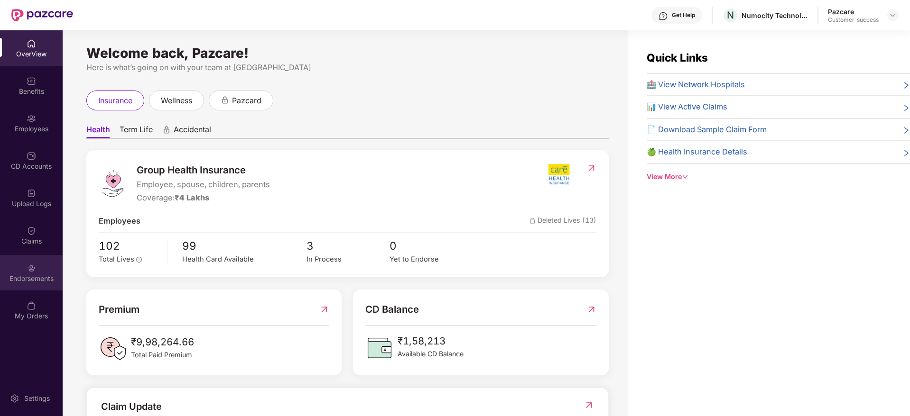
click at [38, 267] on div "Endorsements" at bounding box center [31, 273] width 63 height 36
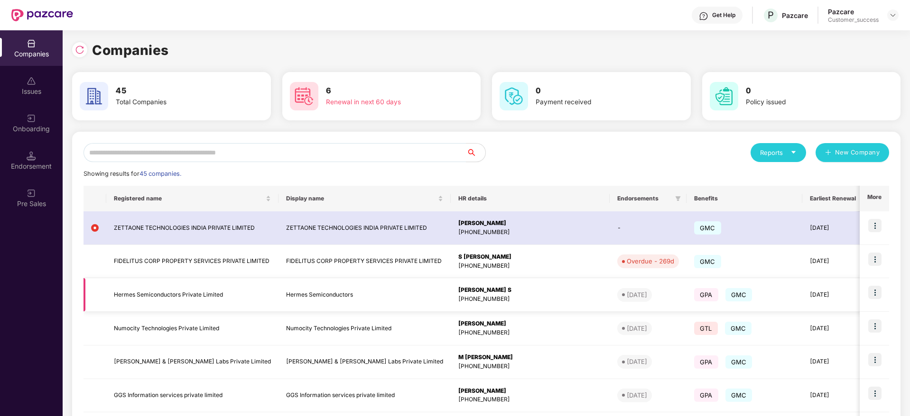
scroll to position [184, 0]
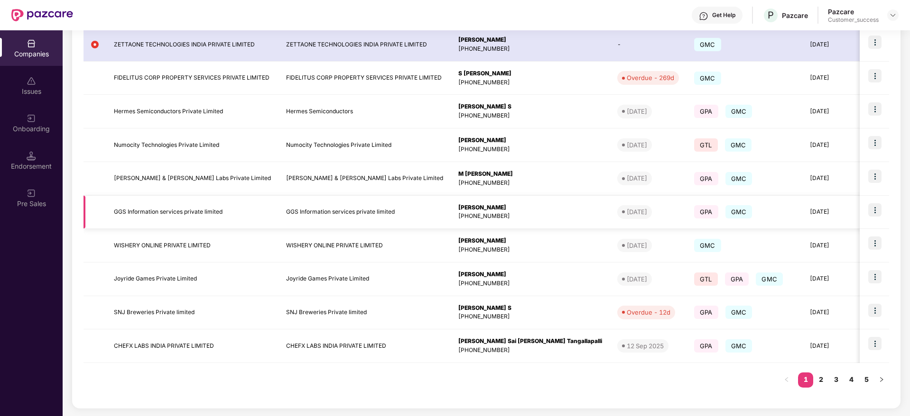
click at [876, 209] on img at bounding box center [874, 209] width 13 height 13
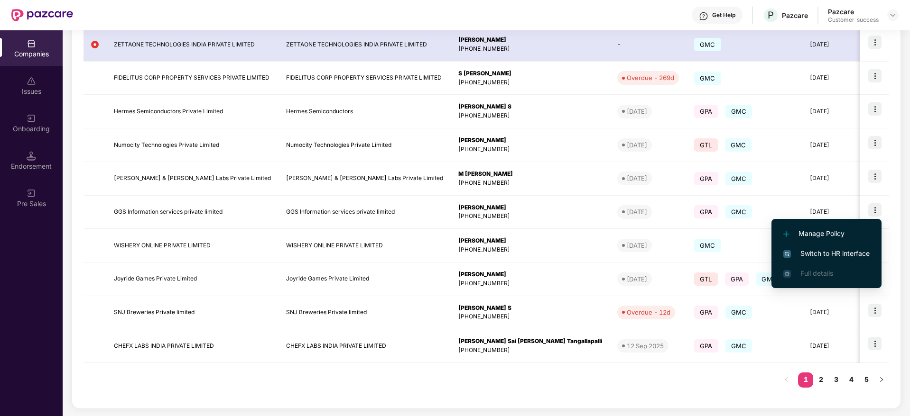
click at [844, 254] on span "Switch to HR interface" at bounding box center [826, 254] width 86 height 10
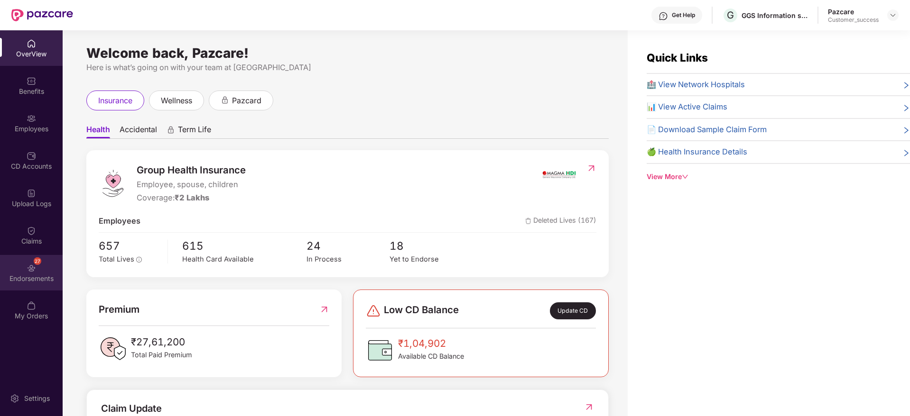
click at [39, 271] on div "27 Endorsements" at bounding box center [31, 273] width 63 height 36
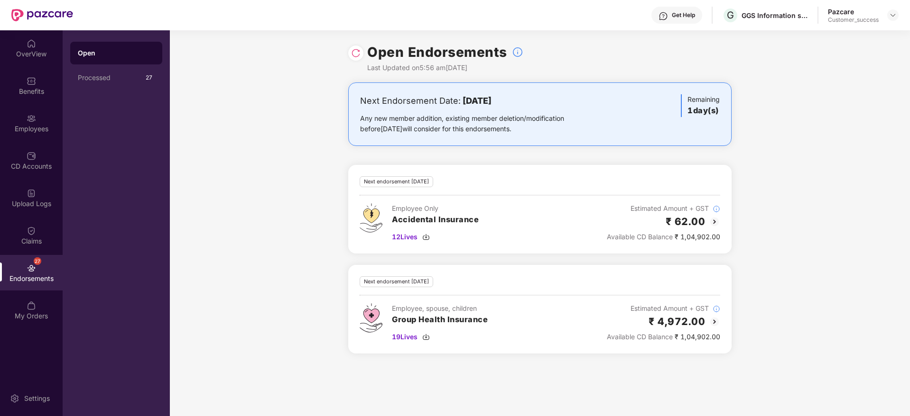
drag, startPoint x: 548, startPoint y: 101, endPoint x: 455, endPoint y: 100, distance: 93.0
click at [455, 100] on div "Next Endorsement Date: 10 September 2025" at bounding box center [477, 100] width 234 height 13
click at [816, 191] on div "Next Endorsement Date: 10 September 2025 Any new member addition, existing memb…" at bounding box center [540, 224] width 740 height 283
drag, startPoint x: 487, startPoint y: 214, endPoint x: 432, endPoint y: 221, distance: 54.9
click at [432, 221] on div "Employee Only Accidental Insurance 12 Lives Estimated Amount + GST ₹ 62.00 Avai…" at bounding box center [539, 222] width 360 height 39
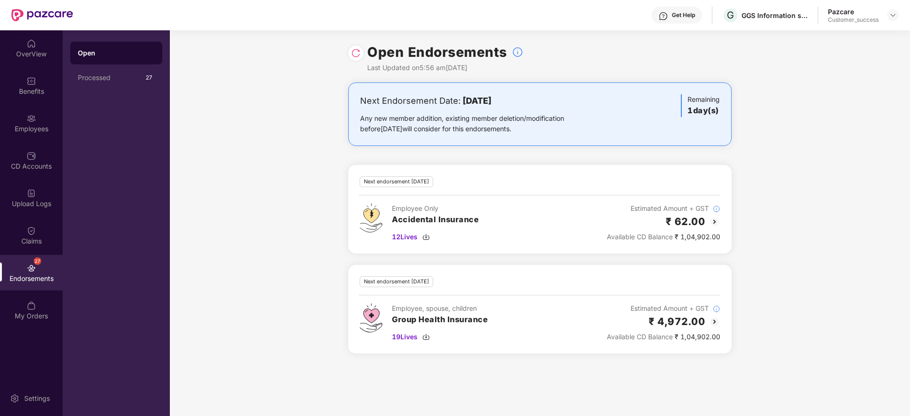
drag, startPoint x: 392, startPoint y: 322, endPoint x: 506, endPoint y: 313, distance: 114.7
click at [506, 313] on div "Employee, spouse, children Group Health Insurance 19 Lives Estimated Amount + G…" at bounding box center [539, 323] width 360 height 39
drag, startPoint x: 719, startPoint y: 339, endPoint x: 603, endPoint y: 343, distance: 116.3
click at [603, 343] on div "Next endorsement in 1 day(s) Employee, spouse, children Group Health Insurance …" at bounding box center [539, 309] width 383 height 89
click at [633, 359] on div "Next Endorsement Date: 10 September 2025 Any new member addition, existing memb…" at bounding box center [540, 224] width 740 height 283
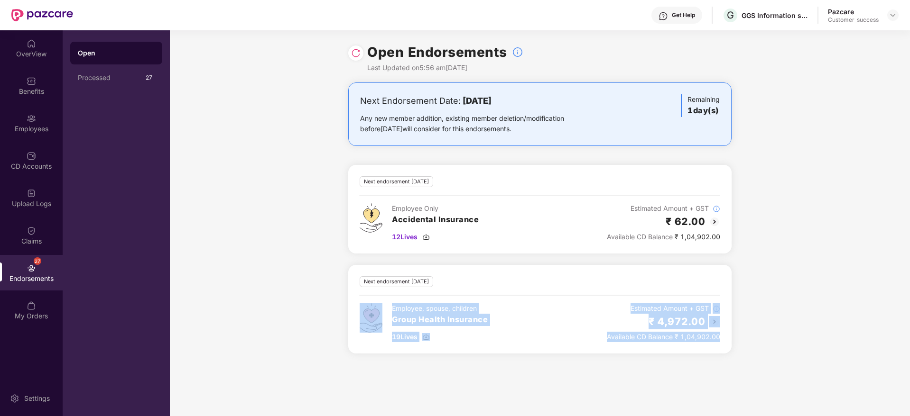
drag, startPoint x: 728, startPoint y: 332, endPoint x: 374, endPoint y: 309, distance: 354.5
click at [374, 309] on div "Next endorsement in 1 day(s) Employee, spouse, children Group Health Insurance …" at bounding box center [539, 309] width 383 height 89
click at [607, 387] on div "Open Endorsements Last Updated on 5:56 am, 09 Sep 2025 Next Endorsement Date: 1…" at bounding box center [540, 223] width 740 height 386
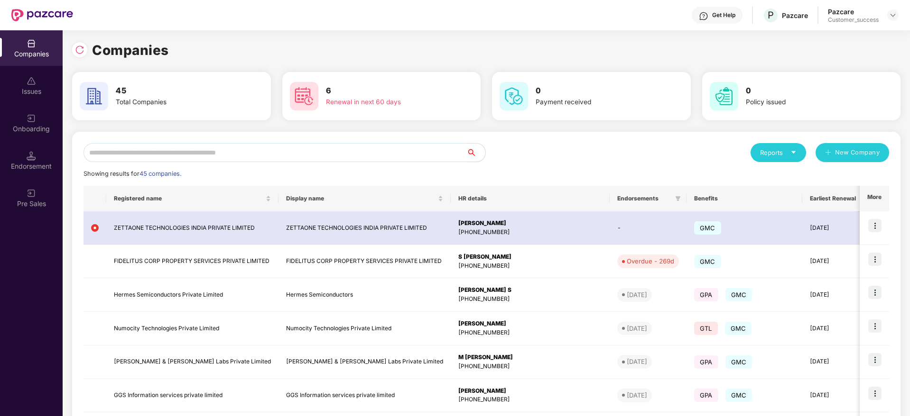
click at [323, 145] on input "text" at bounding box center [274, 152] width 383 height 19
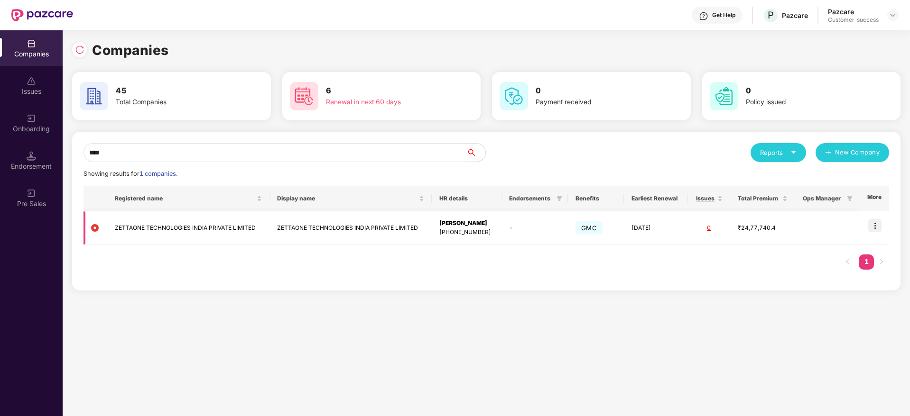
type input "****"
click at [875, 233] on td at bounding box center [873, 229] width 31 height 34
click at [876, 226] on img at bounding box center [874, 225] width 13 height 13
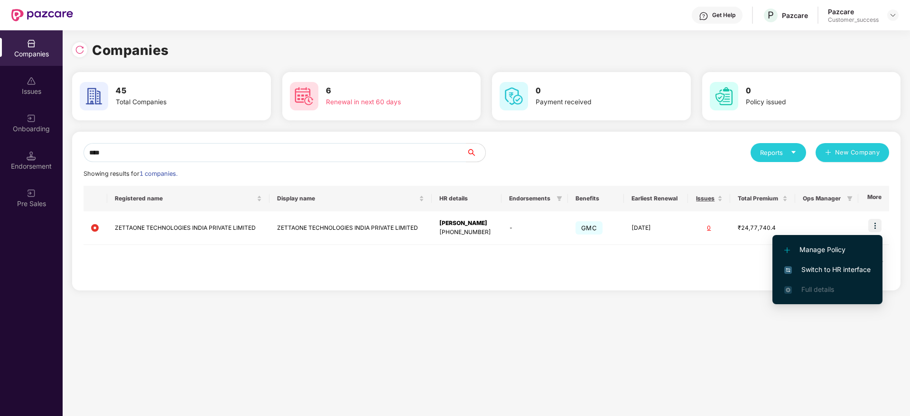
click at [855, 276] on li "Switch to HR interface" at bounding box center [827, 270] width 110 height 20
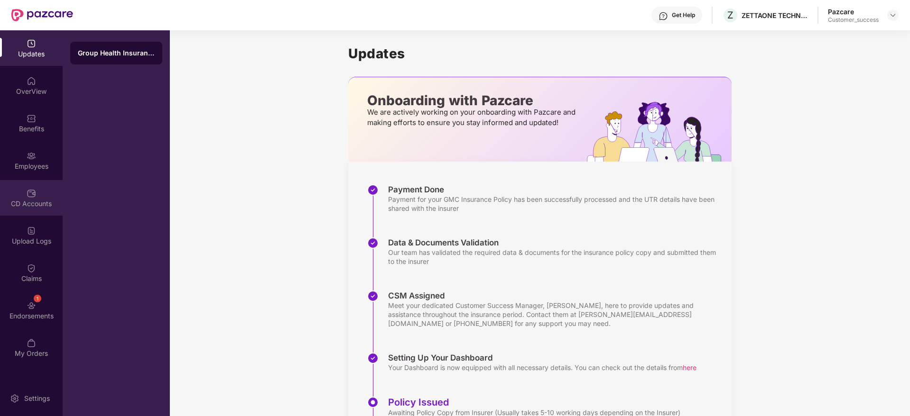
click at [37, 213] on div "CD Accounts" at bounding box center [31, 198] width 63 height 36
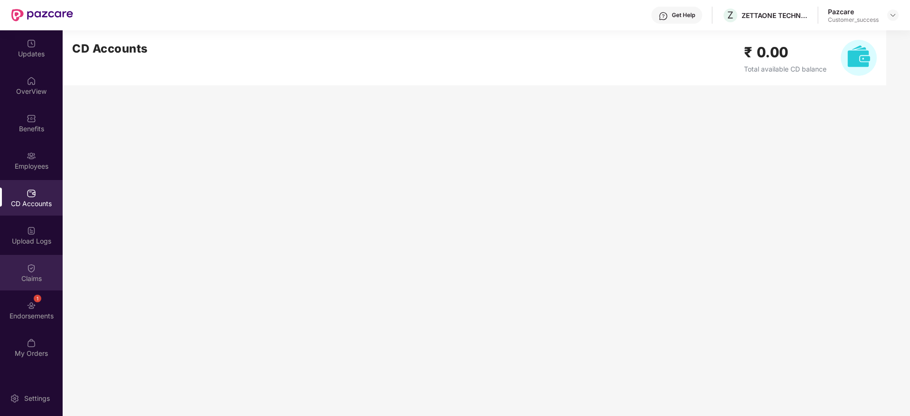
click at [35, 277] on div "Claims" at bounding box center [31, 278] width 63 height 9
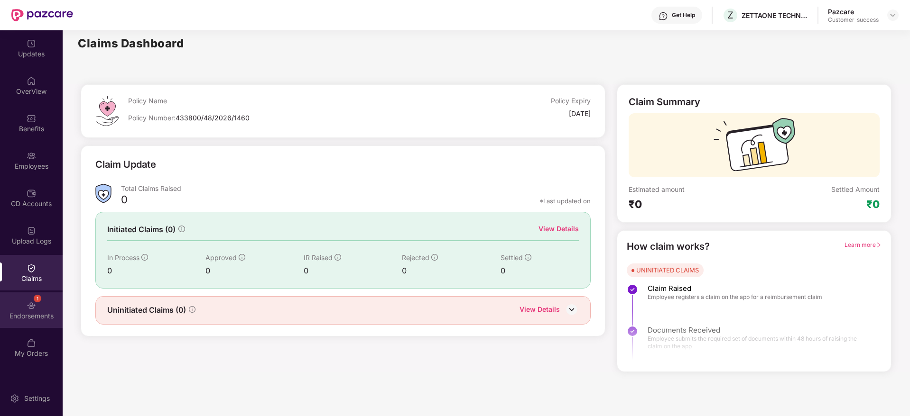
click at [43, 309] on div "1 Endorsements" at bounding box center [31, 311] width 63 height 36
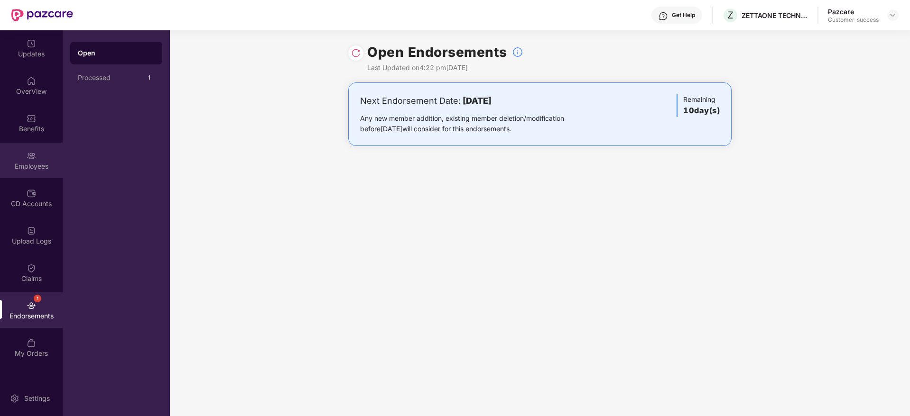
click at [38, 162] on div "Employees" at bounding box center [31, 166] width 63 height 9
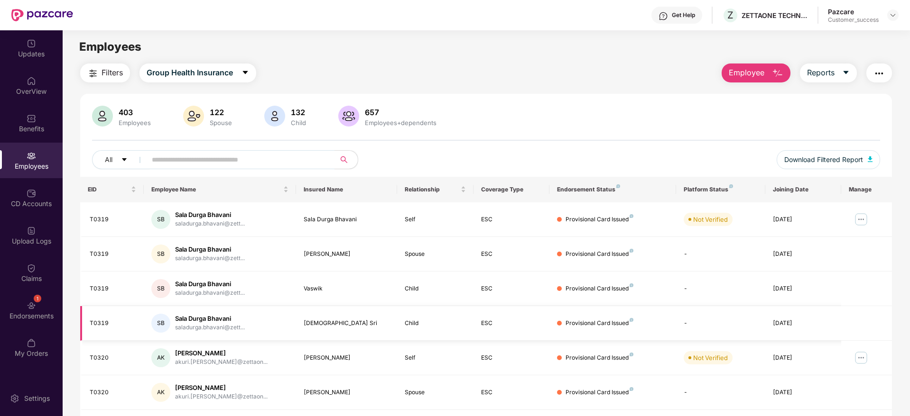
scroll to position [32, 0]
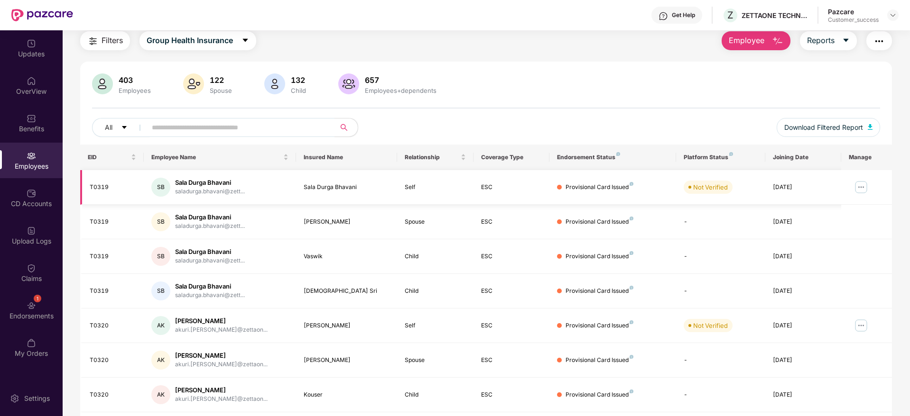
click at [863, 186] on img at bounding box center [860, 187] width 15 height 15
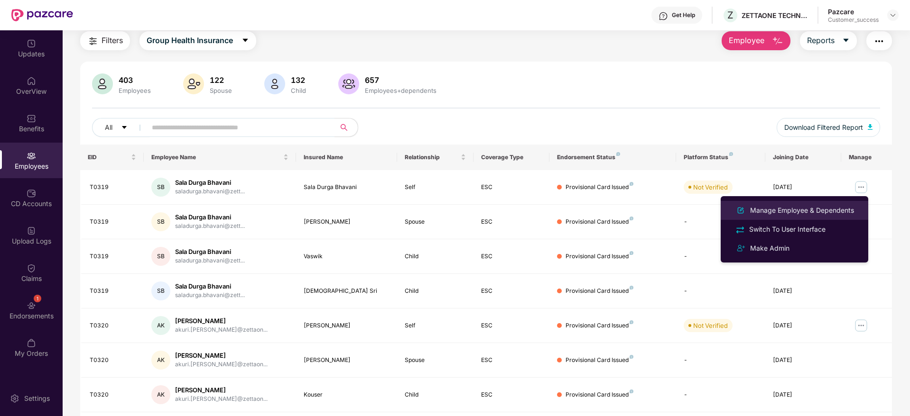
click at [819, 217] on li "Manage Employee & Dependents" at bounding box center [793, 210] width 147 height 19
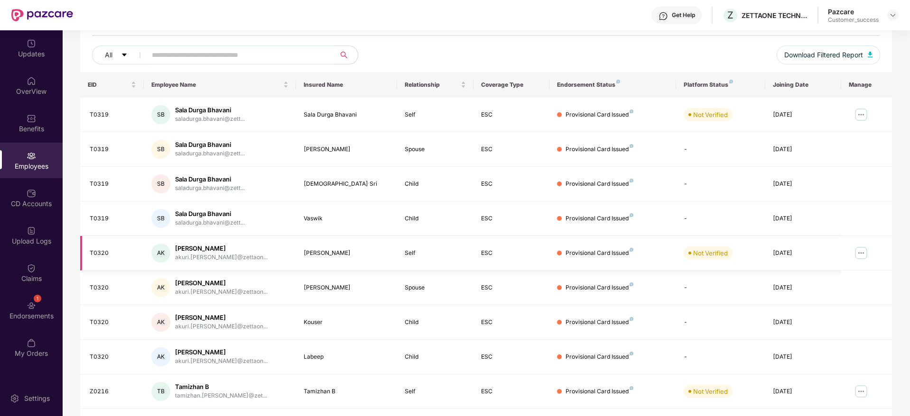
scroll to position [166, 0]
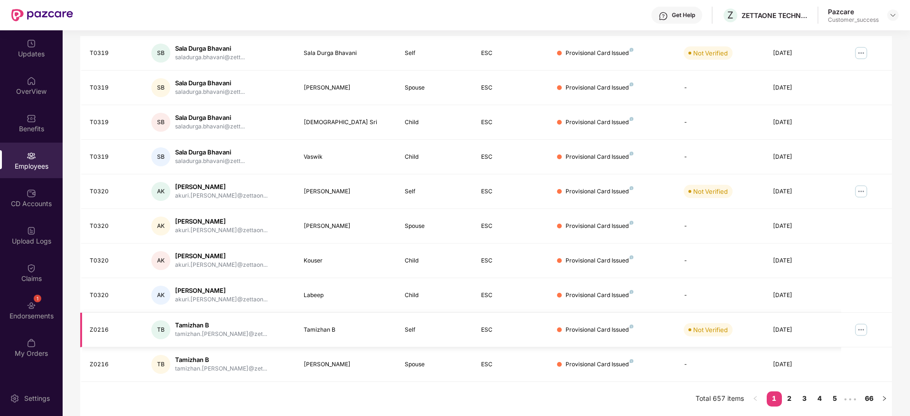
click at [862, 331] on img at bounding box center [860, 329] width 15 height 15
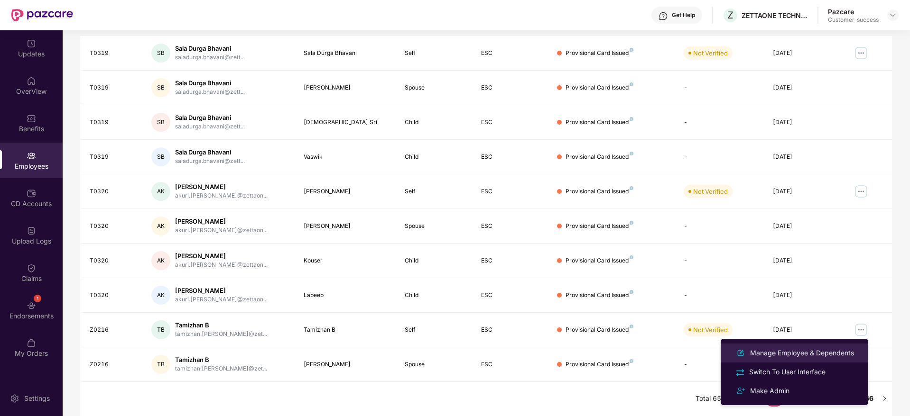
click at [828, 355] on div "Manage Employee & Dependents" at bounding box center [802, 353] width 108 height 10
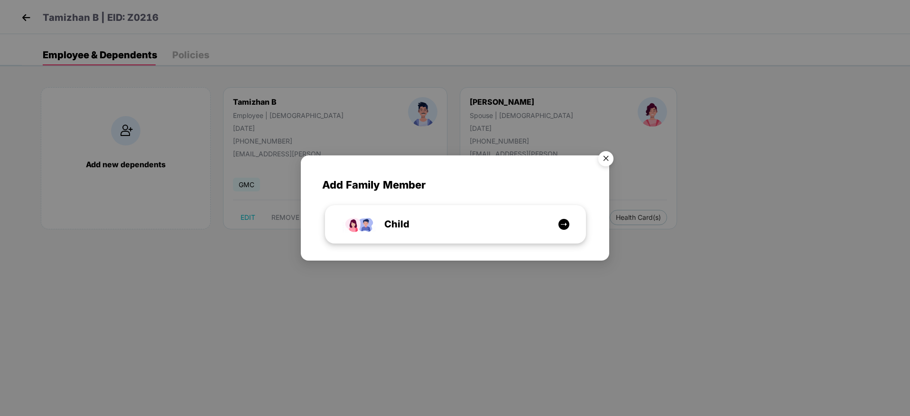
click at [425, 236] on div "Child" at bounding box center [455, 224] width 260 height 37
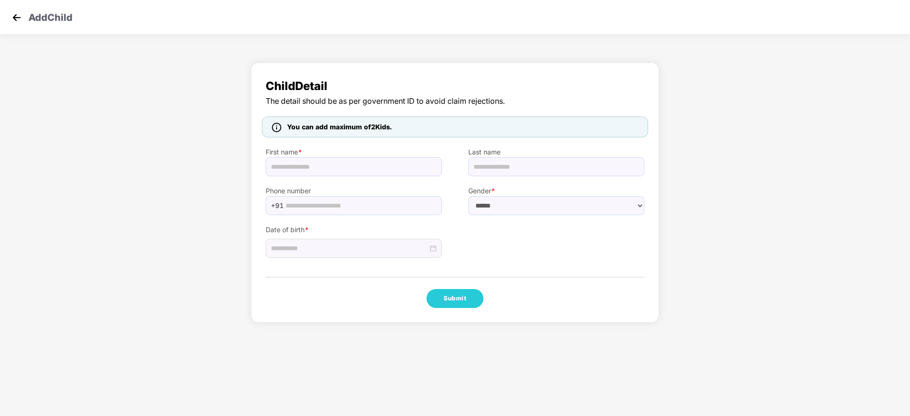
click at [13, 17] on img at bounding box center [16, 17] width 14 height 14
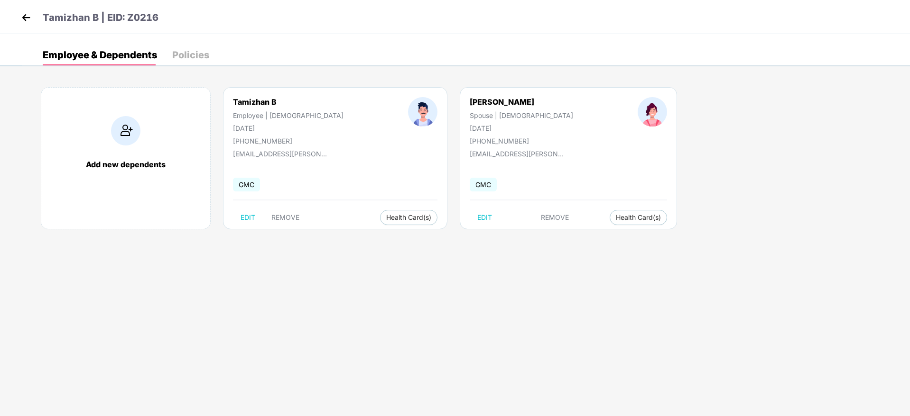
click at [28, 20] on img at bounding box center [26, 17] width 14 height 14
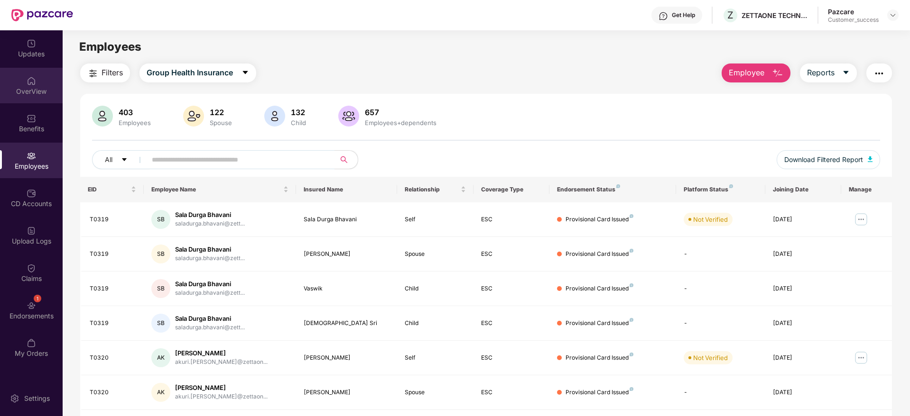
click at [34, 77] on img at bounding box center [31, 80] width 9 height 9
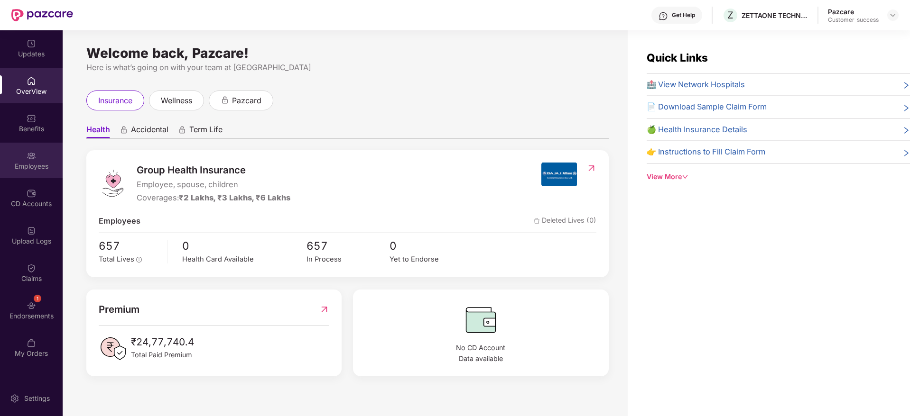
click at [32, 164] on div "Employees" at bounding box center [31, 166] width 63 height 9
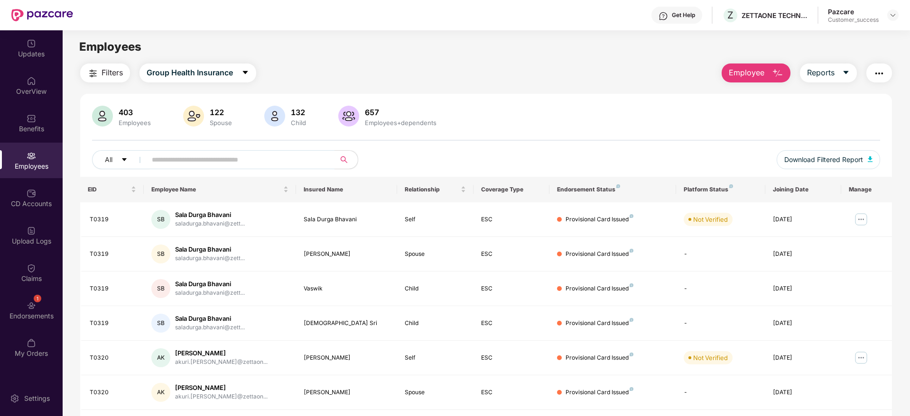
click at [875, 75] on img "button" at bounding box center [878, 73] width 11 height 11
click at [308, 161] on input "text" at bounding box center [237, 160] width 170 height 14
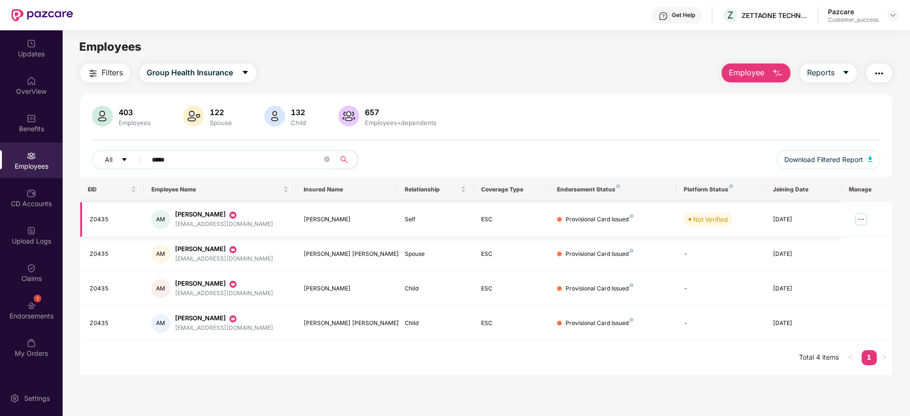
type input "*****"
drag, startPoint x: 243, startPoint y: 226, endPoint x: 174, endPoint y: 225, distance: 68.8
click at [174, 225] on div "AM Ayesha Mohsin ayesha.m@zettaone.com" at bounding box center [219, 219] width 137 height 19
copy div "ayesha.m@zettaone.com"
click at [875, 74] on img "button" at bounding box center [878, 73] width 11 height 11
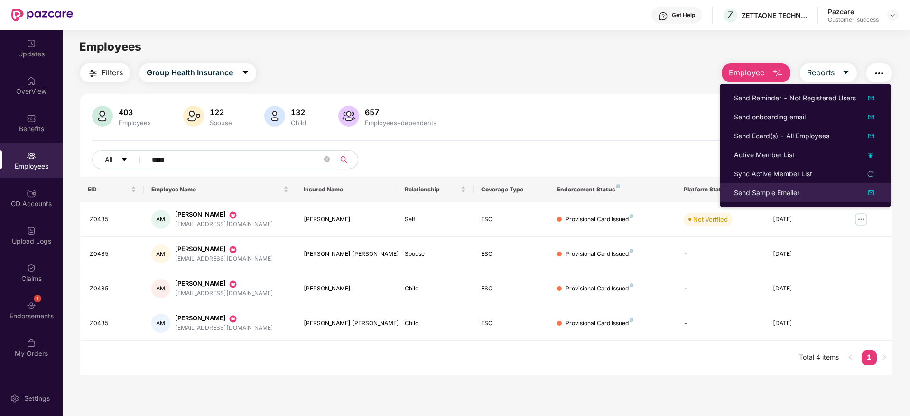
click at [790, 193] on div "Send Sample Emailer" at bounding box center [766, 193] width 65 height 10
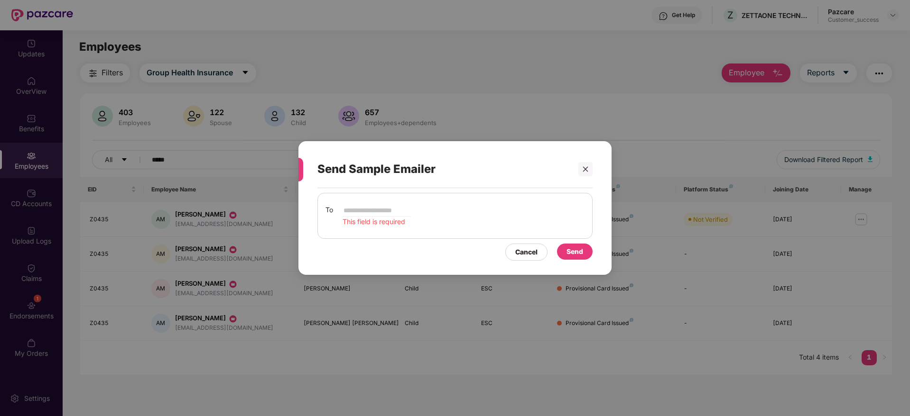
type input "**********"
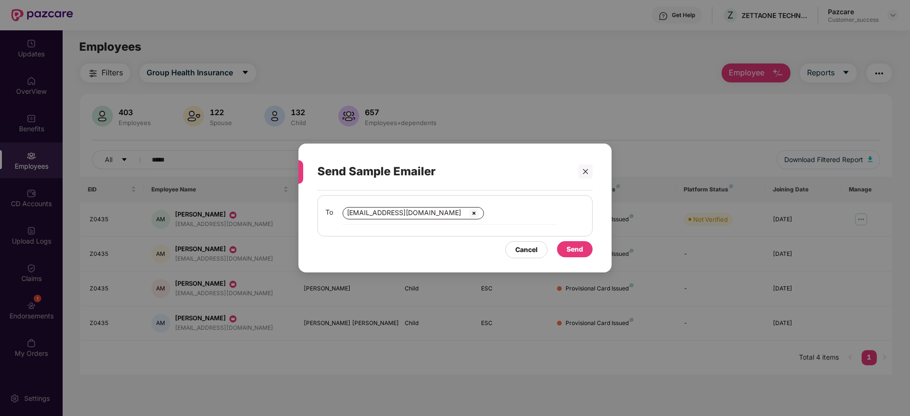
click at [201, 159] on div "Send Sample Emailer To ayesha.m@zettaone.com Cancel Send" at bounding box center [455, 208] width 910 height 416
click at [488, 213] on input "email" at bounding box center [522, 213] width 68 height 11
type input "**********"
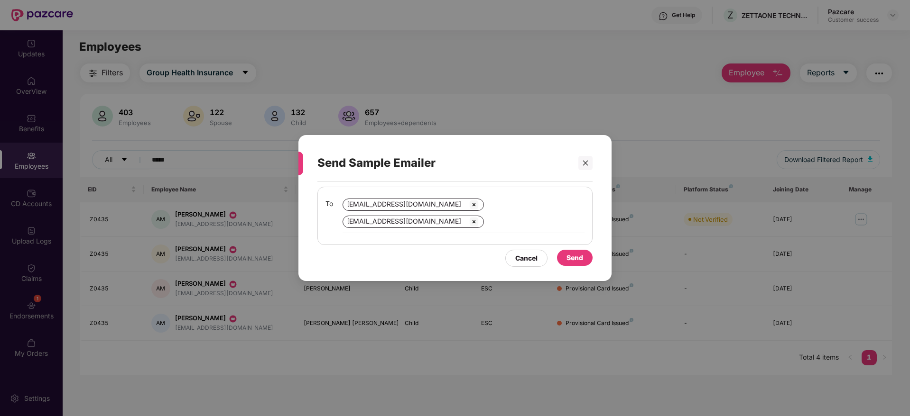
click at [581, 254] on div "Send" at bounding box center [574, 258] width 17 height 10
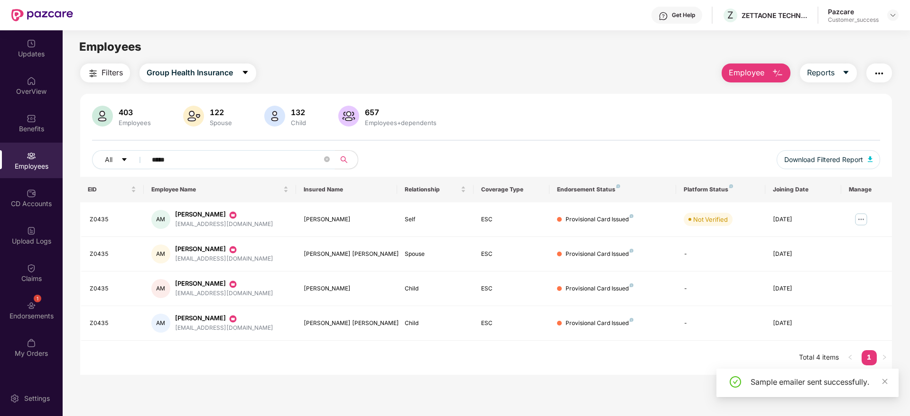
drag, startPoint x: 179, startPoint y: 159, endPoint x: 87, endPoint y: 149, distance: 92.5
click at [87, 149] on div "403 Employees 122 Spouse 132 Child 657 Employees+dependents All ***** Download …" at bounding box center [485, 141] width 811 height 71
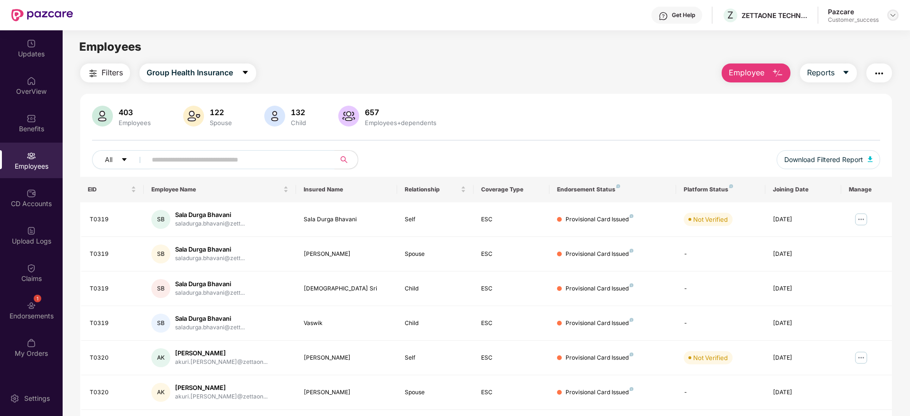
click at [893, 16] on img at bounding box center [893, 15] width 8 height 8
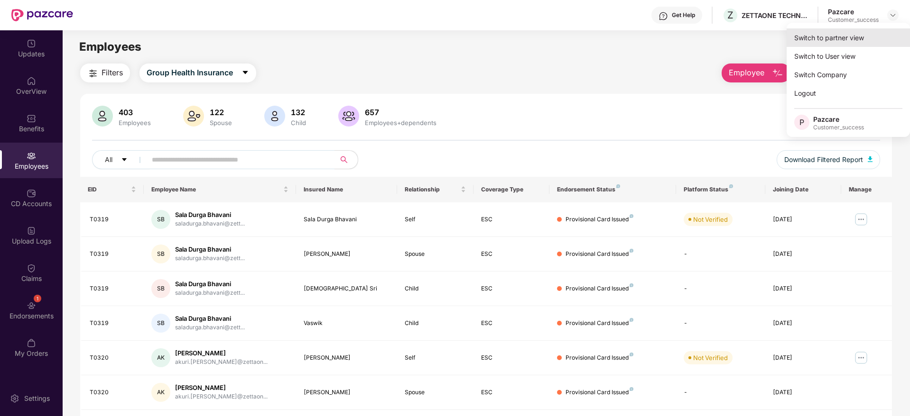
click at [854, 36] on div "Switch to partner view" at bounding box center [847, 37] width 123 height 18
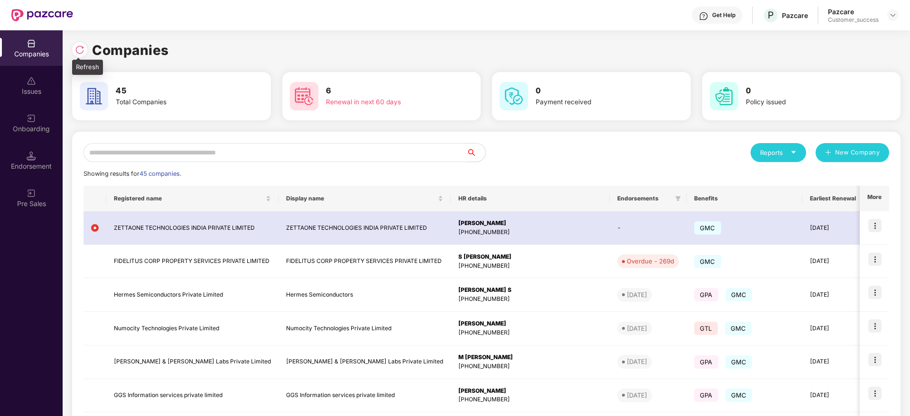
click at [78, 51] on img at bounding box center [79, 49] width 9 height 9
click at [288, 150] on input "text" at bounding box center [274, 152] width 383 height 19
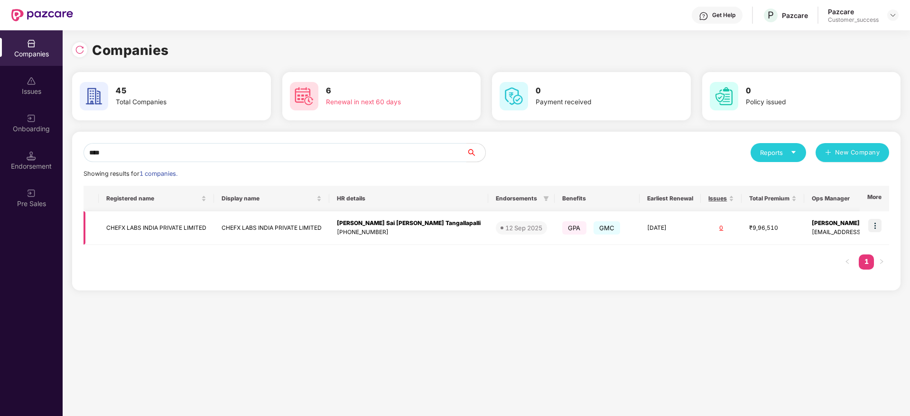
type input "****"
click at [877, 225] on img at bounding box center [874, 225] width 13 height 13
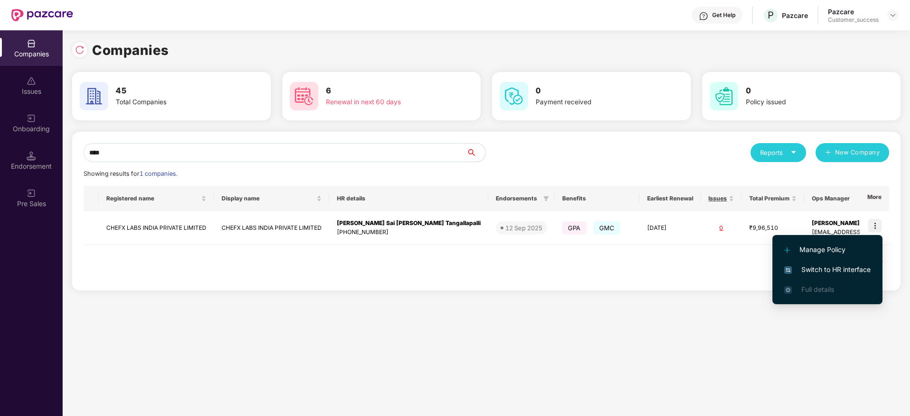
click at [847, 268] on span "Switch to HR interface" at bounding box center [827, 270] width 86 height 10
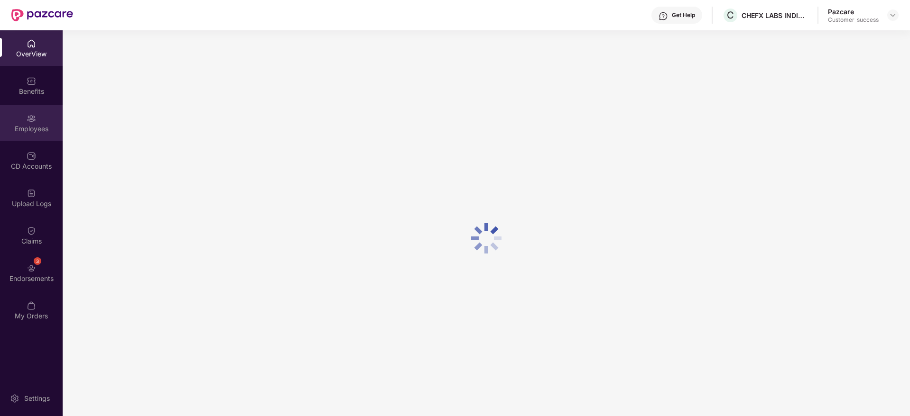
click at [33, 124] on div "Employees" at bounding box center [31, 128] width 63 height 9
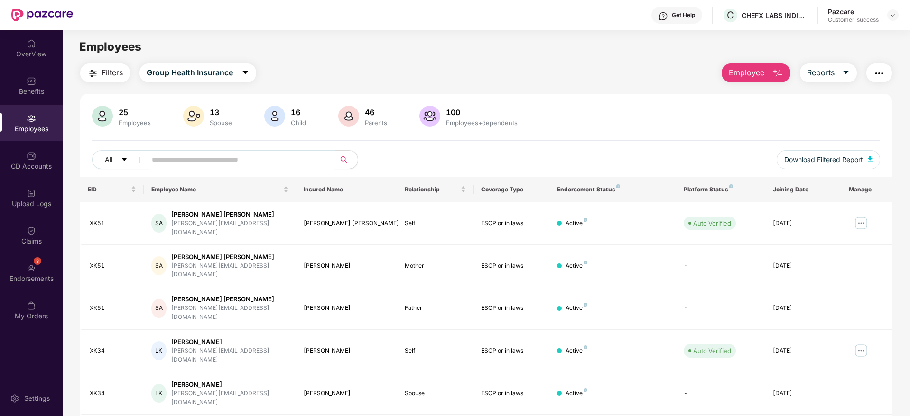
click at [213, 163] on input "text" at bounding box center [237, 160] width 170 height 14
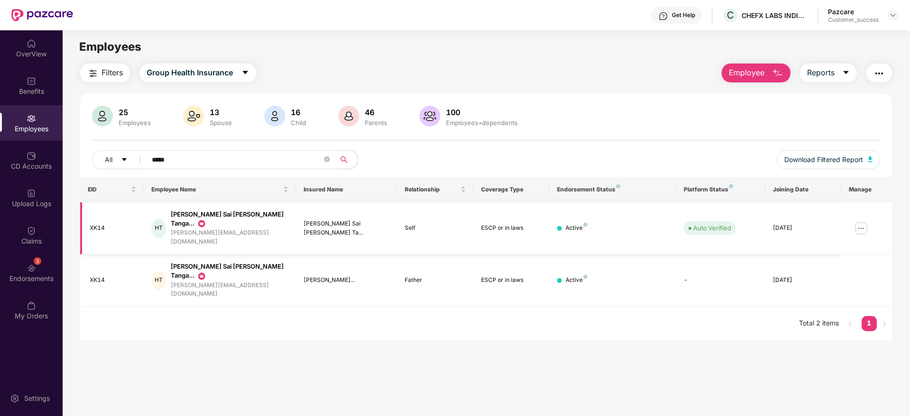
type input "*****"
drag, startPoint x: 230, startPoint y: 225, endPoint x: 174, endPoint y: 223, distance: 56.5
click at [174, 223] on div "HT Hanuma Sai Srija Tanga... srija@toquelabs.com" at bounding box center [219, 228] width 137 height 37
copy div "srija@toquelabs.com"
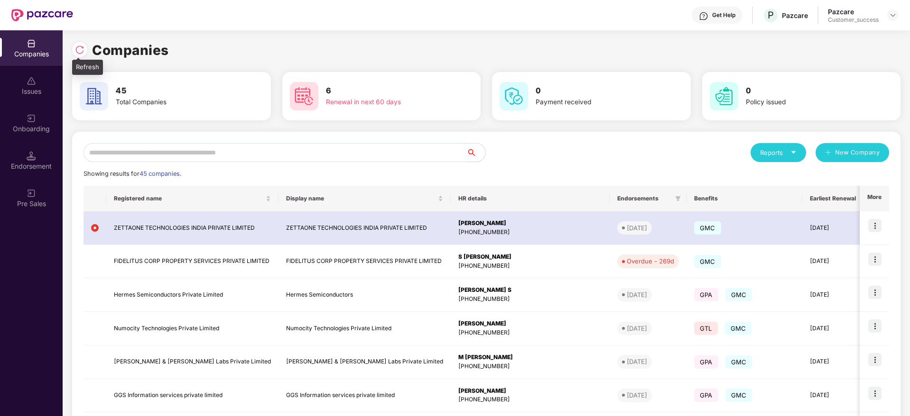
click at [77, 51] on img at bounding box center [79, 49] width 9 height 9
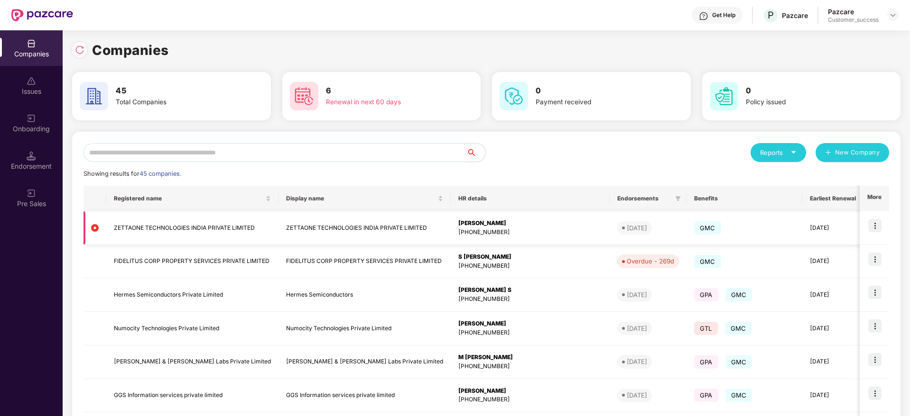
click at [196, 226] on td "ZETTAONE TECHNOLOGIES INDIA PRIVATE LIMITED" at bounding box center [192, 229] width 172 height 34
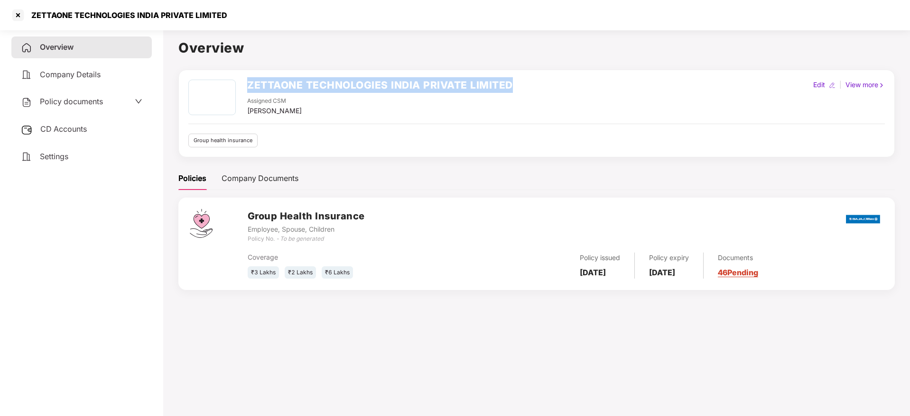
drag, startPoint x: 520, startPoint y: 84, endPoint x: 248, endPoint y: 92, distance: 272.3
click at [248, 92] on div "ZETTAONE TECHNOLOGIES INDIA PRIVATE LIMITED Assigned CSM Jayaram M Edit | View …" at bounding box center [536, 98] width 696 height 37
copy h2 "ZETTAONE TECHNOLOGIES INDIA PRIVATE LIMITED"
click at [17, 16] on div at bounding box center [17, 15] width 15 height 15
